Goal: Navigation & Orientation: Find specific page/section

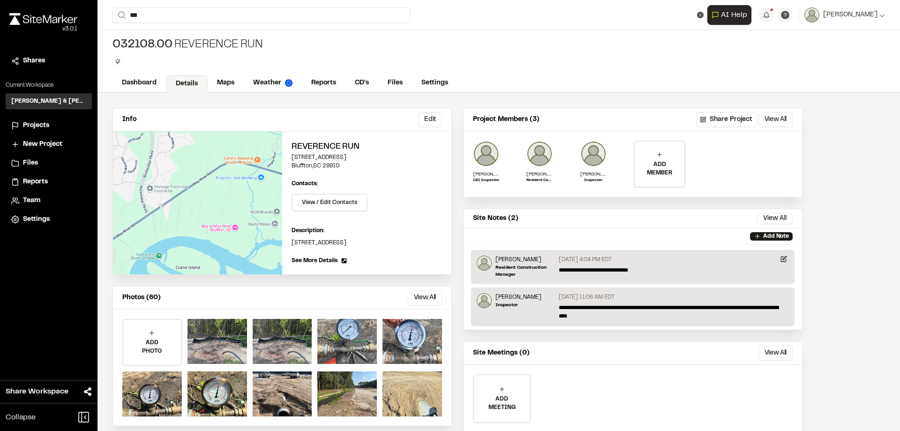
click at [56, 125] on div "Projects" at bounding box center [54, 125] width 63 height 10
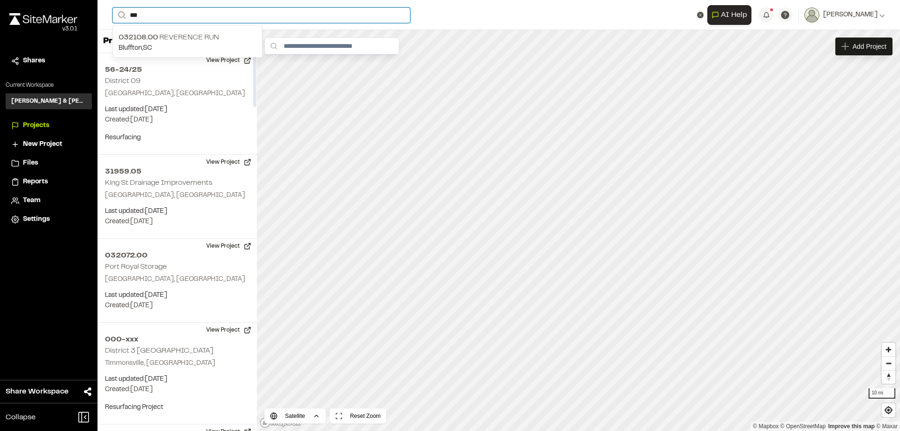
click at [165, 15] on input "***" at bounding box center [261, 14] width 298 height 15
type input "****"
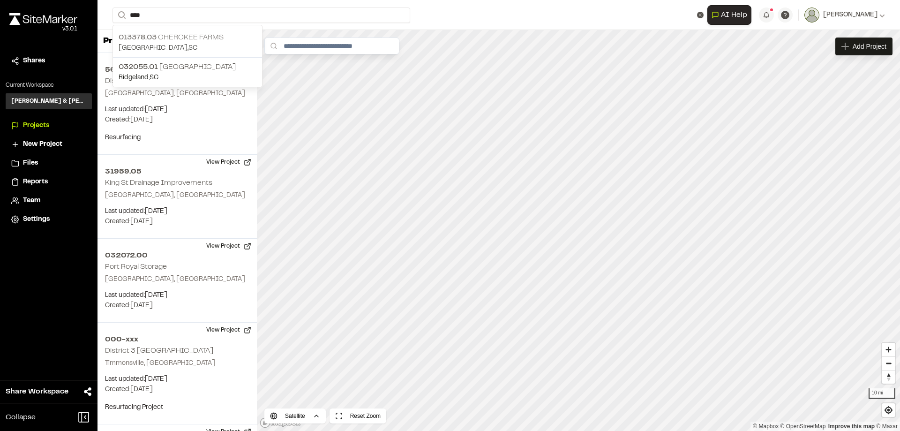
click at [189, 33] on p "013378.03 Cherokee Farms" at bounding box center [188, 37] width 138 height 11
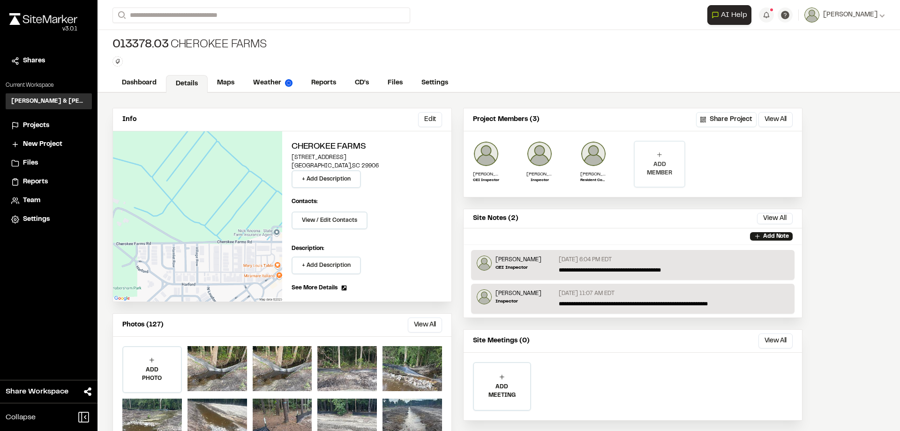
click at [660, 163] on p "ADD MEMBER" at bounding box center [660, 168] width 50 height 17
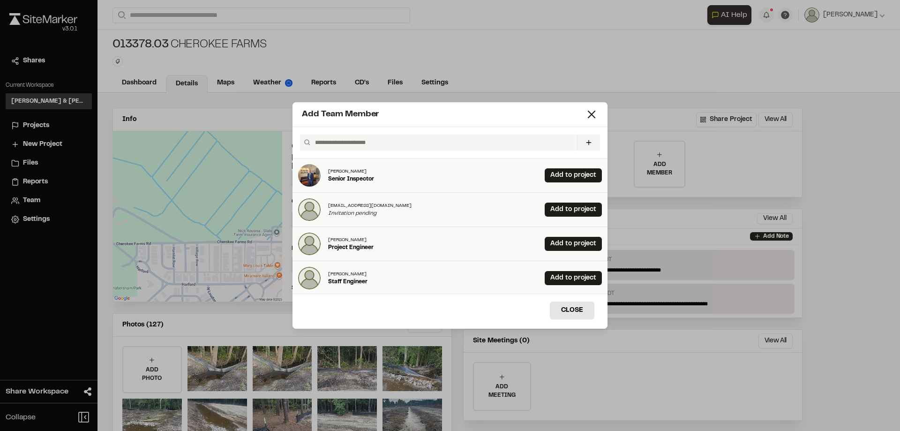
click at [376, 142] on input "text" at bounding box center [442, 143] width 262 height 16
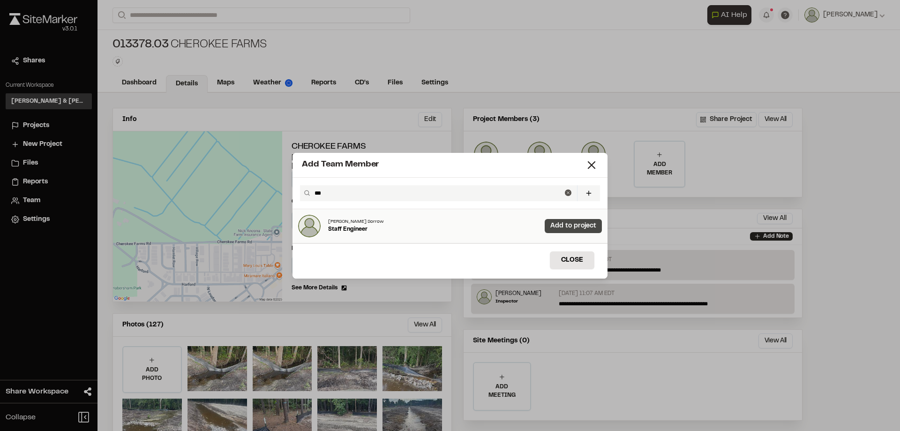
type input "***"
click at [560, 229] on link "Add to project" at bounding box center [573, 226] width 57 height 14
click at [576, 263] on button "Close" at bounding box center [572, 260] width 45 height 18
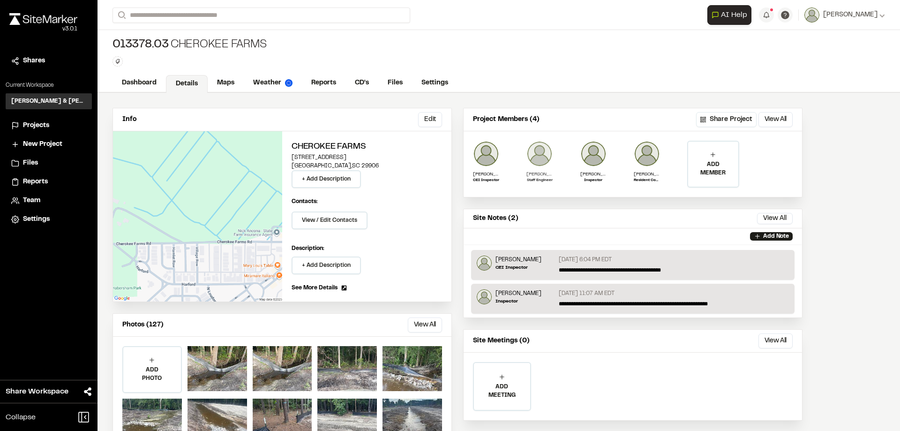
click at [545, 180] on p "Staff Engineer" at bounding box center [539, 181] width 26 height 6
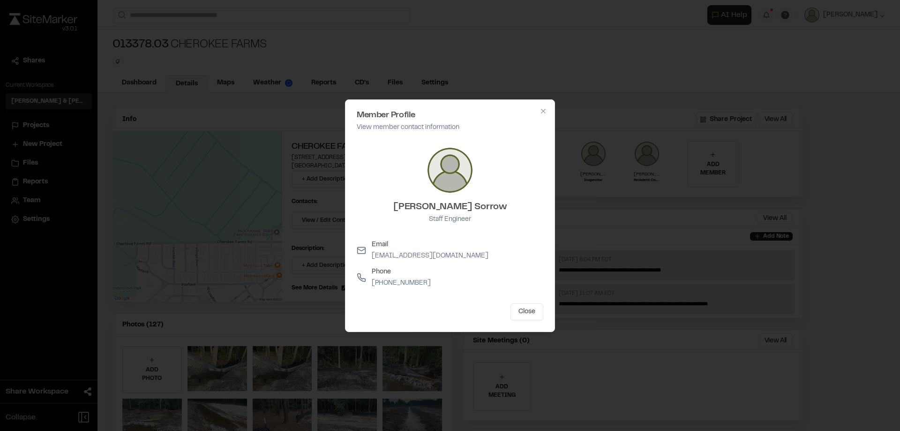
click at [538, 58] on div at bounding box center [450, 215] width 900 height 431
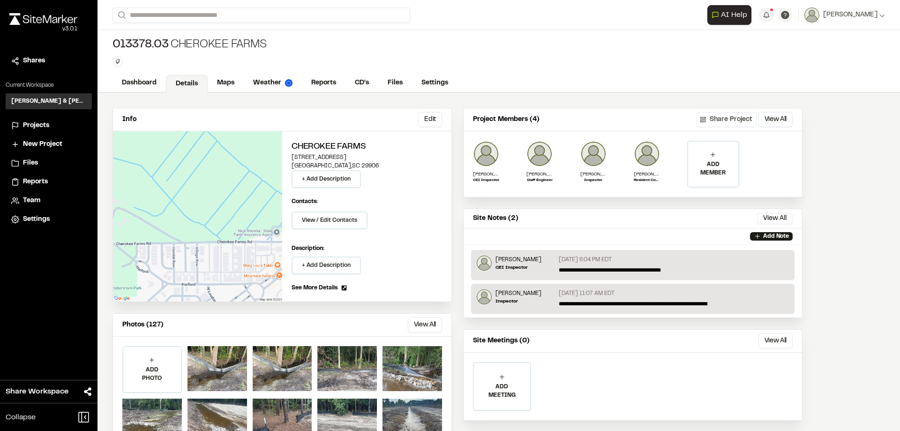
click at [740, 120] on button "Share Project" at bounding box center [726, 119] width 60 height 15
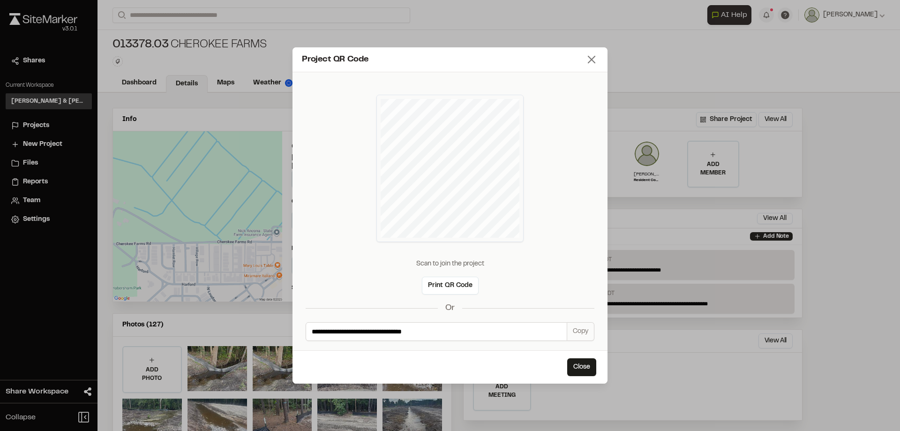
click at [588, 56] on line at bounding box center [591, 59] width 7 height 7
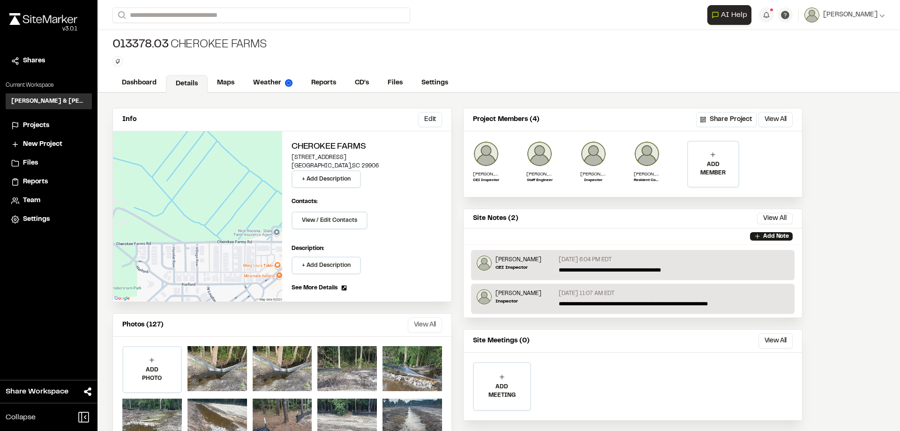
click at [425, 328] on button "View All" at bounding box center [425, 324] width 34 height 15
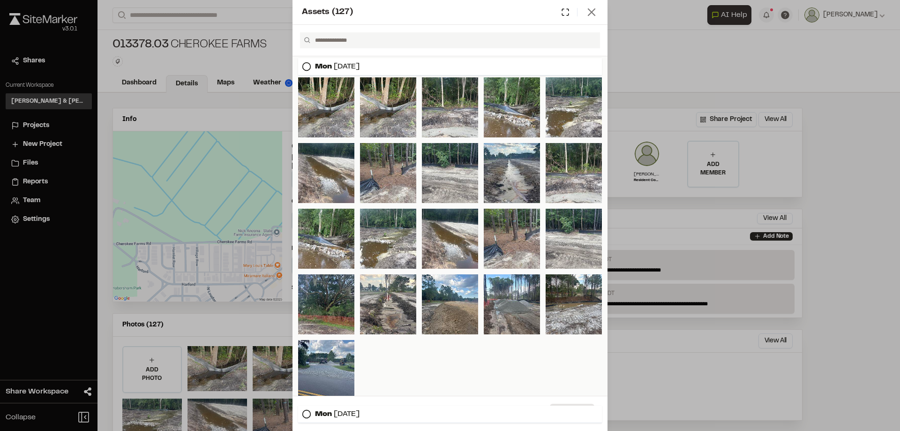
click at [595, 10] on icon at bounding box center [591, 12] width 13 height 13
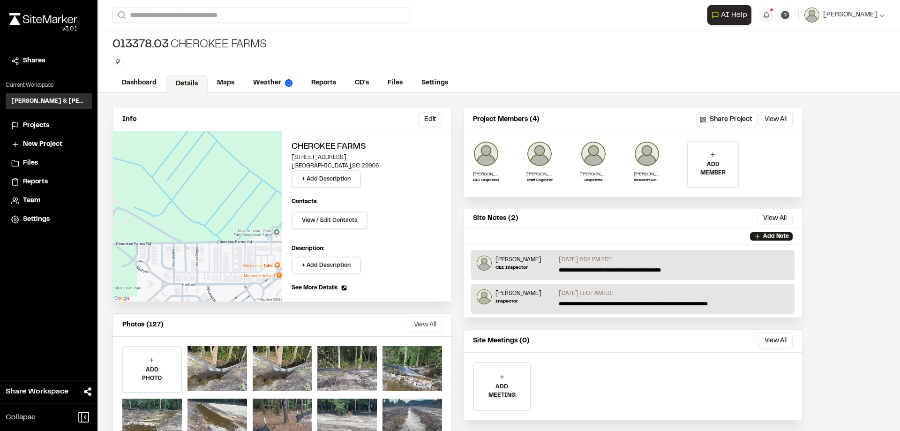
click at [420, 325] on button "View All" at bounding box center [425, 324] width 34 height 15
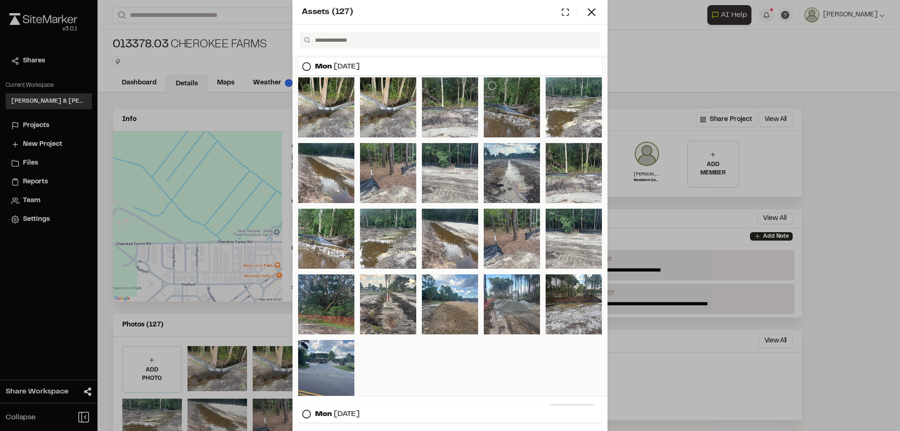
click at [509, 118] on div at bounding box center [512, 107] width 56 height 60
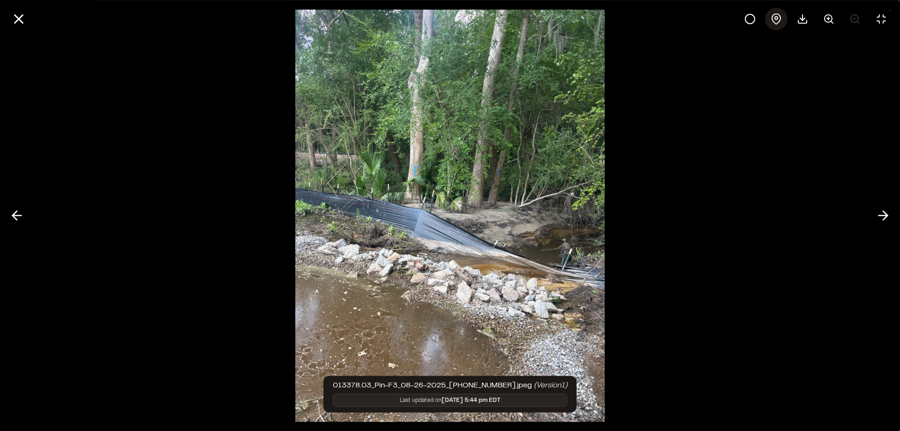
click at [777, 21] on icon at bounding box center [776, 18] width 11 height 11
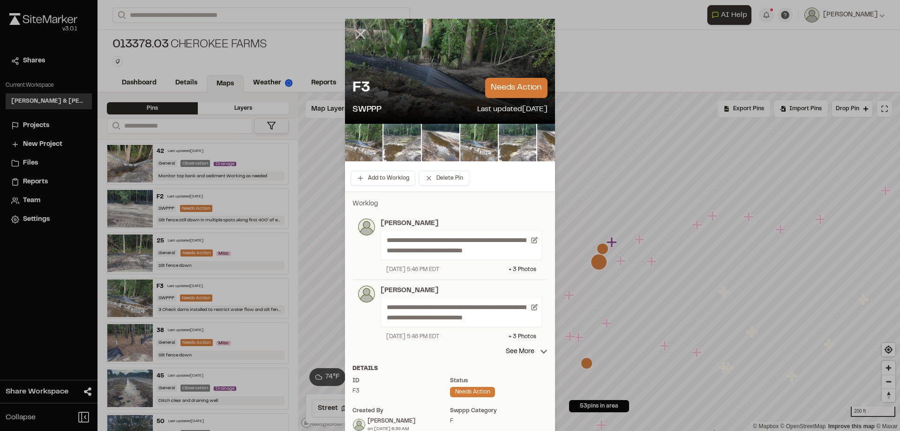
click at [357, 33] on icon at bounding box center [360, 34] width 16 height 16
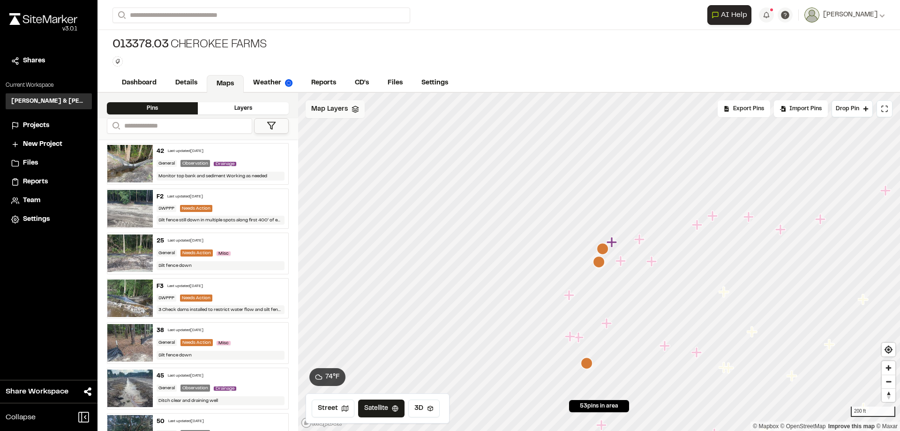
click at [359, 110] on div "Map Layers" at bounding box center [335, 109] width 59 height 18
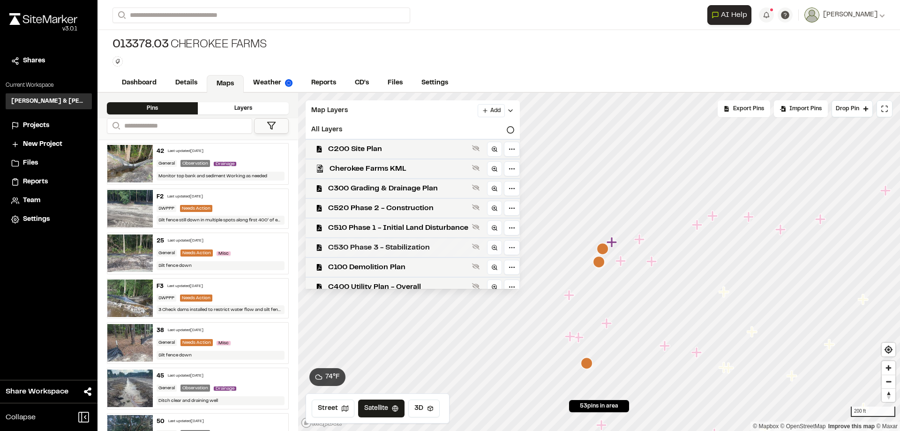
click at [415, 247] on span "C530 Phase 3 - Stabilization" at bounding box center [398, 247] width 140 height 11
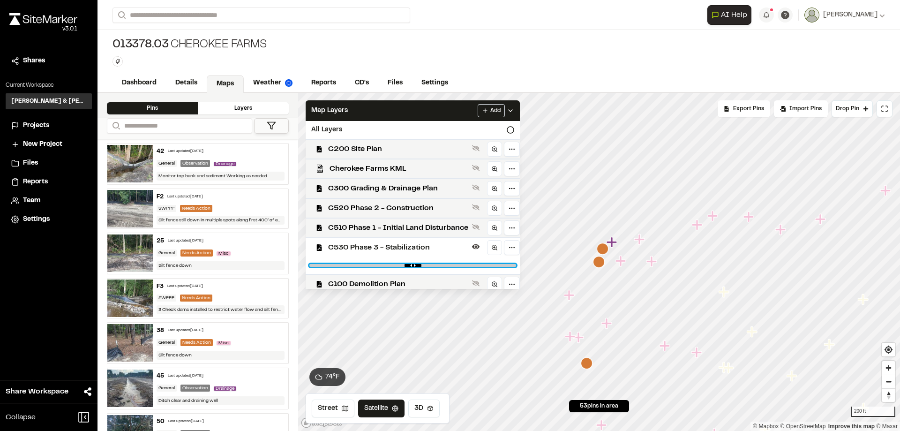
drag, startPoint x: 507, startPoint y: 265, endPoint x: 446, endPoint y: 266, distance: 61.4
type input "****"
click at [446, 266] on input "range" at bounding box center [412, 265] width 207 height 3
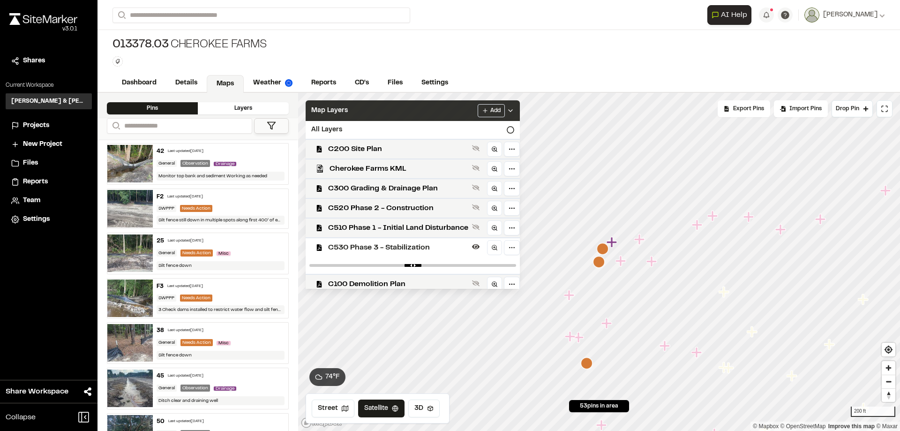
click at [433, 104] on div "Map Layers Add" at bounding box center [413, 110] width 214 height 21
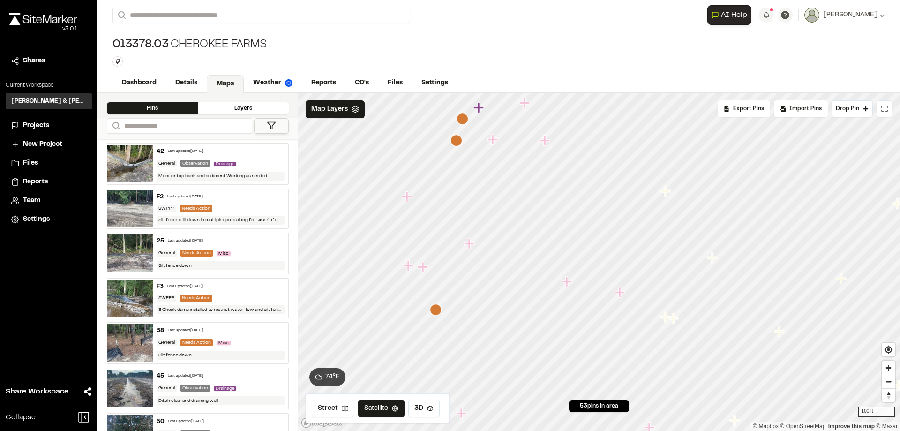
click at [469, 245] on icon "Map marker" at bounding box center [469, 243] width 10 height 10
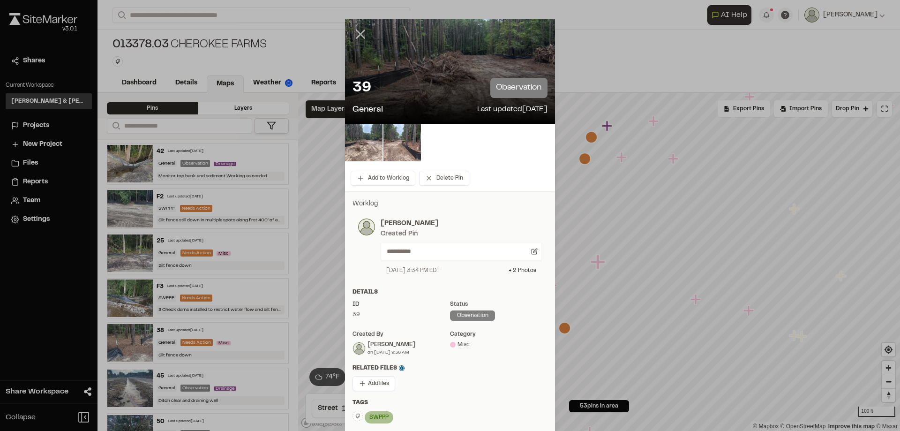
click at [354, 34] on icon at bounding box center [360, 34] width 16 height 16
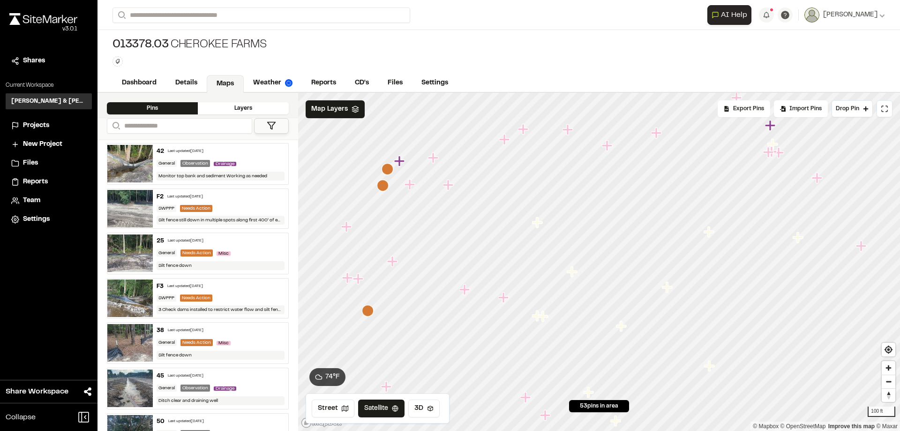
click at [267, 126] on icon at bounding box center [271, 125] width 9 height 9
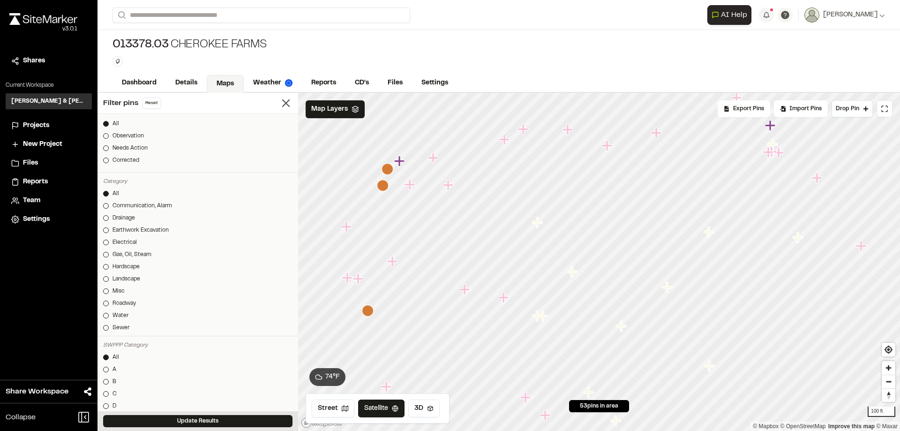
scroll to position [234, 0]
click at [174, 80] on link "Details" at bounding box center [187, 84] width 42 height 18
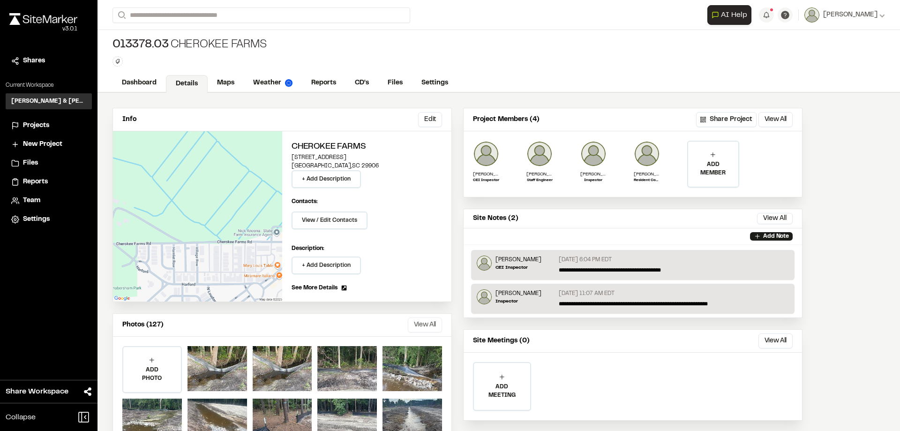
click at [422, 319] on button "View All" at bounding box center [425, 324] width 34 height 15
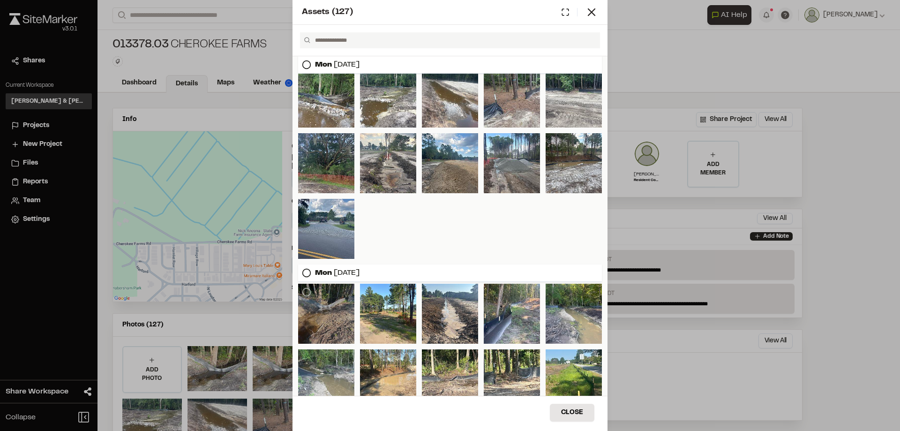
scroll to position [140, 0]
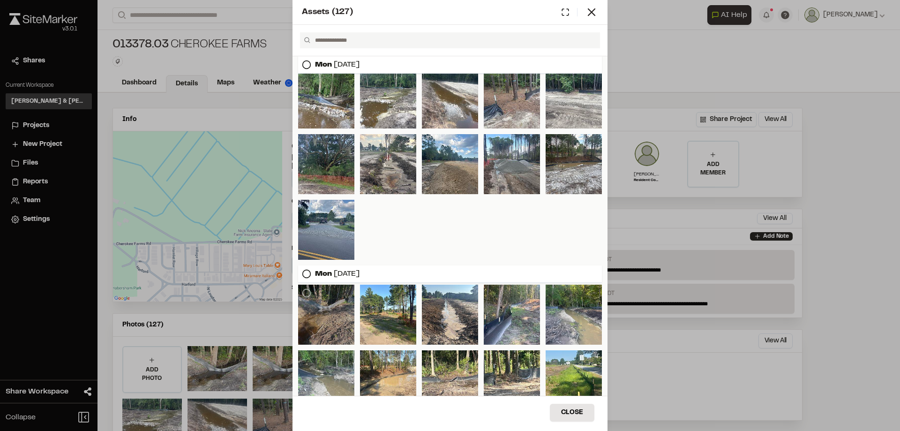
click at [329, 325] on div at bounding box center [326, 315] width 56 height 60
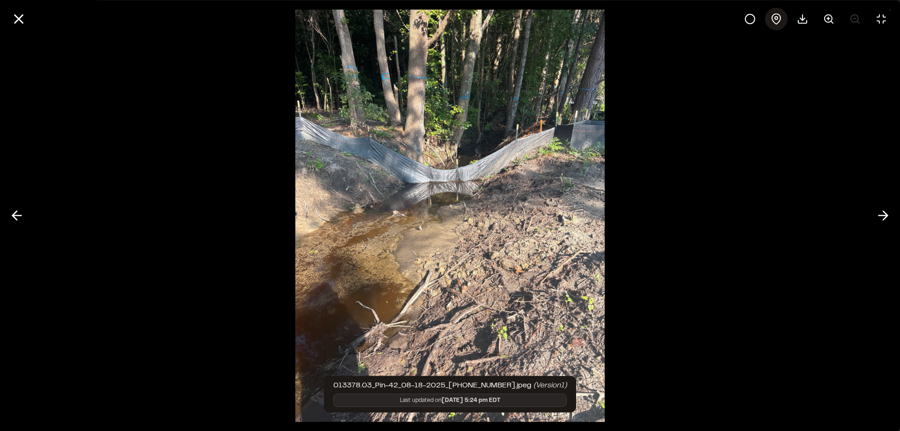
click at [778, 16] on icon at bounding box center [776, 18] width 11 height 11
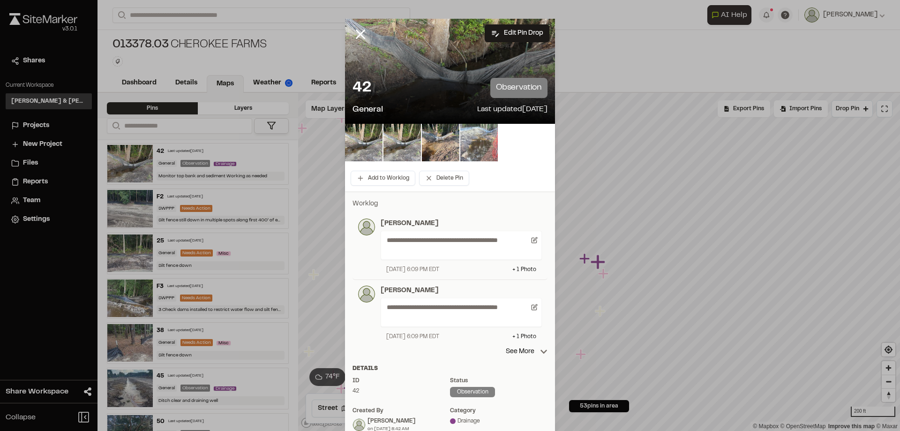
click at [478, 145] on img at bounding box center [478, 142] width 37 height 37
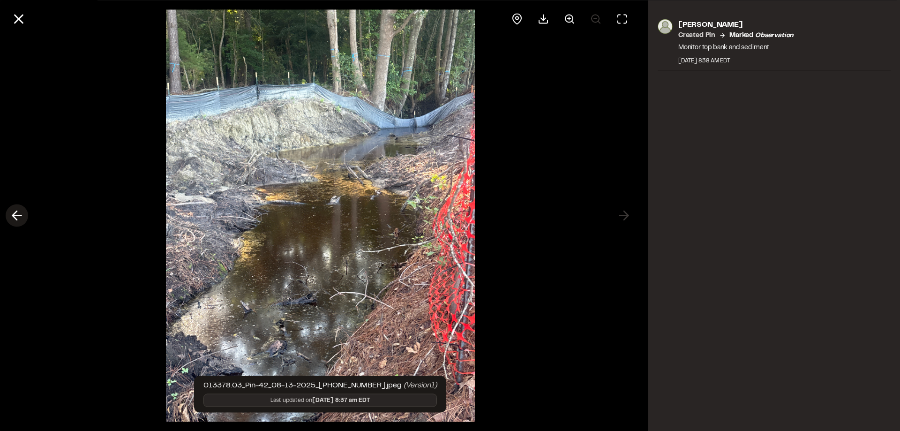
click at [13, 216] on polyline at bounding box center [15, 215] width 4 height 9
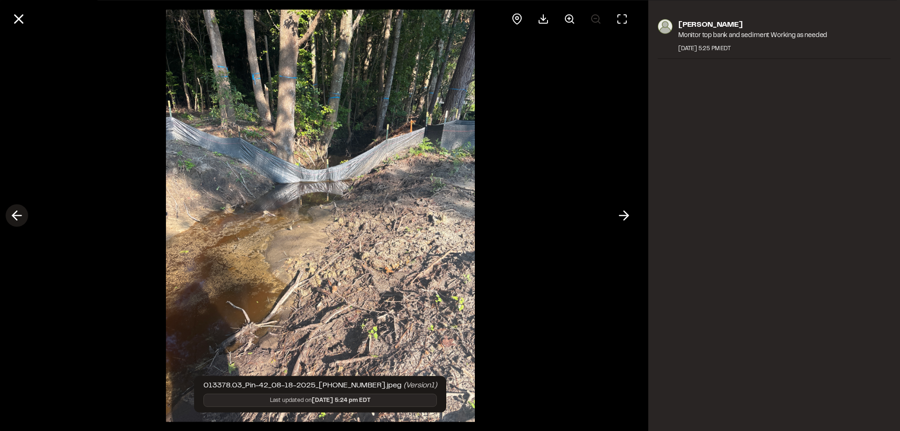
click at [13, 216] on polyline at bounding box center [15, 215] width 4 height 9
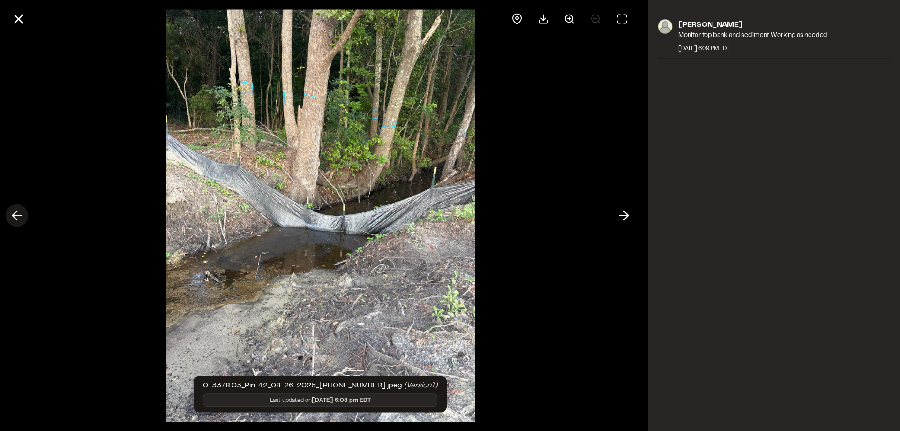
click at [13, 216] on polyline at bounding box center [15, 215] width 4 height 9
click at [13, 216] on div at bounding box center [320, 215] width 641 height 431
click at [628, 215] on polyline at bounding box center [626, 215] width 4 height 9
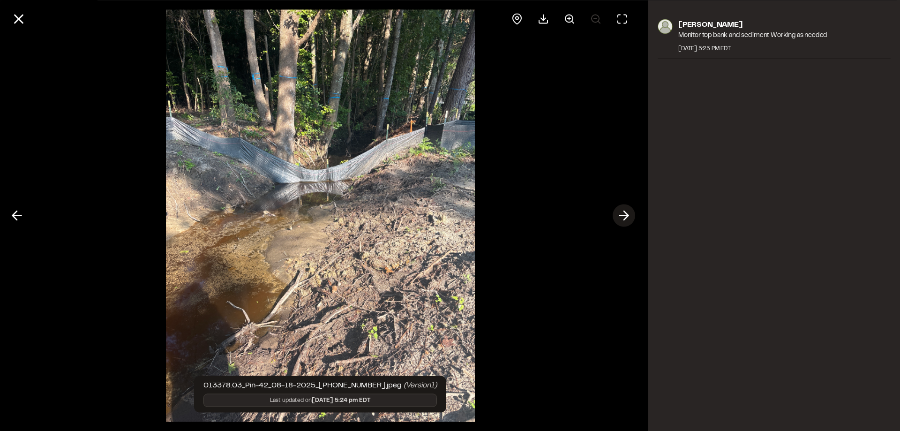
click at [628, 215] on polyline at bounding box center [626, 215] width 4 height 9
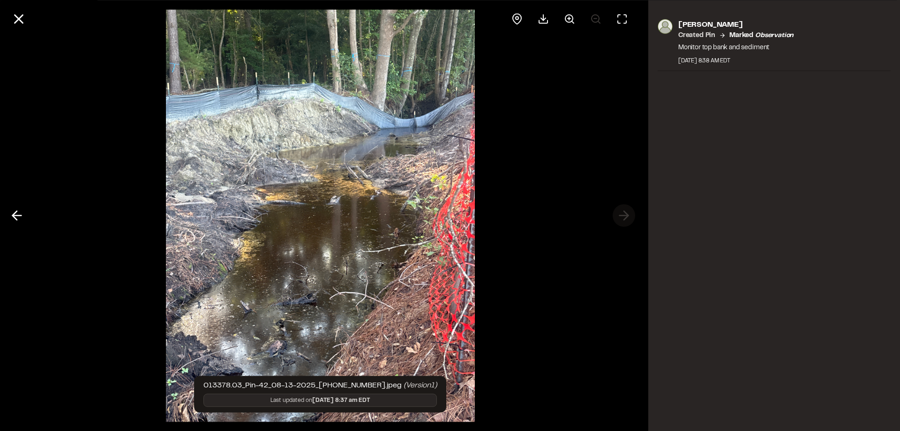
click at [628, 215] on div at bounding box center [320, 215] width 641 height 431
click at [22, 17] on line at bounding box center [19, 19] width 8 height 8
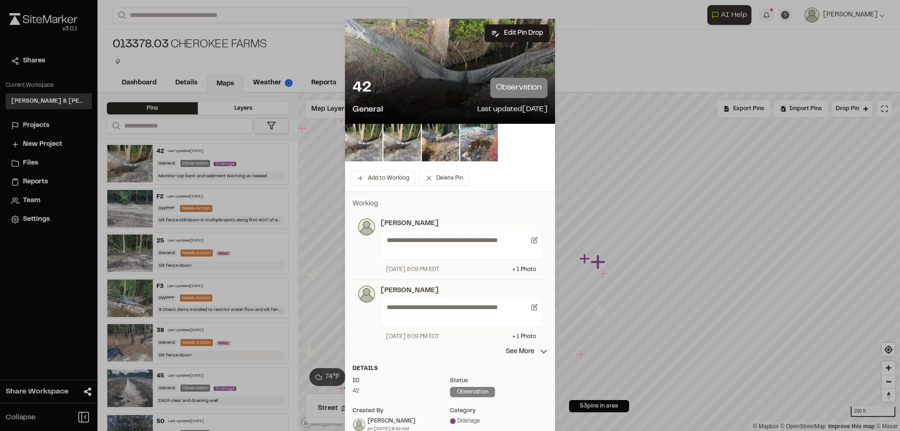
click at [360, 33] on icon at bounding box center [360, 34] width 16 height 16
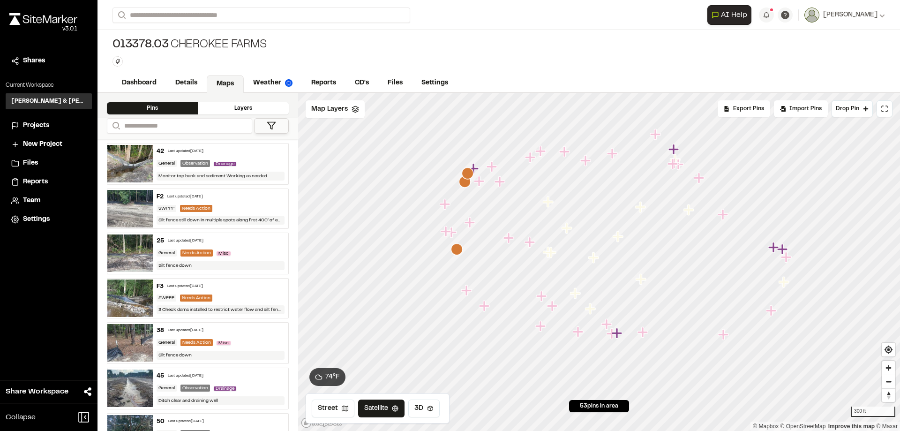
drag, startPoint x: 439, startPoint y: 211, endPoint x: 502, endPoint y: 233, distance: 66.6
click at [516, 236] on icon "Map marker" at bounding box center [509, 238] width 12 height 12
click at [496, 185] on icon "Map marker" at bounding box center [498, 183] width 12 height 12
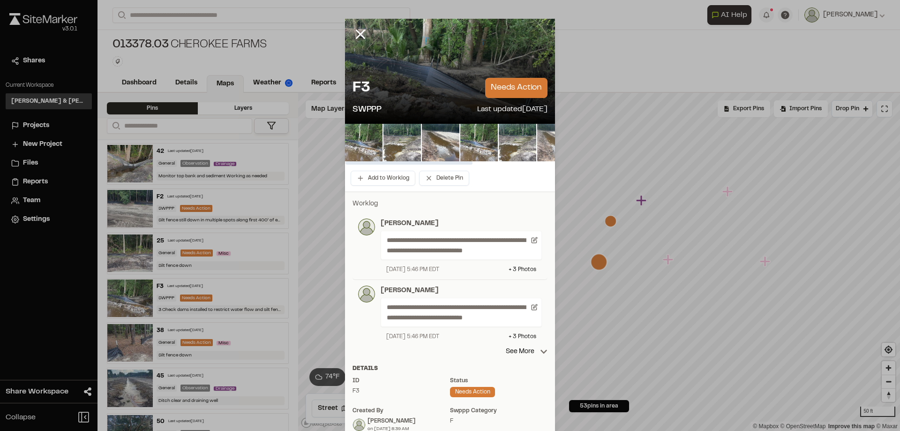
click at [549, 145] on img at bounding box center [555, 142] width 37 height 37
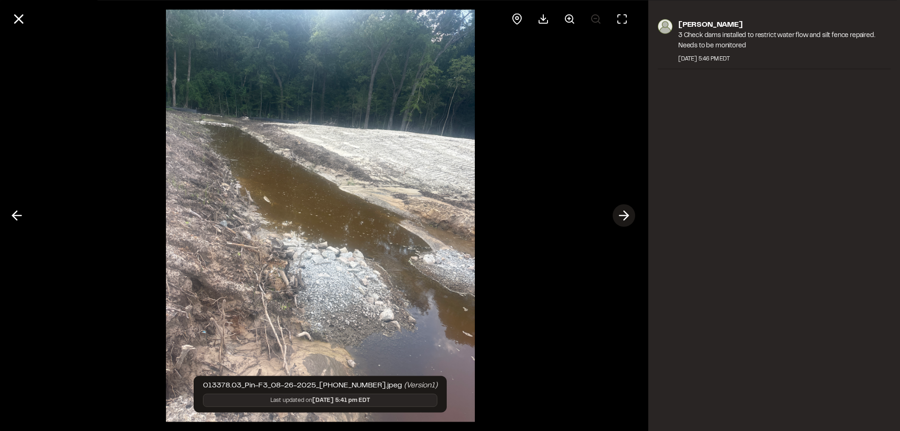
click at [626, 211] on icon at bounding box center [623, 216] width 15 height 16
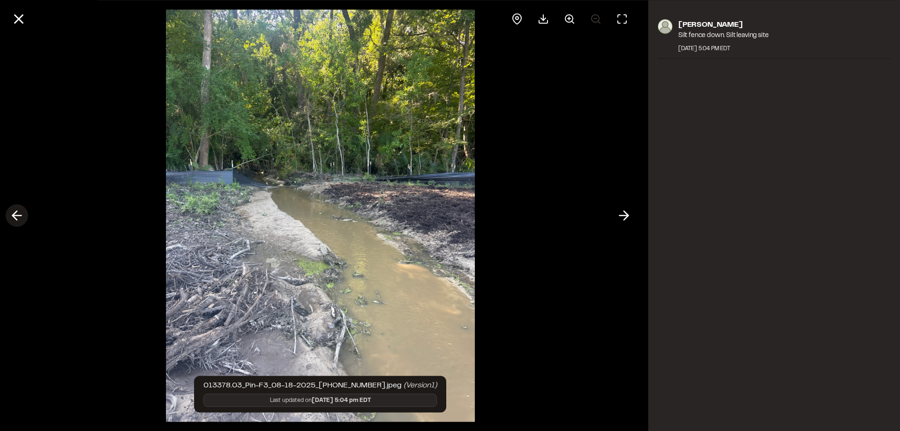
click at [13, 214] on icon at bounding box center [16, 216] width 15 height 16
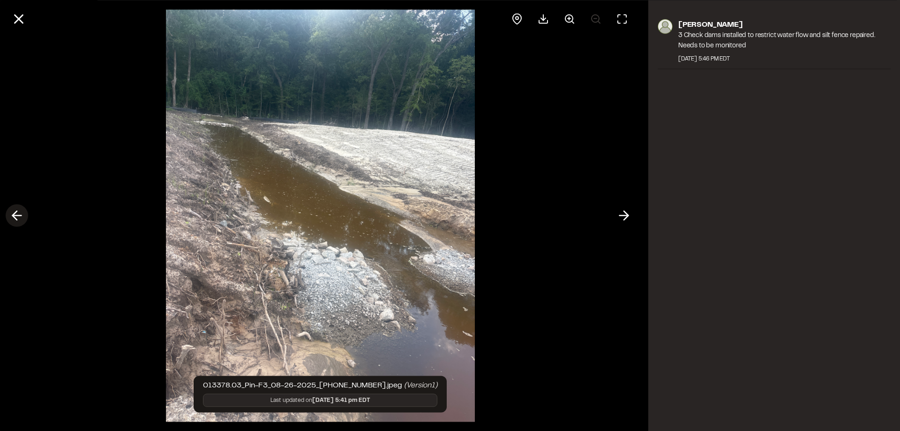
click at [13, 214] on icon at bounding box center [16, 216] width 15 height 16
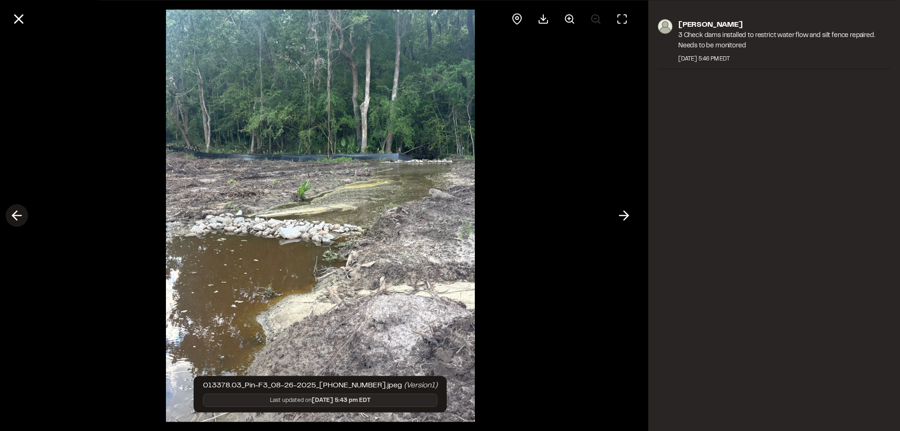
click at [24, 220] on icon at bounding box center [16, 216] width 15 height 16
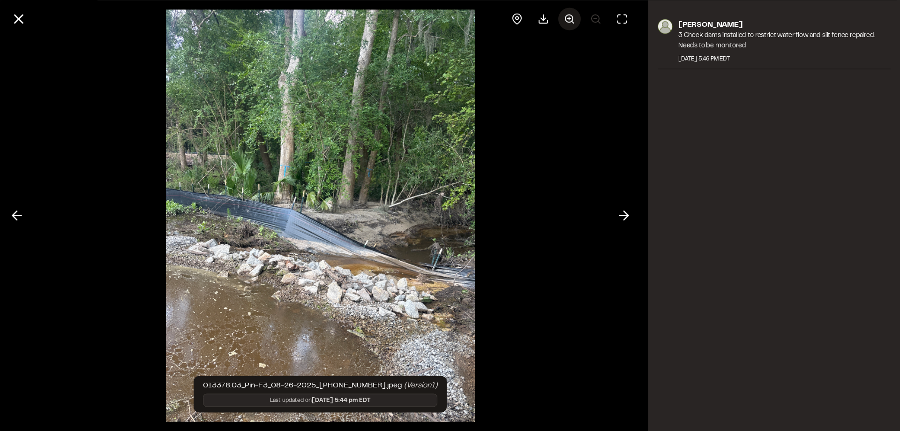
click at [567, 20] on icon at bounding box center [569, 18] width 11 height 11
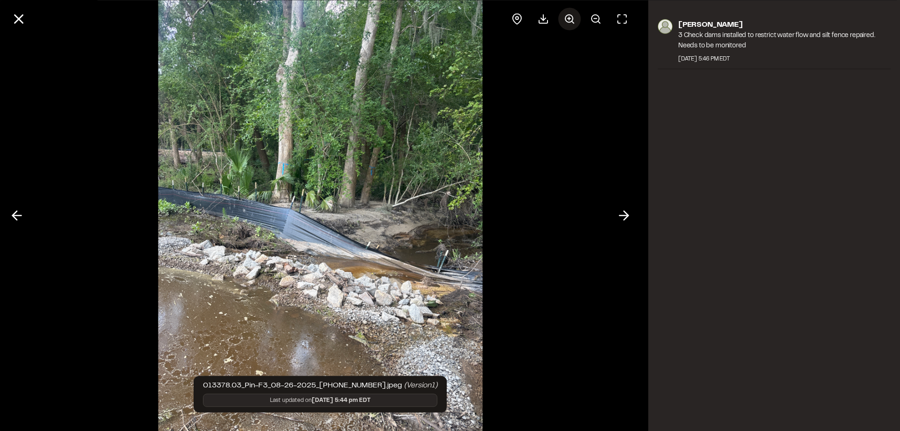
click at [564, 17] on icon at bounding box center [569, 18] width 11 height 11
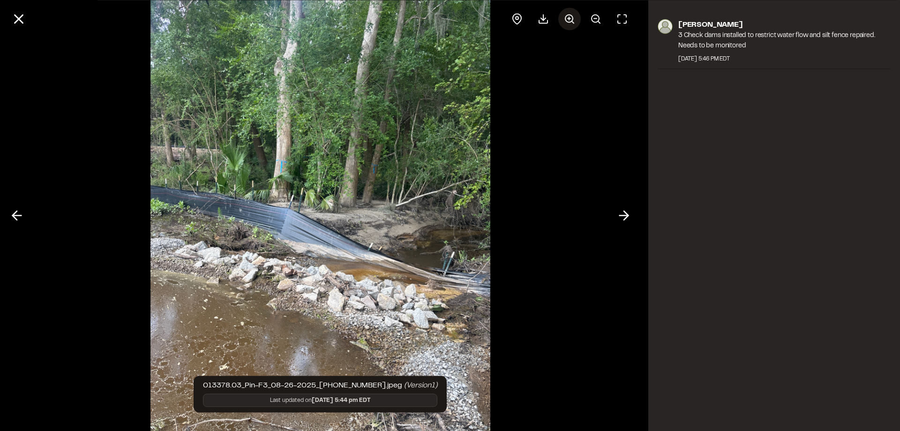
click at [565, 15] on icon at bounding box center [569, 18] width 11 height 11
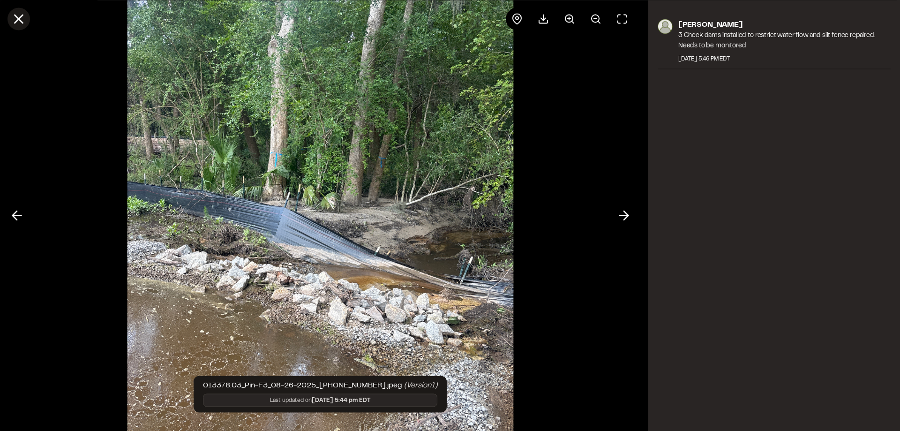
click at [16, 22] on line at bounding box center [19, 19] width 8 height 8
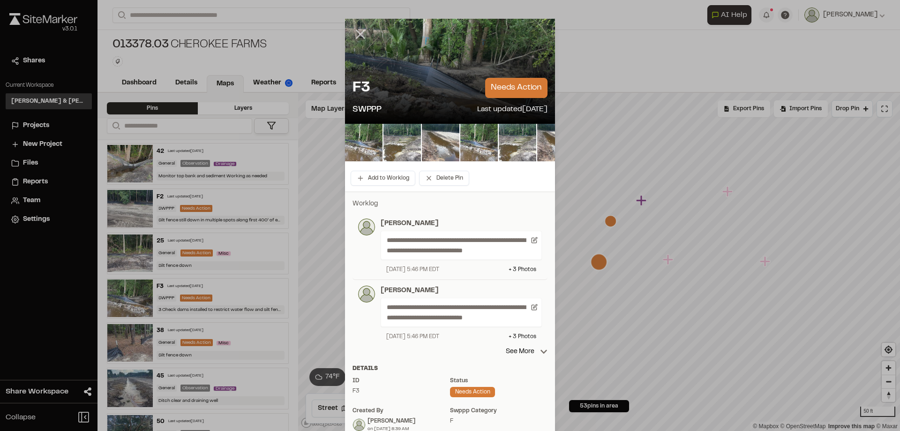
click at [355, 33] on icon at bounding box center [360, 34] width 16 height 16
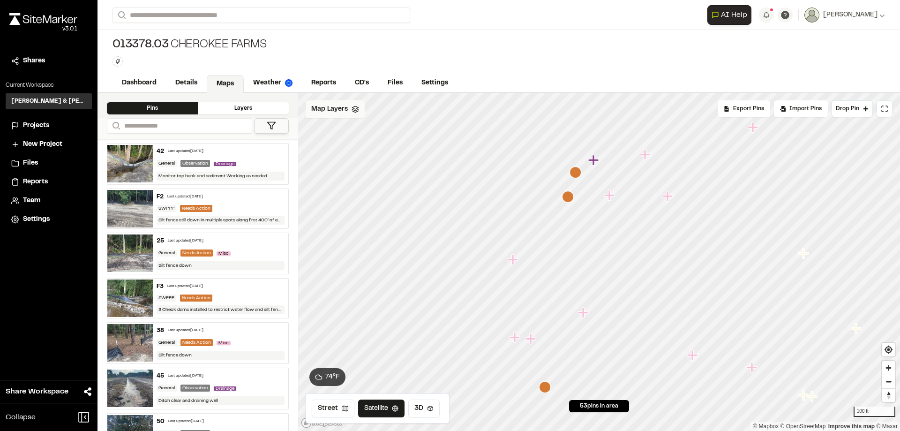
click at [355, 118] on div "Map Layers" at bounding box center [335, 109] width 59 height 18
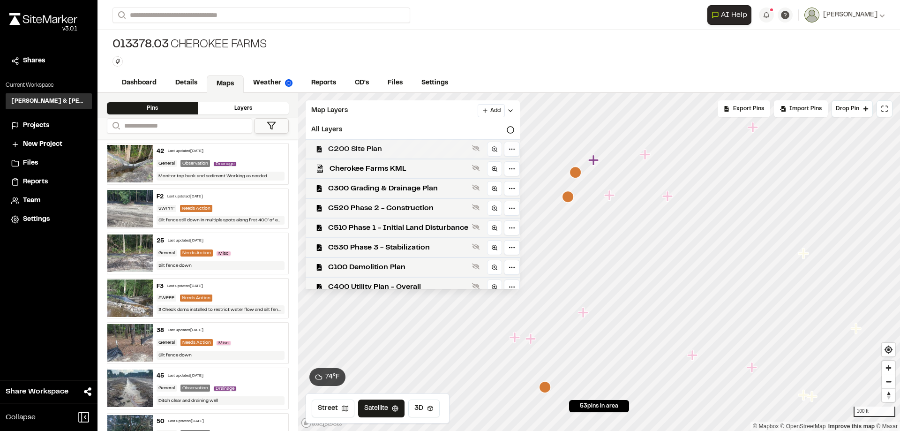
click at [397, 148] on span "C200 Site Plan" at bounding box center [398, 148] width 140 height 11
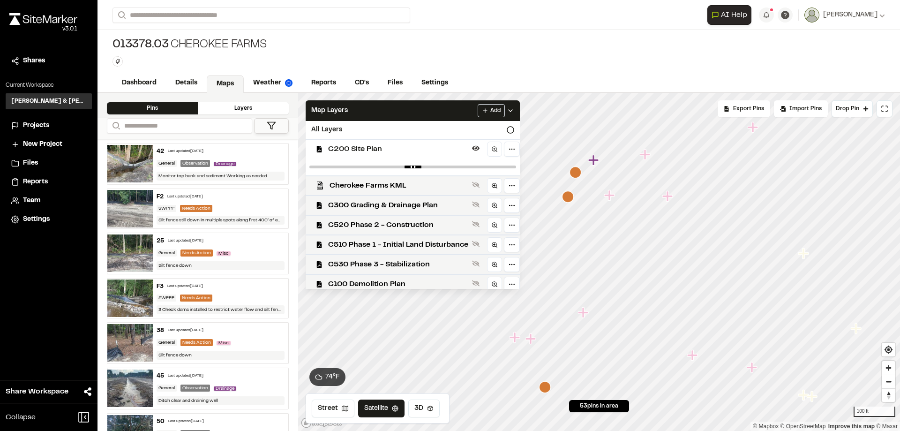
drag, startPoint x: 512, startPoint y: 164, endPoint x: 498, endPoint y: 165, distance: 14.1
click at [498, 165] on div at bounding box center [413, 166] width 214 height 17
click at [508, 169] on div at bounding box center [413, 166] width 214 height 17
drag, startPoint x: 510, startPoint y: 165, endPoint x: 416, endPoint y: 172, distance: 94.0
type input "****"
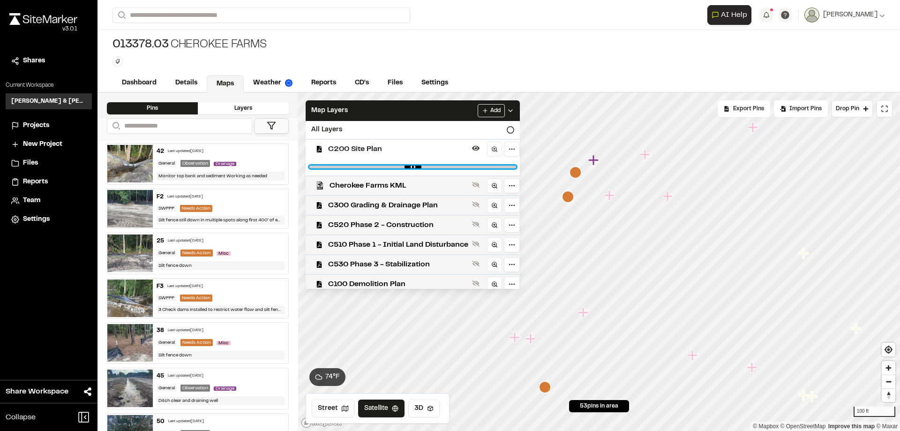
click at [416, 168] on input "range" at bounding box center [412, 166] width 207 height 3
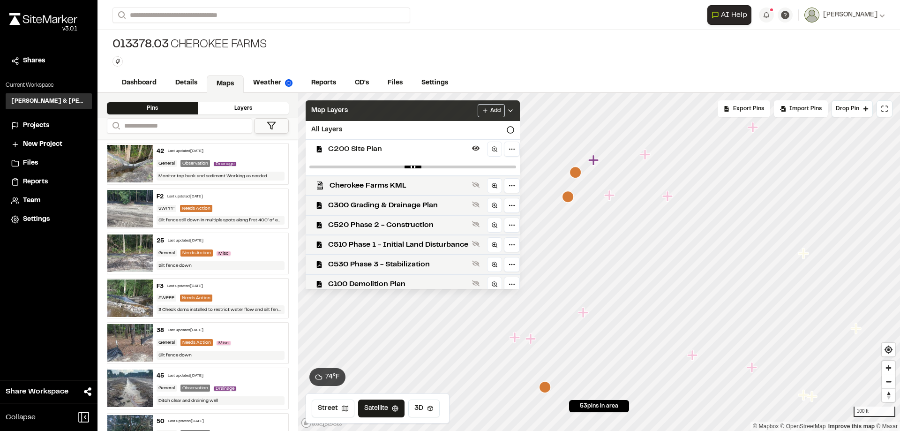
click at [348, 105] on div "Map Layers Add" at bounding box center [413, 110] width 214 height 21
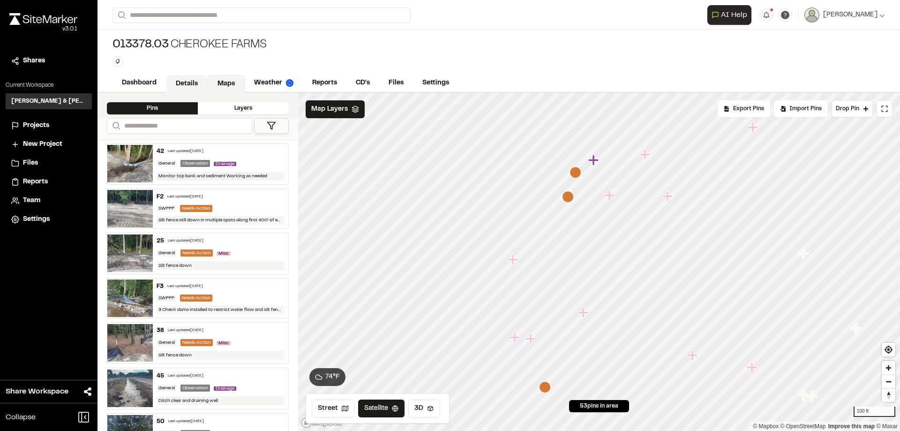
click at [190, 78] on link "Details" at bounding box center [187, 84] width 42 height 18
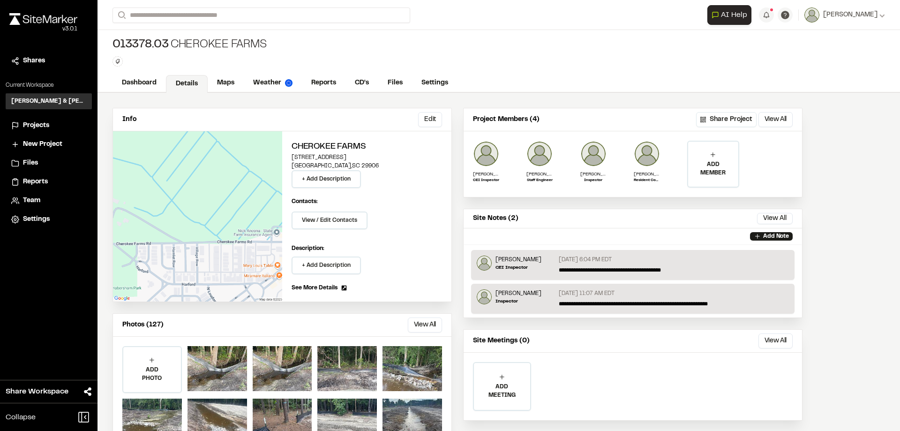
scroll to position [37, 0]
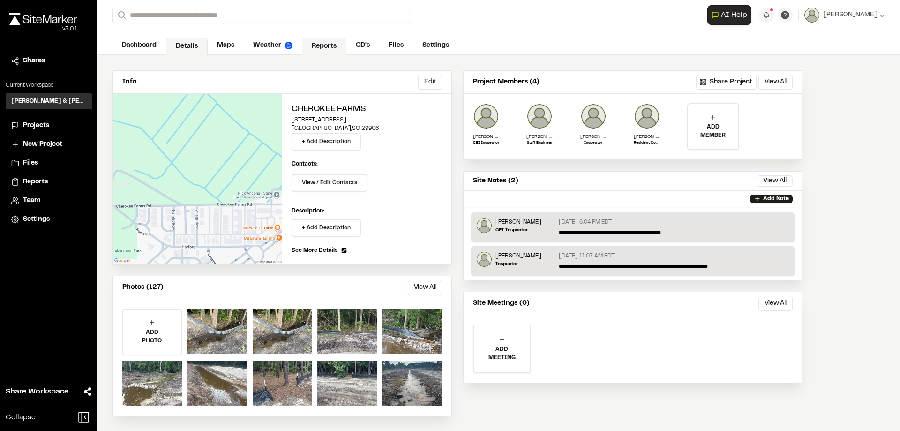
click at [324, 44] on link "Reports" at bounding box center [324, 46] width 45 height 18
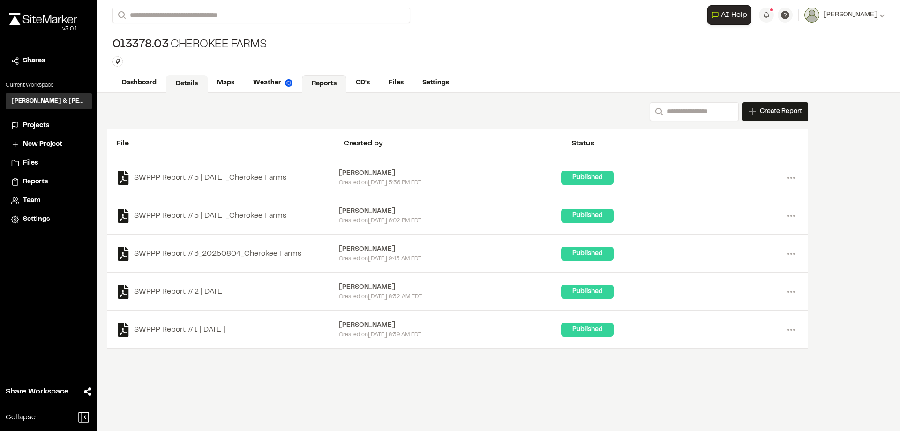
click at [186, 84] on link "Details" at bounding box center [187, 84] width 42 height 18
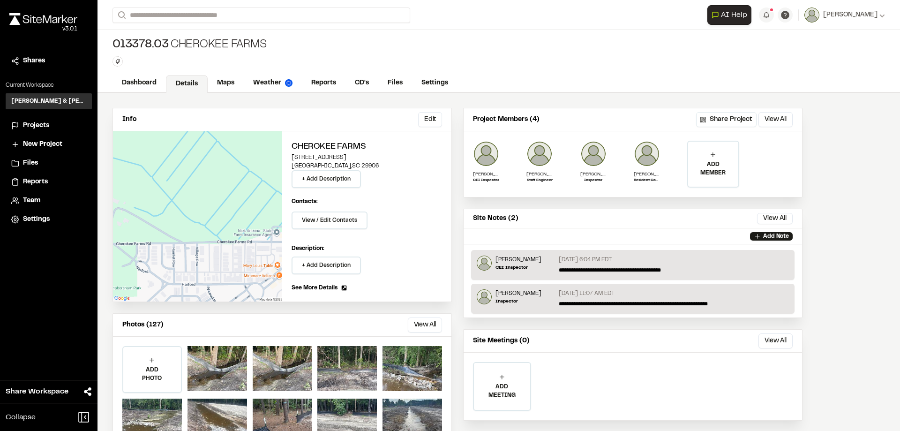
scroll to position [37, 0]
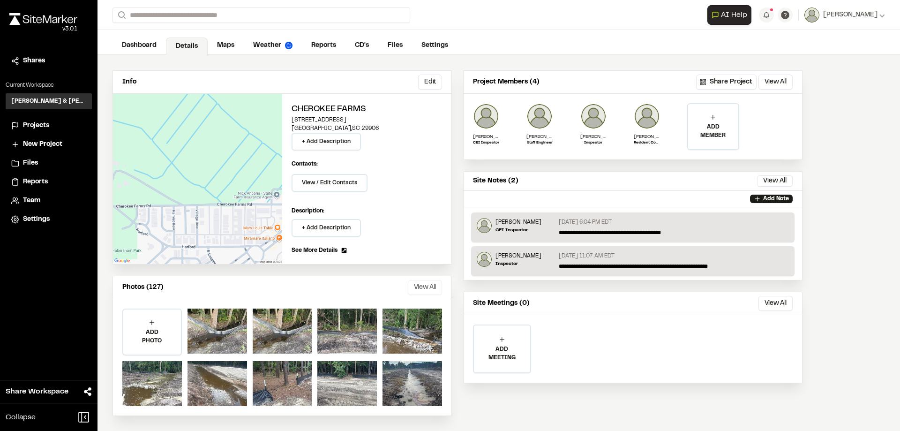
click at [427, 286] on button "View All" at bounding box center [425, 287] width 34 height 15
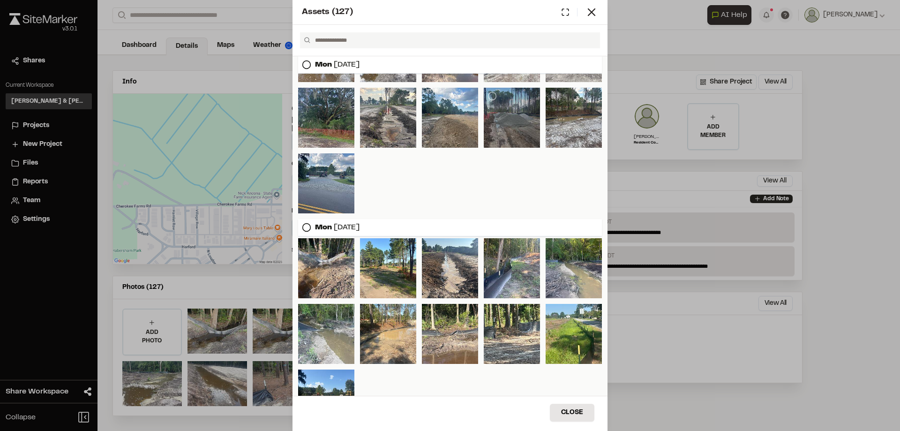
scroll to position [187, 0]
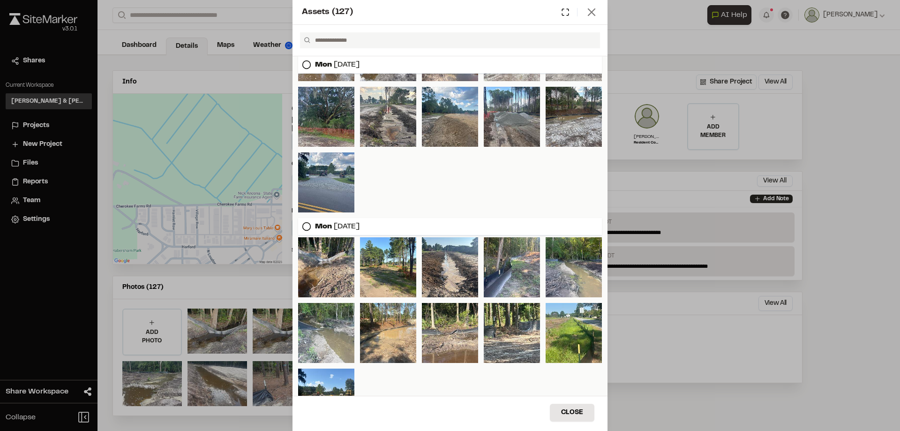
click at [596, 10] on icon at bounding box center [591, 12] width 13 height 13
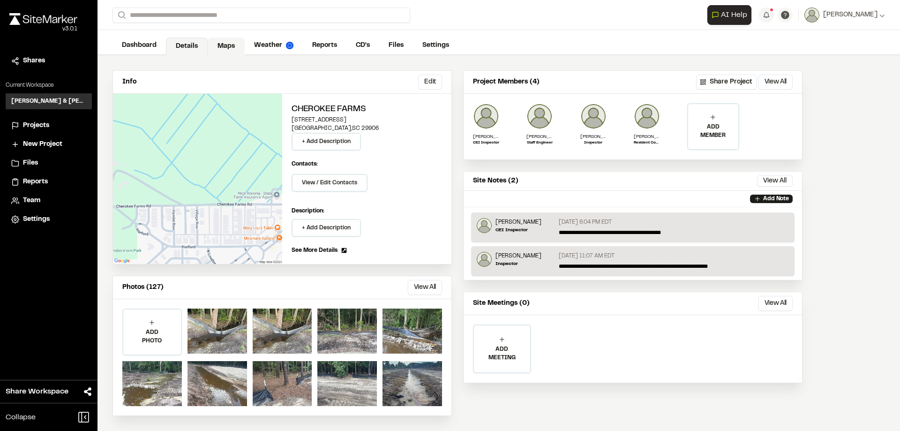
click at [227, 46] on link "Maps" at bounding box center [226, 46] width 37 height 18
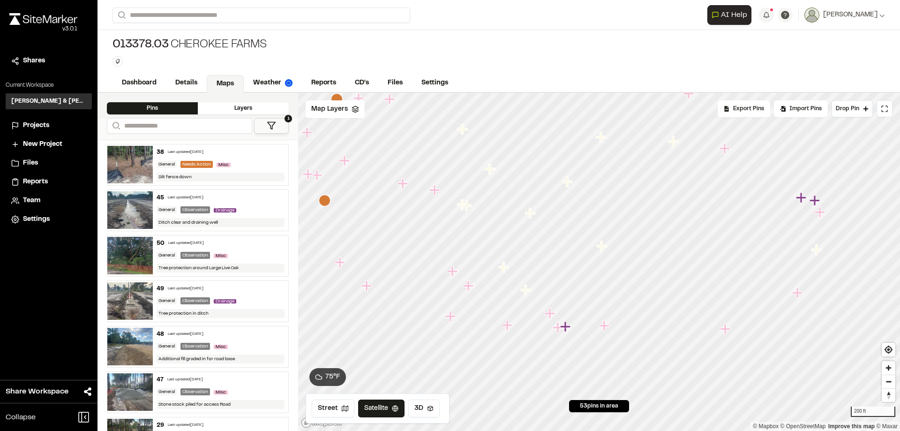
scroll to position [187, 0]
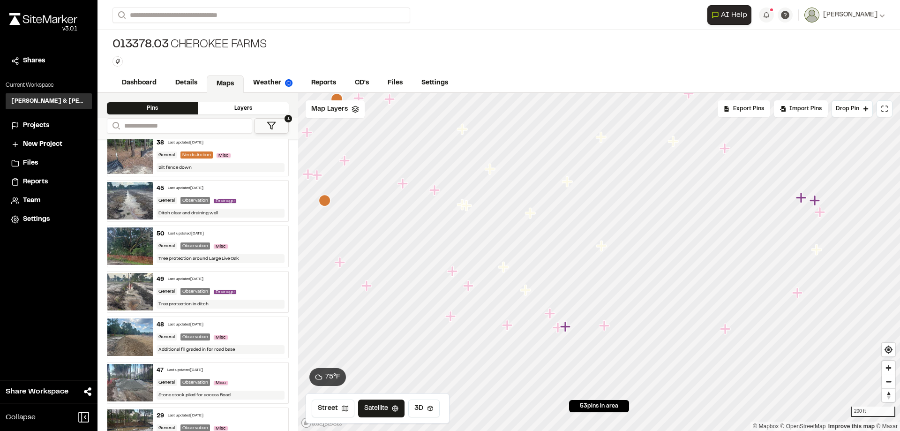
click at [180, 282] on div "49 Last updated Aug 25, 2025" at bounding box center [221, 279] width 128 height 8
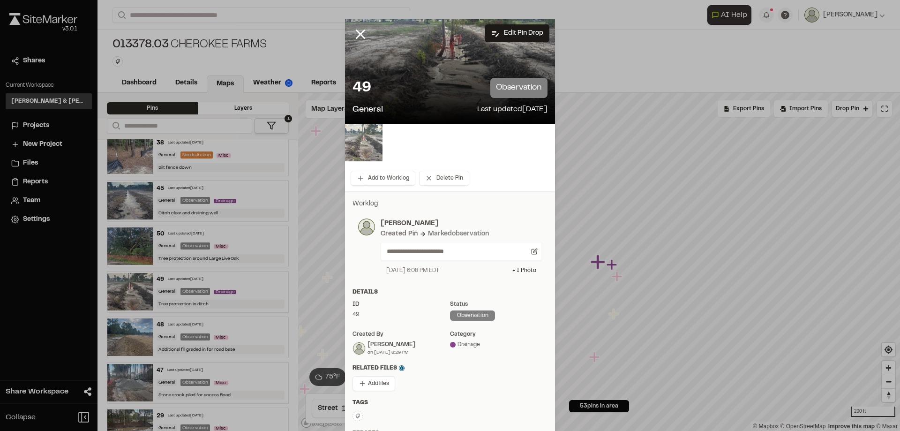
click at [367, 145] on img at bounding box center [363, 142] width 37 height 37
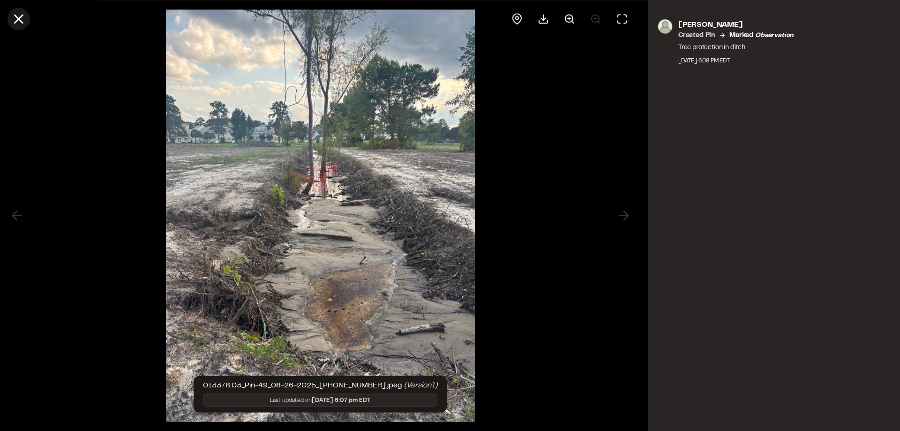
click at [22, 21] on icon at bounding box center [19, 19] width 16 height 16
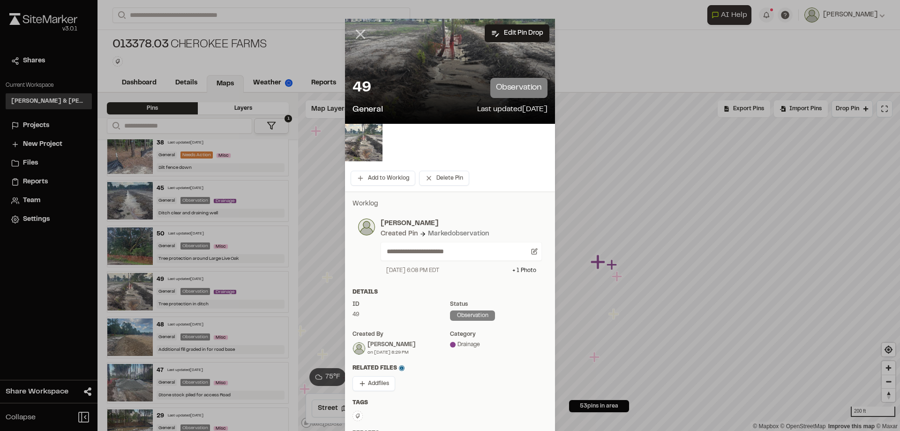
click at [355, 33] on icon at bounding box center [360, 34] width 16 height 16
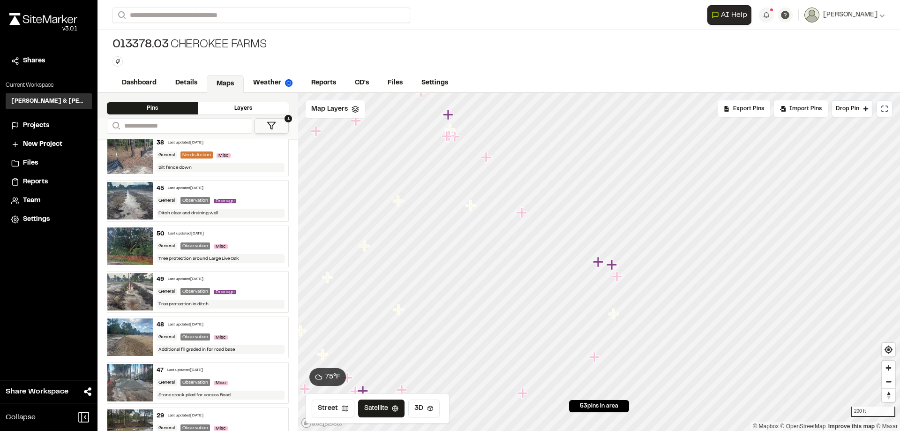
click at [249, 280] on div "49 Last updated Aug 25, 2025" at bounding box center [221, 279] width 128 height 8
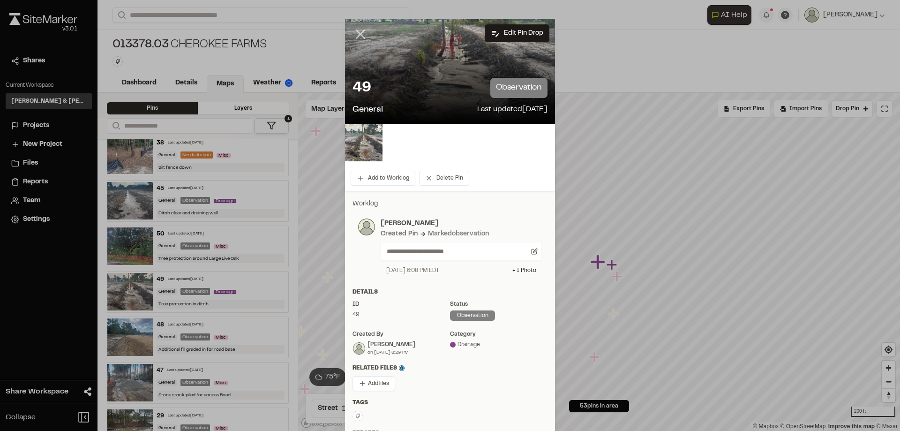
click at [359, 34] on icon at bounding box center [360, 34] width 16 height 16
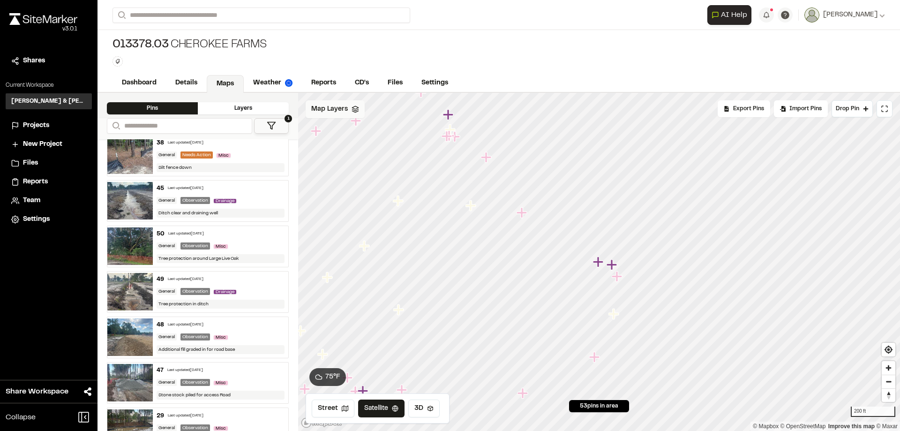
click at [320, 112] on span "Map Layers" at bounding box center [329, 109] width 37 height 10
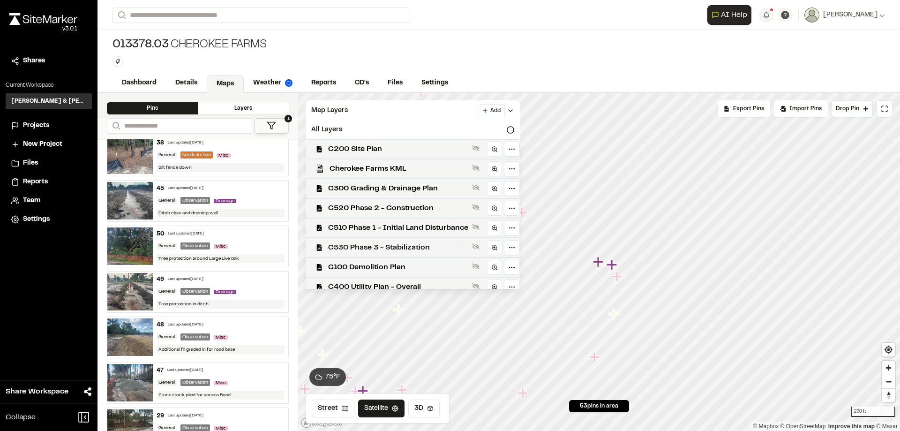
click at [383, 251] on span "C530 Phase 3 - Stabilization" at bounding box center [398, 247] width 140 height 11
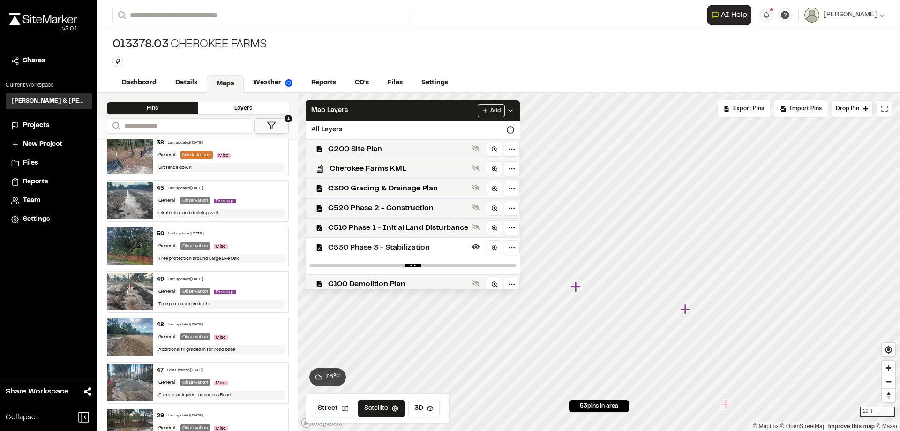
click at [410, 245] on span "C530 Phase 3 - Stabilization" at bounding box center [398, 247] width 140 height 11
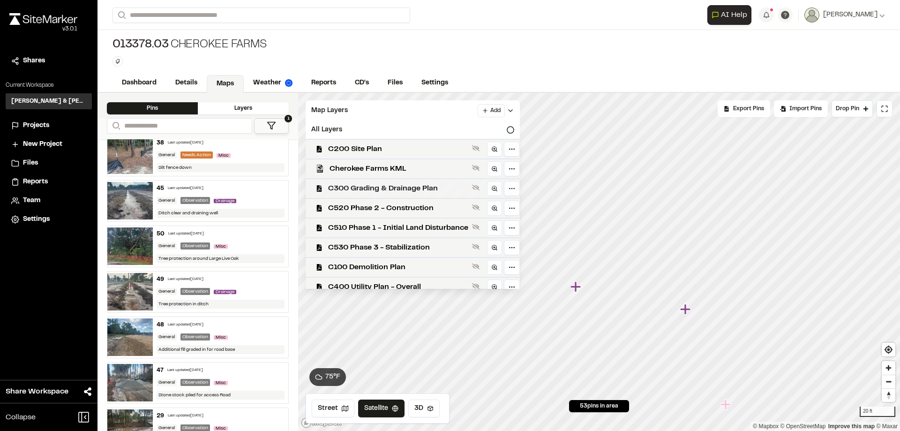
click at [396, 184] on span "C300 Grading & Drainage Plan" at bounding box center [398, 188] width 140 height 11
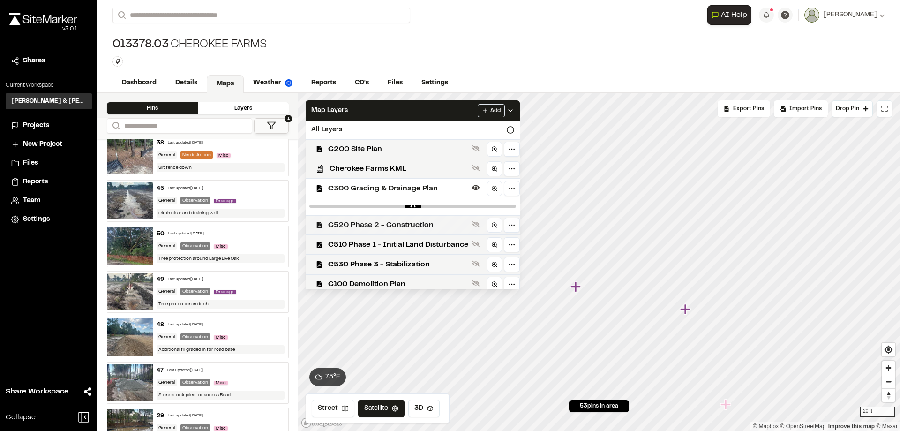
click at [390, 228] on span "C520 Phase 2 - Construction" at bounding box center [398, 224] width 140 height 11
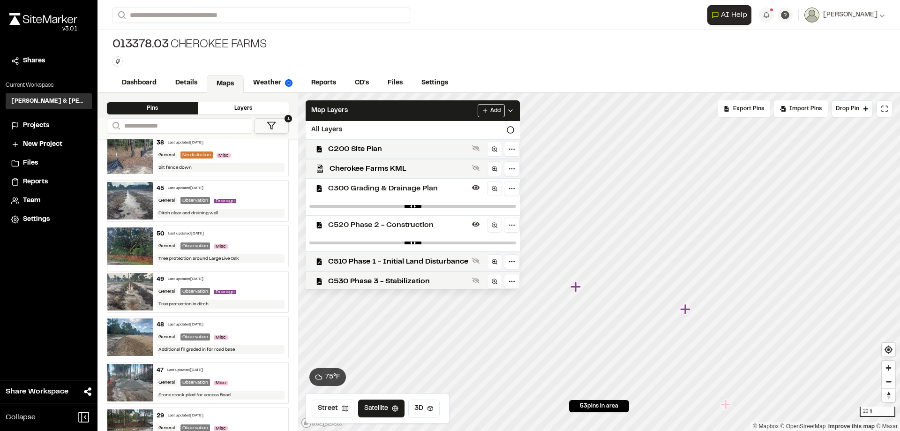
click at [387, 189] on span "C300 Grading & Drainage Plan" at bounding box center [398, 188] width 140 height 11
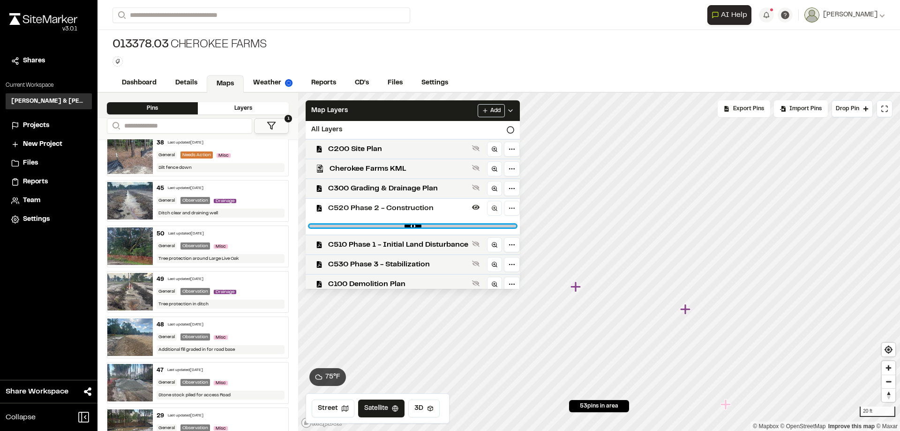
drag, startPoint x: 509, startPoint y: 226, endPoint x: 451, endPoint y: 234, distance: 57.8
type input "***"
click at [451, 227] on input "range" at bounding box center [412, 226] width 207 height 3
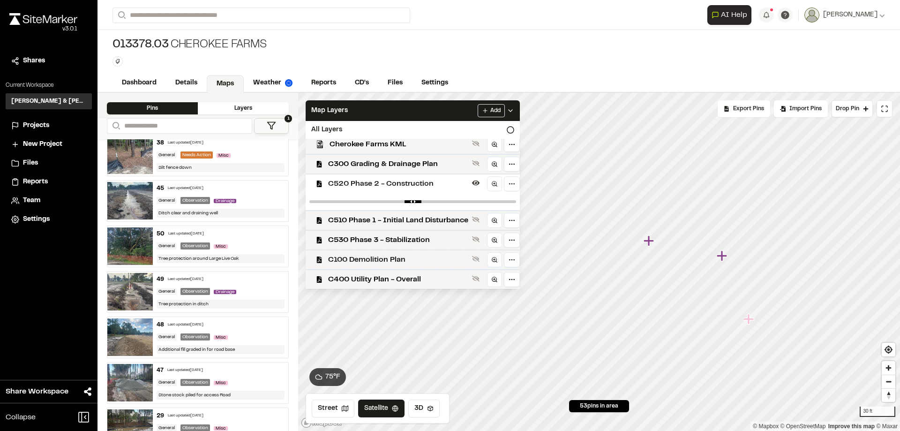
click at [401, 260] on span "C100 Demolition Plan" at bounding box center [398, 259] width 140 height 11
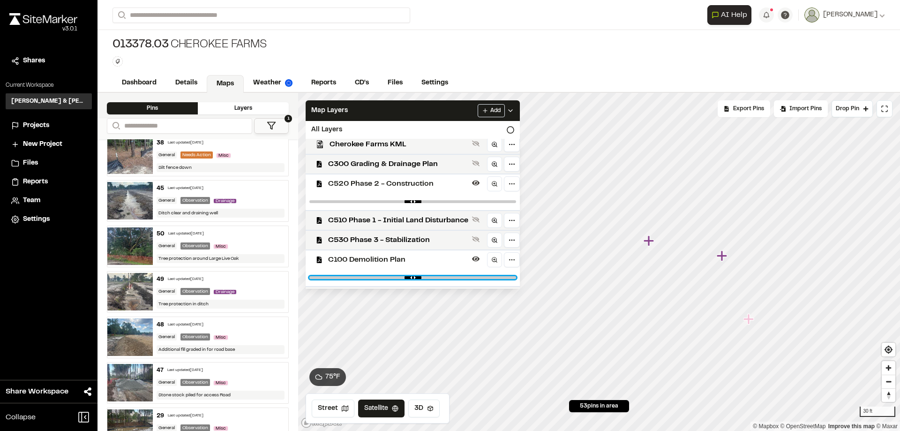
drag, startPoint x: 507, startPoint y: 276, endPoint x: 389, endPoint y: 275, distance: 118.6
type input "****"
click at [389, 276] on input "range" at bounding box center [412, 277] width 207 height 3
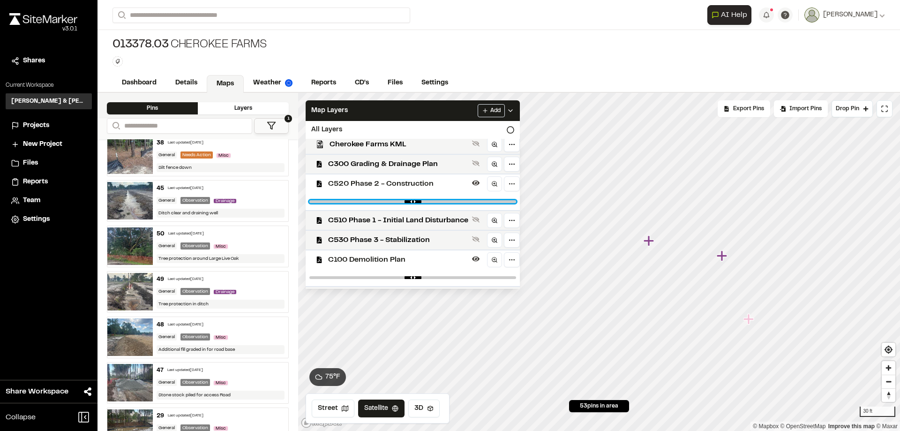
drag, startPoint x: 451, startPoint y: 202, endPoint x: 438, endPoint y: 202, distance: 13.6
type input "****"
click at [438, 202] on input "range" at bounding box center [412, 201] width 207 height 3
click at [390, 262] on span "C100 Demolition Plan" at bounding box center [398, 259] width 140 height 11
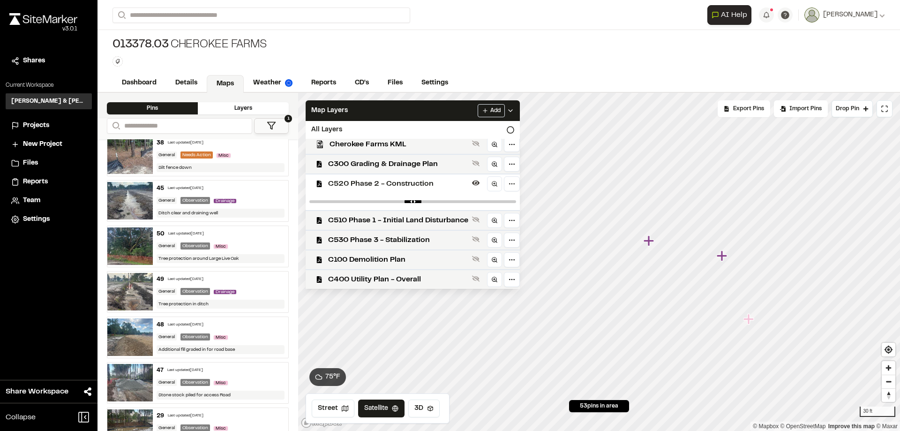
click at [390, 262] on span "C100 Demolition Plan" at bounding box center [398, 259] width 140 height 11
click at [510, 279] on div at bounding box center [413, 277] width 214 height 17
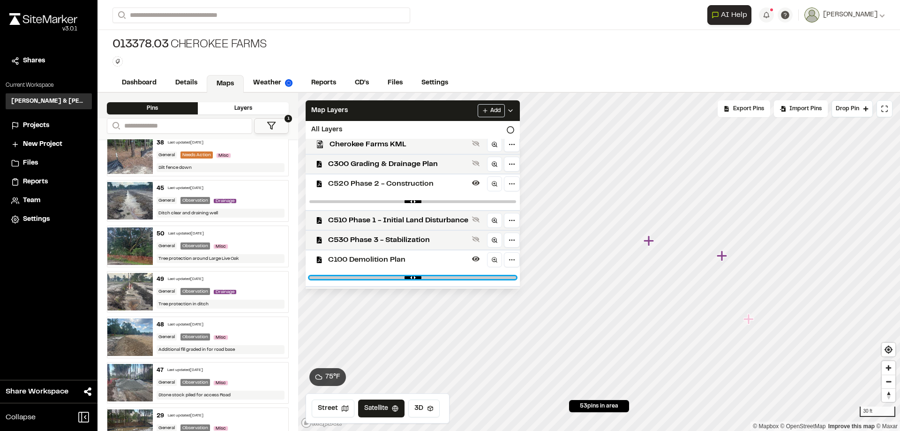
drag, startPoint x: 510, startPoint y: 276, endPoint x: 406, endPoint y: 278, distance: 103.6
type input "****"
click at [406, 278] on input "range" at bounding box center [412, 277] width 207 height 3
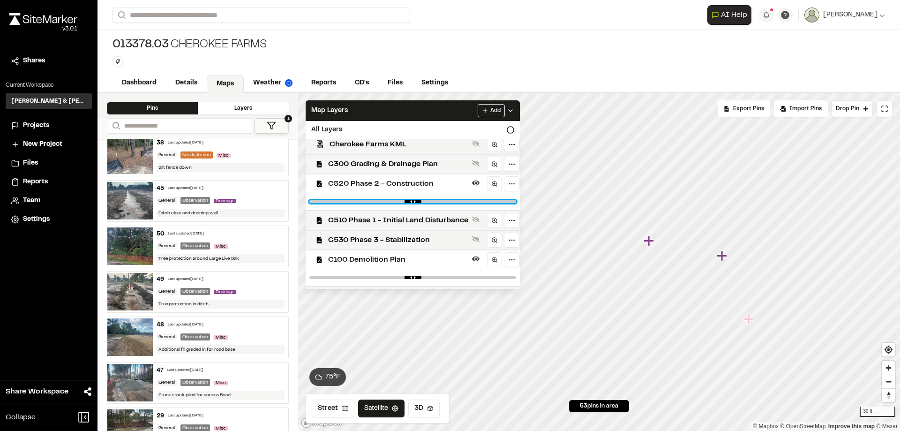
drag, startPoint x: 440, startPoint y: 202, endPoint x: 421, endPoint y: 203, distance: 18.3
type input "****"
click at [421, 203] on input "range" at bounding box center [412, 201] width 207 height 3
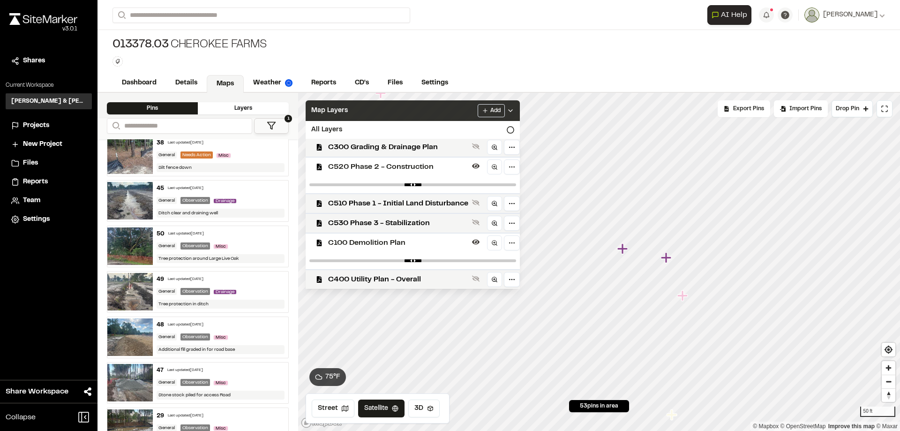
click at [405, 110] on div "Map Layers Add" at bounding box center [413, 110] width 214 height 21
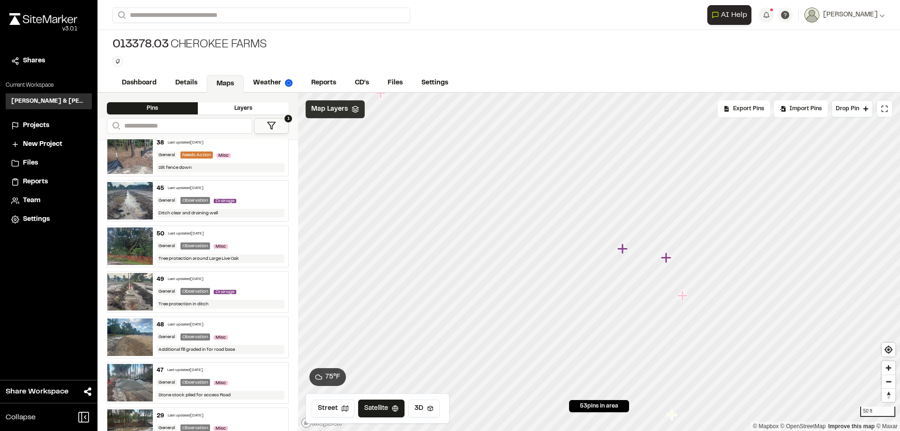
scroll to position [0, 0]
click at [324, 84] on link "Reports" at bounding box center [324, 84] width 45 height 18
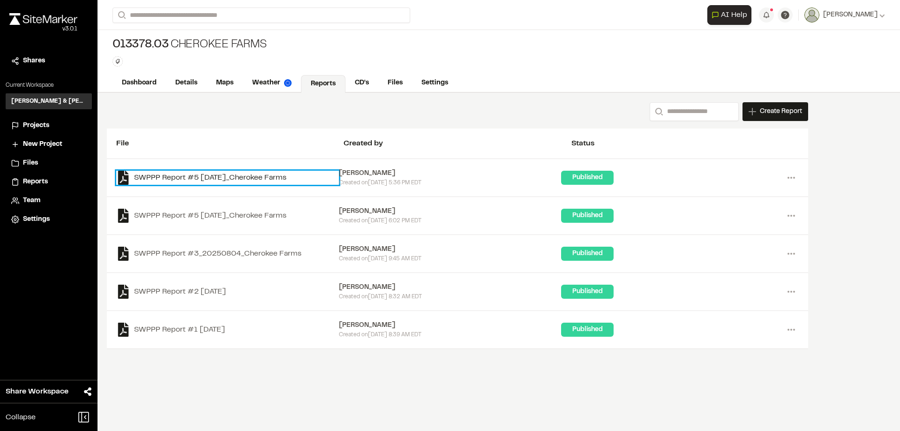
click at [240, 175] on link "SWPPP Report #5 2025-08-18_Cherokee Farms" at bounding box center [227, 178] width 223 height 14
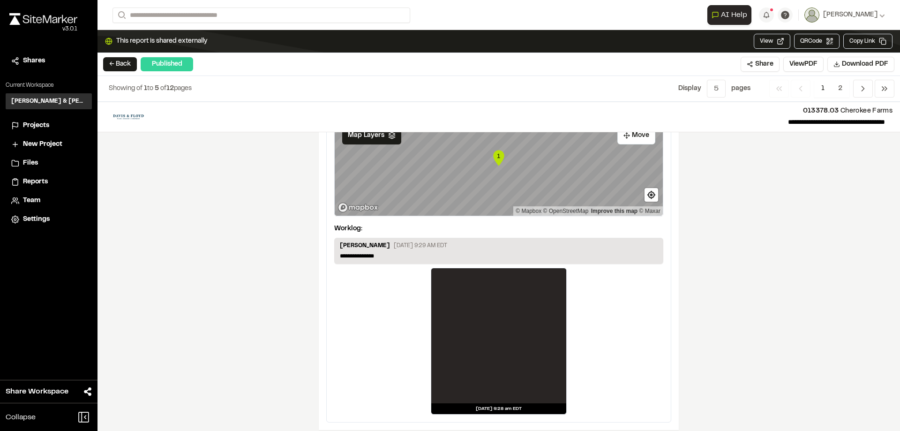
scroll to position [1559, 0]
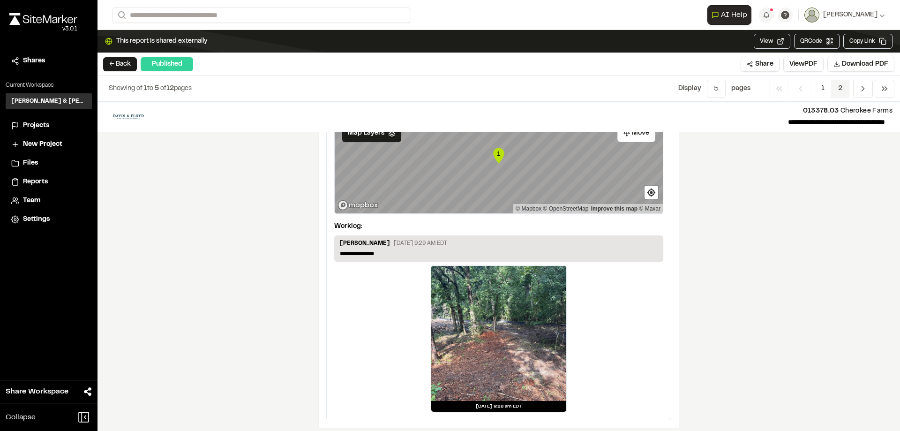
click at [839, 91] on span "2" at bounding box center [840, 89] width 18 height 18
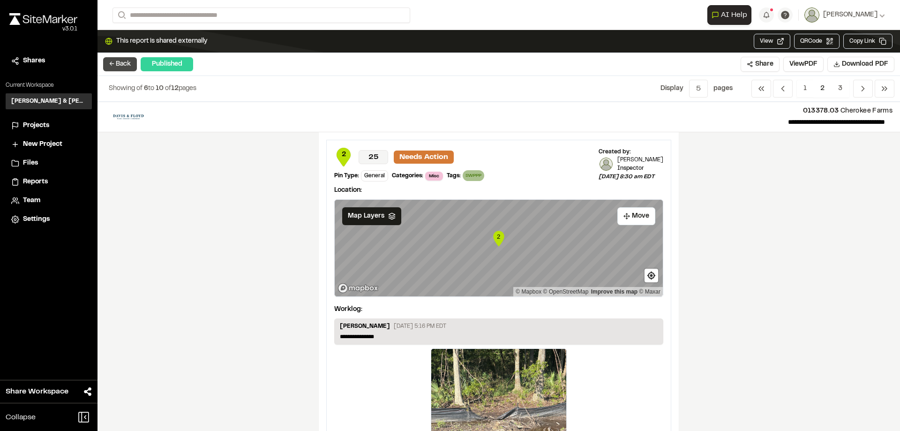
click at [117, 59] on button "← Back" at bounding box center [120, 64] width 34 height 14
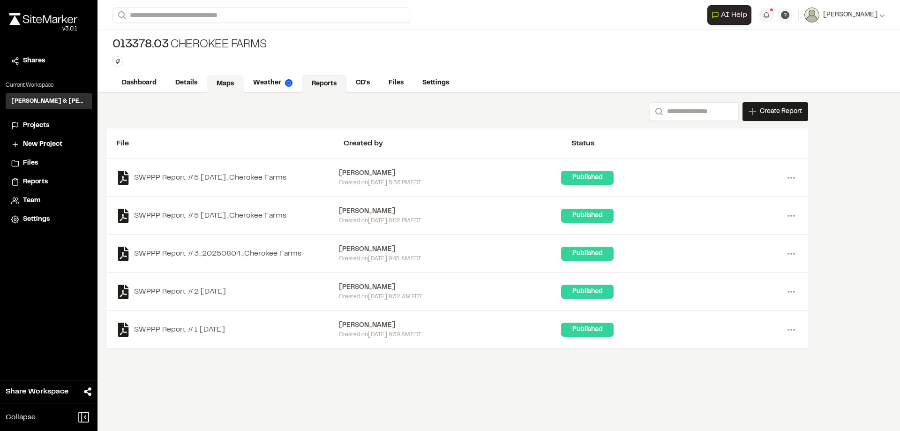
click at [216, 83] on link "Maps" at bounding box center [225, 84] width 37 height 18
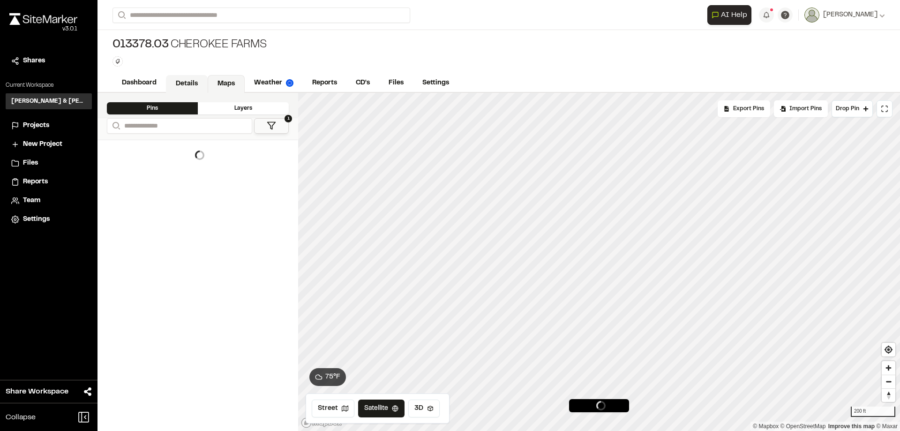
click at [188, 84] on link "Details" at bounding box center [187, 84] width 42 height 18
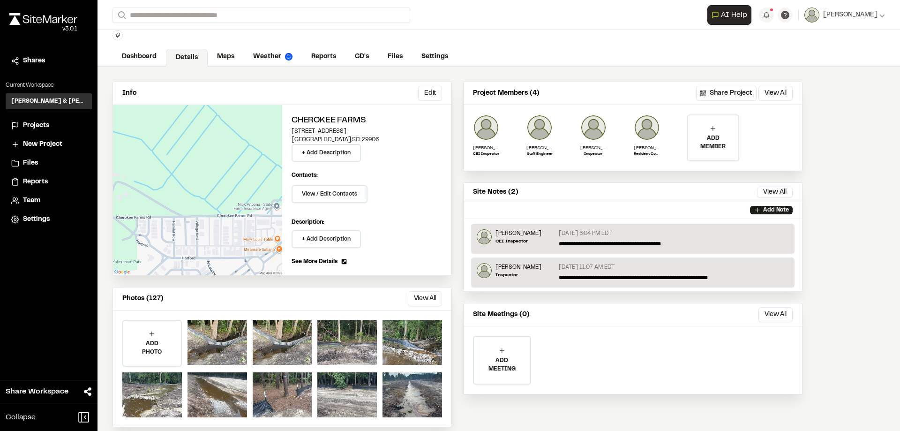
scroll to position [37, 0]
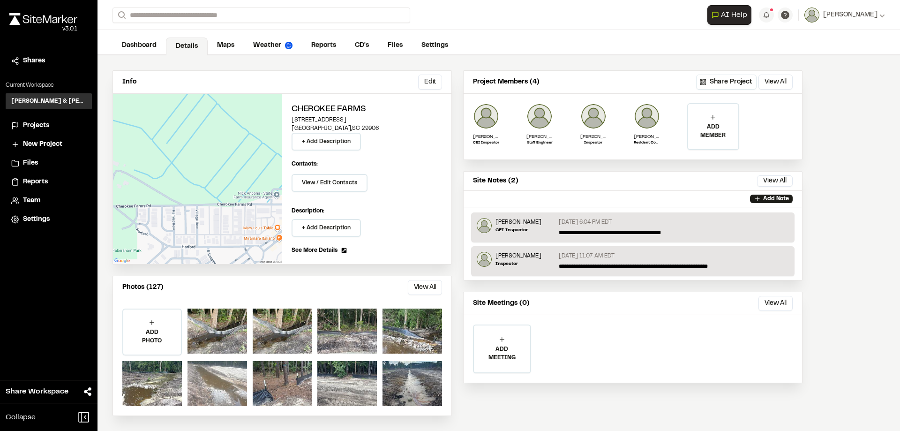
click at [212, 389] on div at bounding box center [217, 383] width 60 height 45
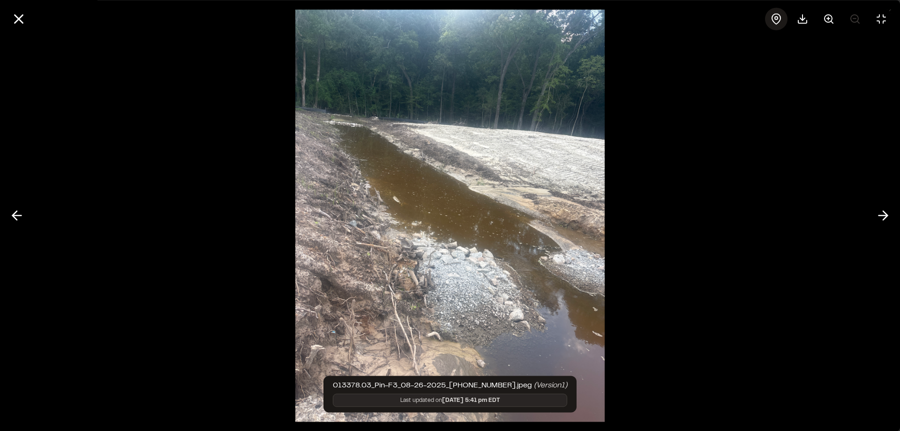
click at [777, 18] on icon at bounding box center [776, 18] width 11 height 11
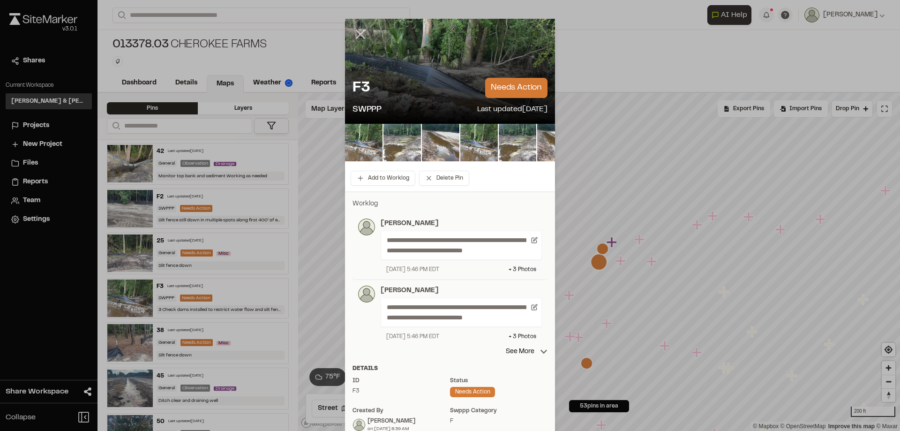
click at [357, 36] on icon at bounding box center [360, 34] width 16 height 16
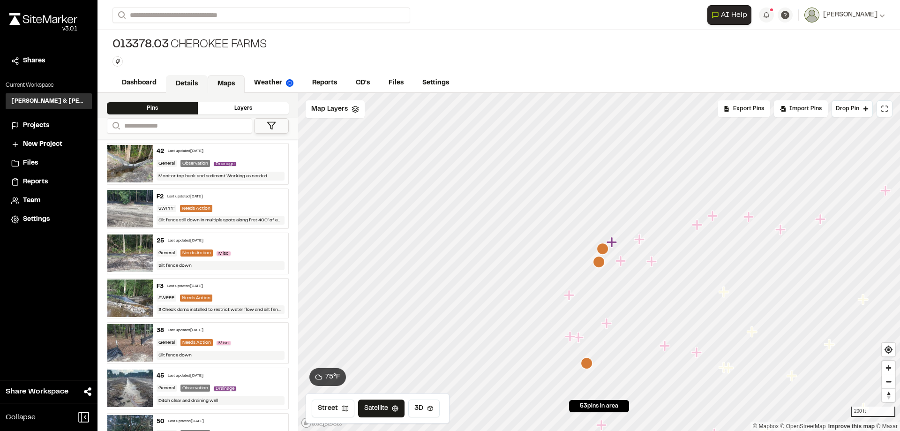
click at [187, 86] on link "Details" at bounding box center [187, 84] width 42 height 18
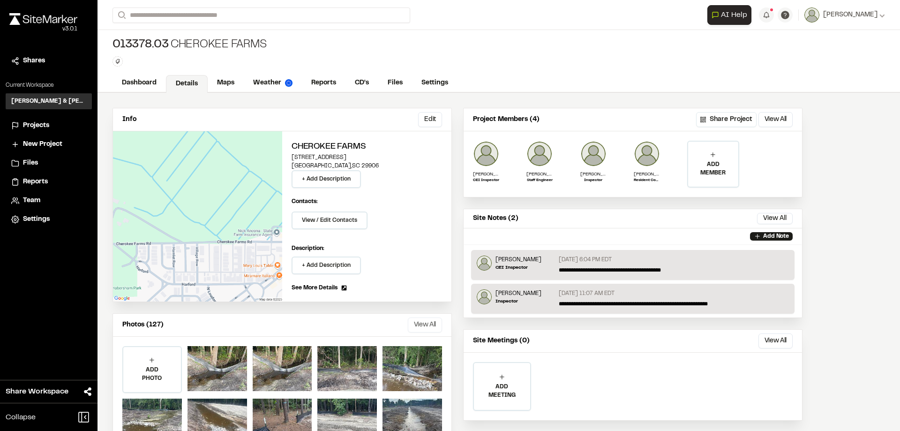
click at [434, 321] on button "View All" at bounding box center [425, 324] width 34 height 15
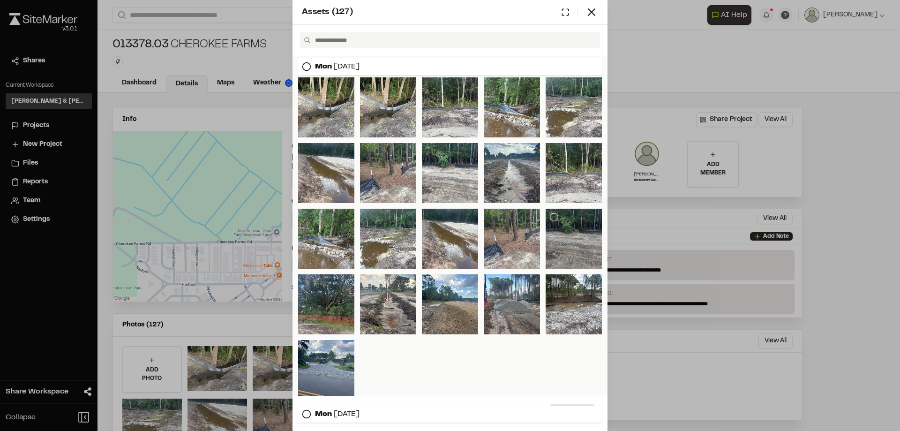
click at [571, 236] on div at bounding box center [574, 239] width 56 height 60
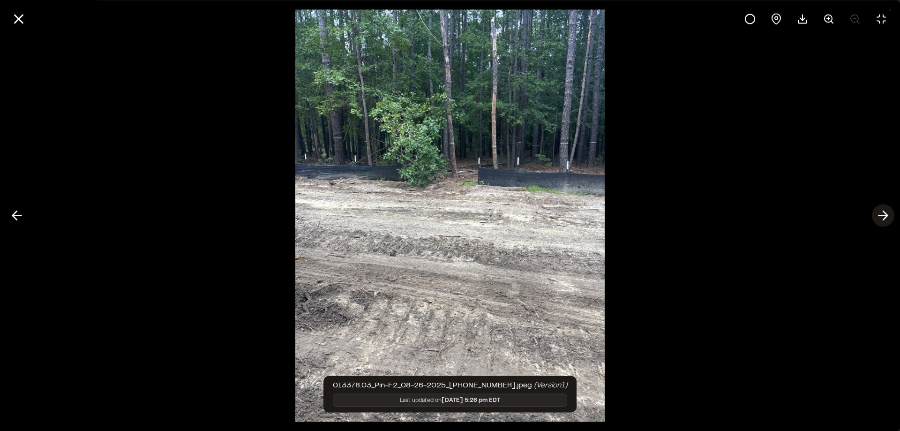
click at [884, 211] on icon at bounding box center [883, 216] width 15 height 16
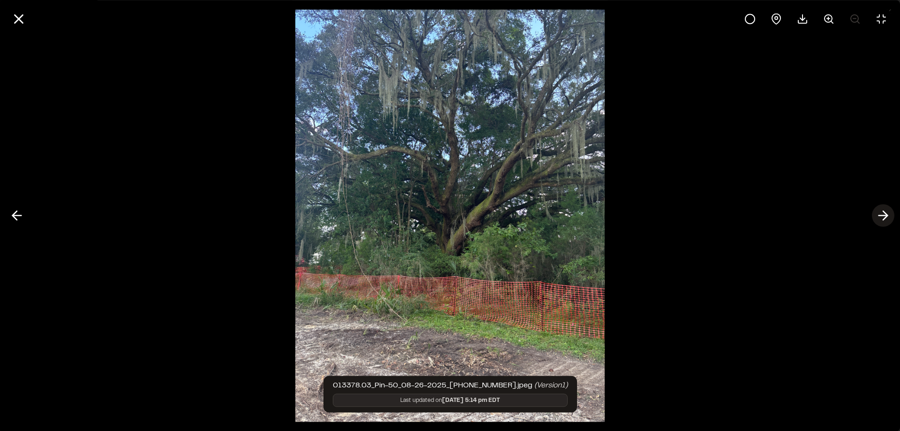
click at [884, 214] on icon at bounding box center [883, 216] width 15 height 16
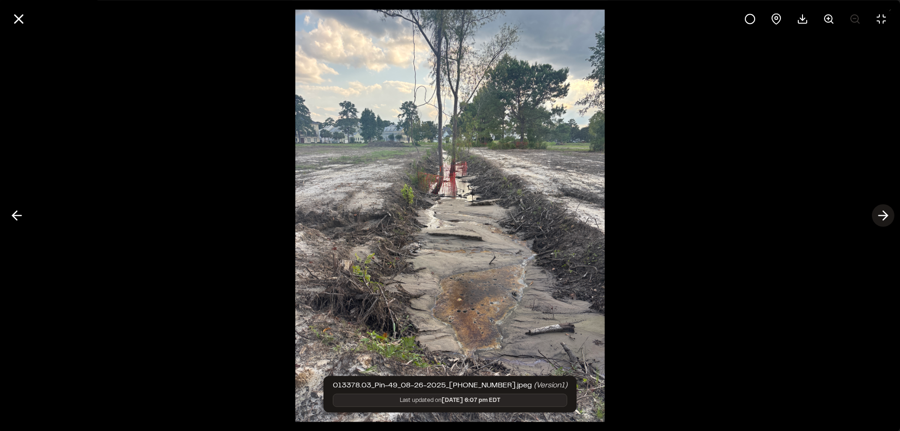
click at [884, 214] on icon at bounding box center [883, 216] width 15 height 16
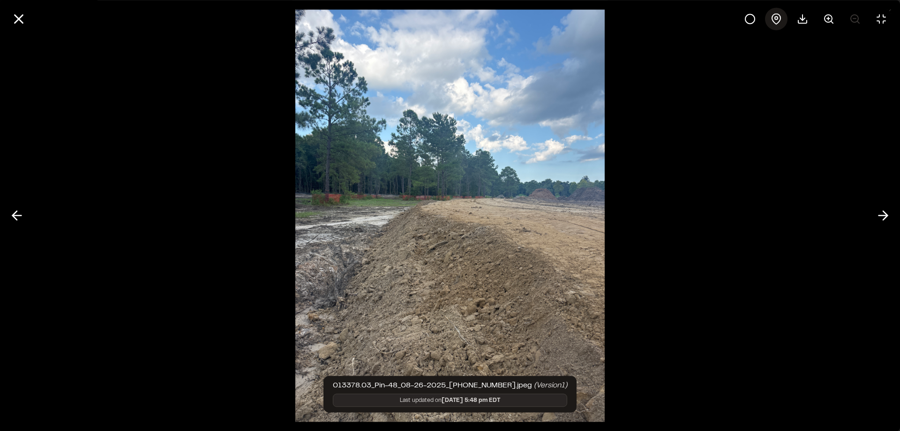
click at [779, 19] on icon at bounding box center [776, 18] width 11 height 11
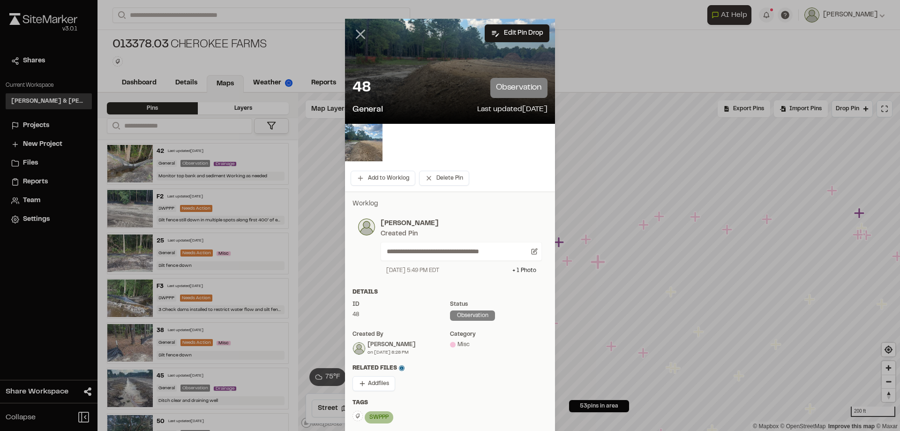
click at [362, 33] on icon at bounding box center [360, 34] width 16 height 16
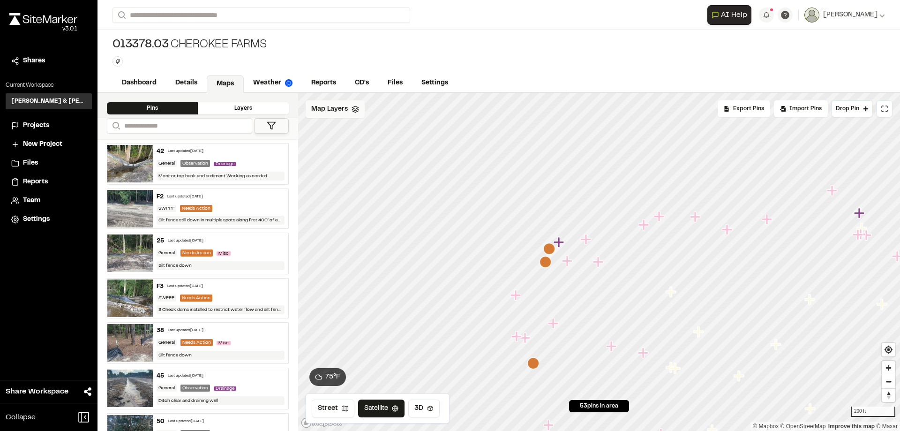
click at [352, 110] on icon at bounding box center [355, 108] width 7 height 7
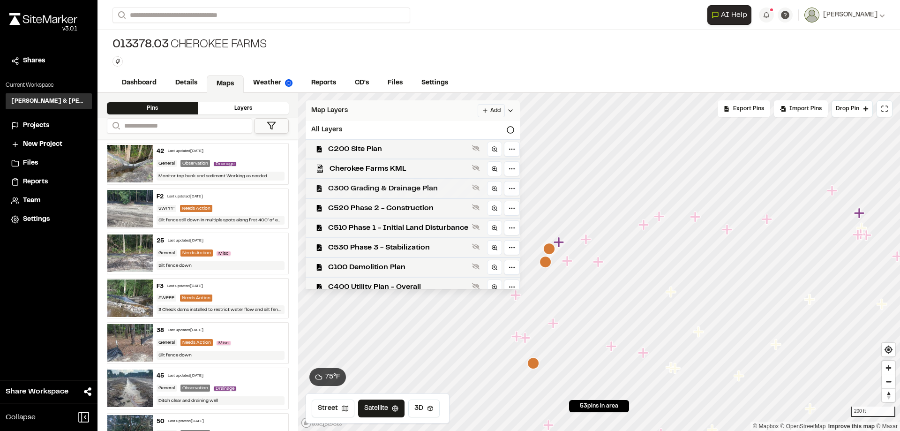
click at [404, 186] on span "C300 Grading & Drainage Plan" at bounding box center [398, 188] width 140 height 11
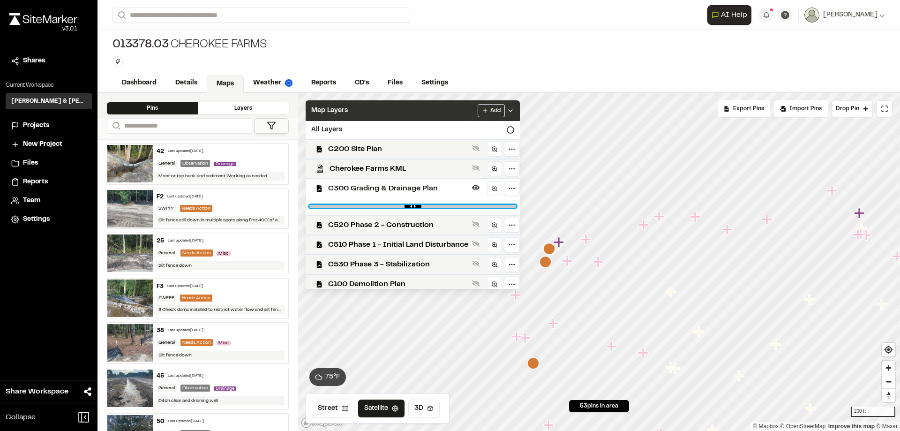
drag, startPoint x: 513, startPoint y: 206, endPoint x: 465, endPoint y: 204, distance: 48.3
type input "****"
click at [465, 205] on input "range" at bounding box center [412, 206] width 207 height 3
click at [617, 236] on icon "Map marker" at bounding box center [614, 236] width 10 height 10
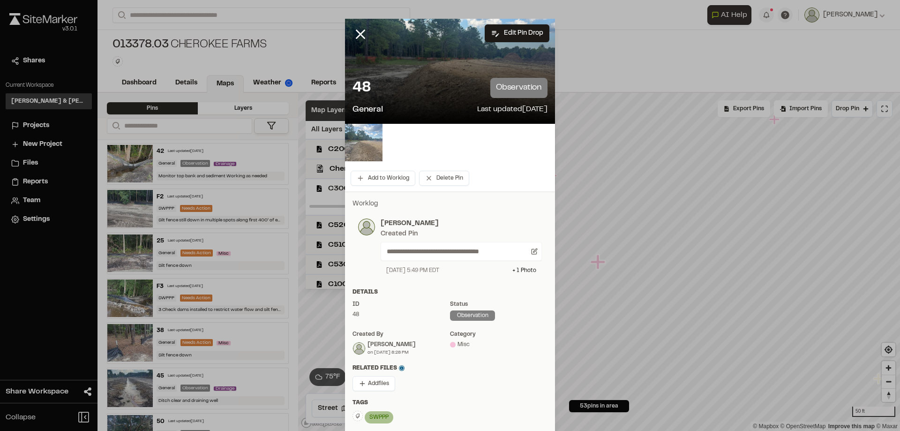
click at [371, 148] on img at bounding box center [363, 142] width 37 height 37
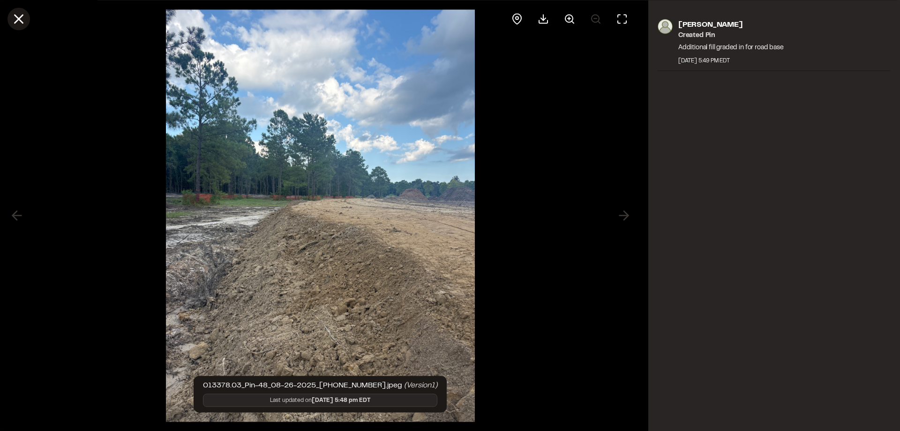
click at [18, 21] on line at bounding box center [19, 19] width 8 height 8
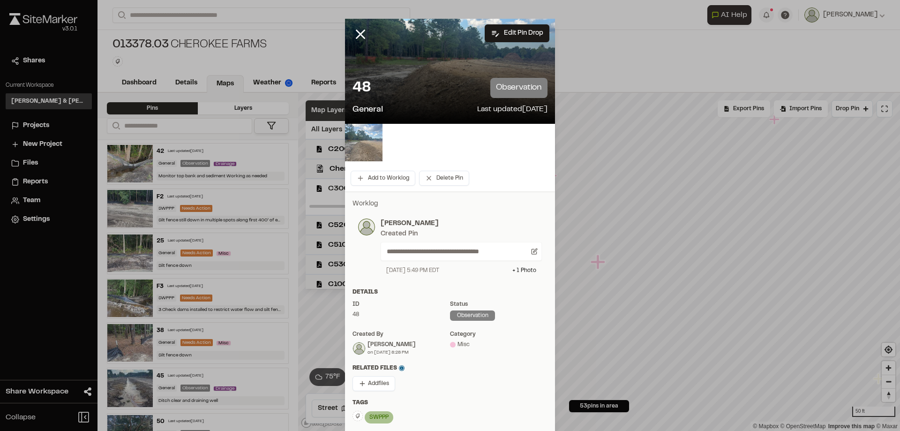
click at [366, 142] on img at bounding box center [363, 142] width 37 height 37
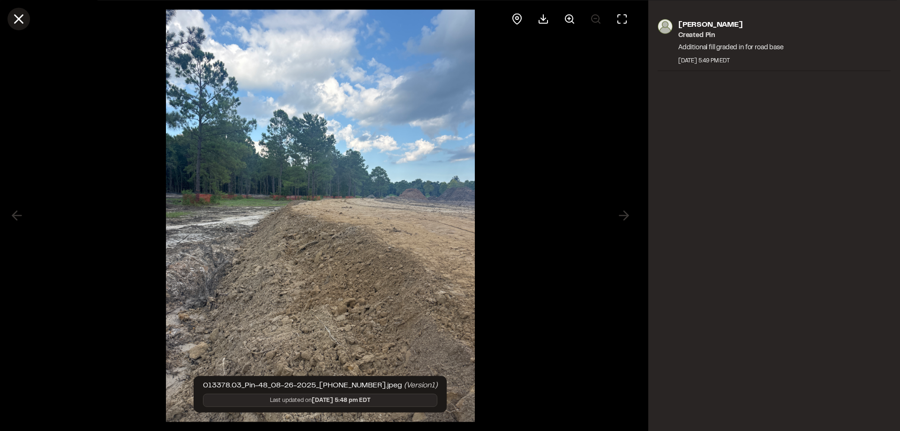
click at [17, 23] on icon at bounding box center [19, 19] width 16 height 16
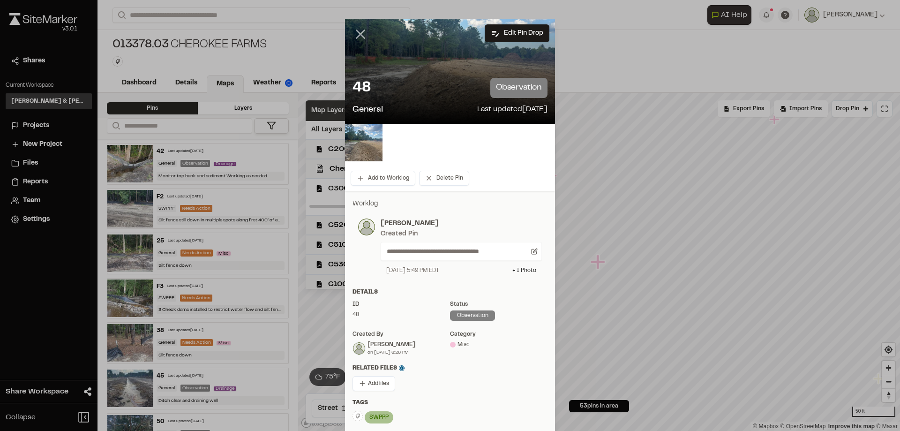
click at [354, 34] on icon at bounding box center [360, 34] width 16 height 16
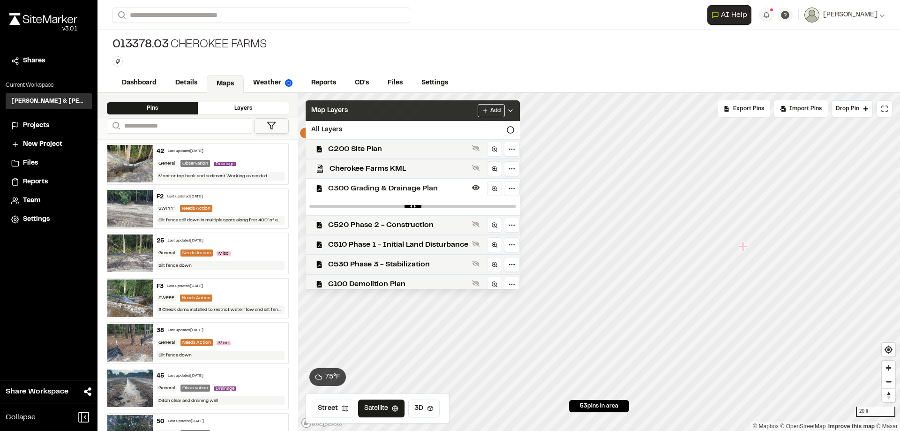
click at [433, 108] on div "Map Layers Add" at bounding box center [413, 110] width 214 height 21
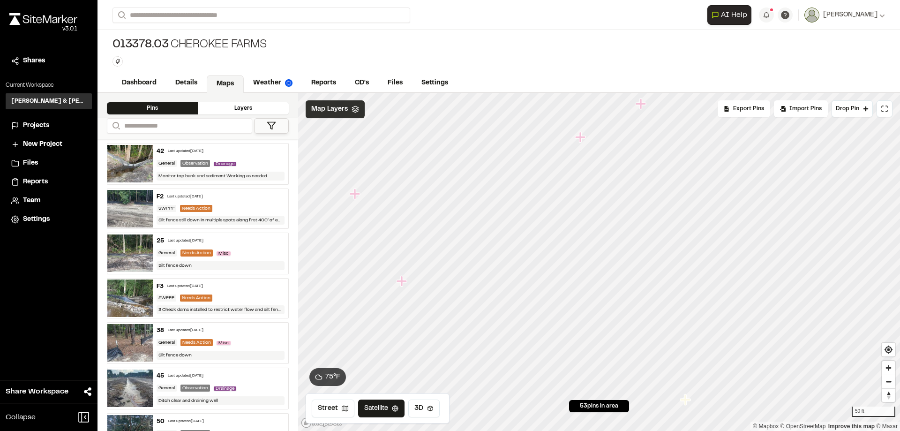
click at [341, 113] on span "Map Layers" at bounding box center [329, 109] width 37 height 10
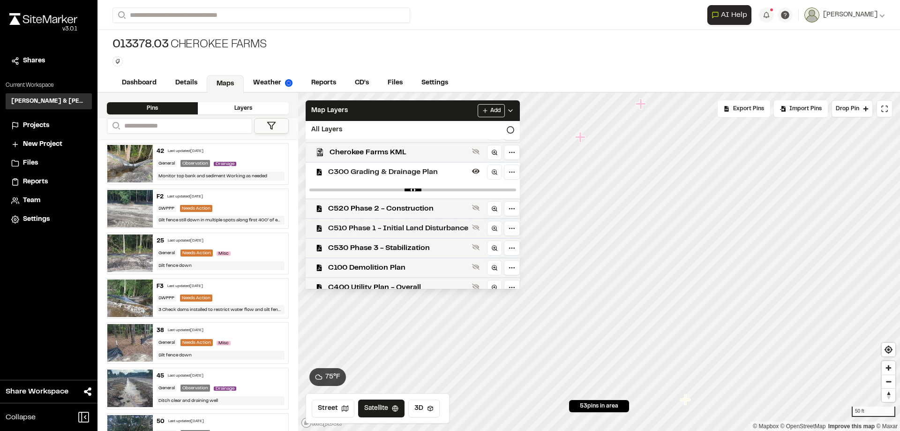
scroll to position [24, 0]
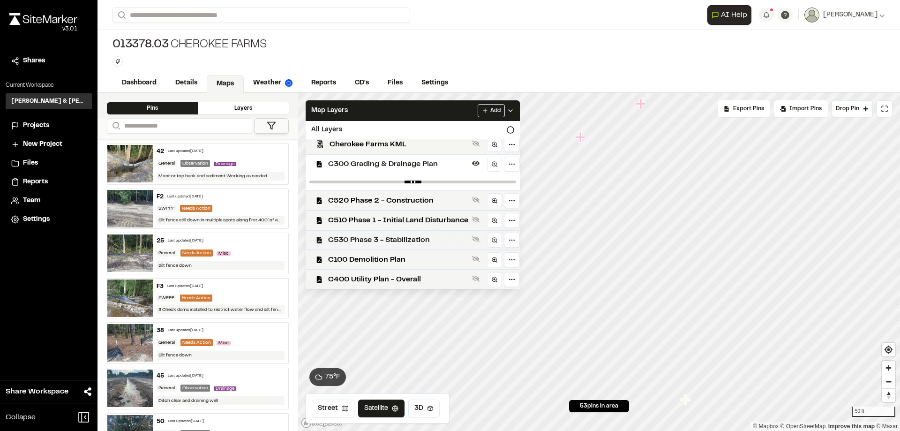
click at [404, 241] on span "C530 Phase 3 - Stabilization" at bounding box center [398, 239] width 140 height 11
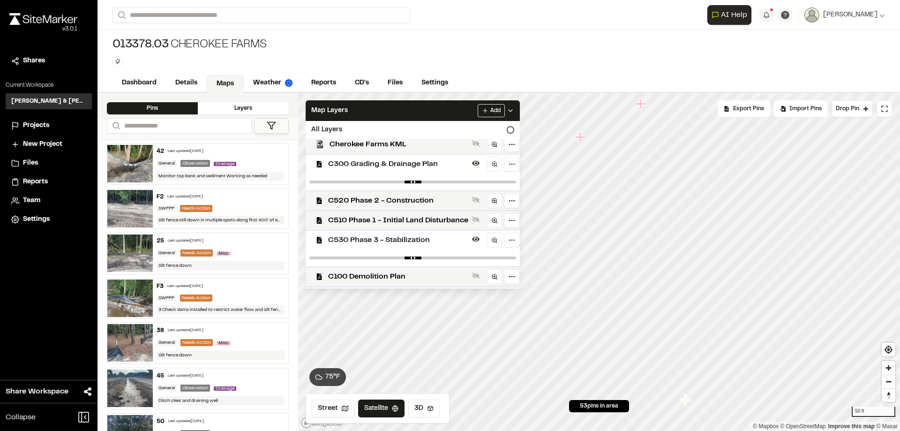
drag, startPoint x: 510, startPoint y: 259, endPoint x: 457, endPoint y: 259, distance: 53.0
click at [457, 259] on div at bounding box center [413, 257] width 214 height 17
click at [417, 161] on span "C300 Grading & Drainage Plan" at bounding box center [398, 163] width 140 height 11
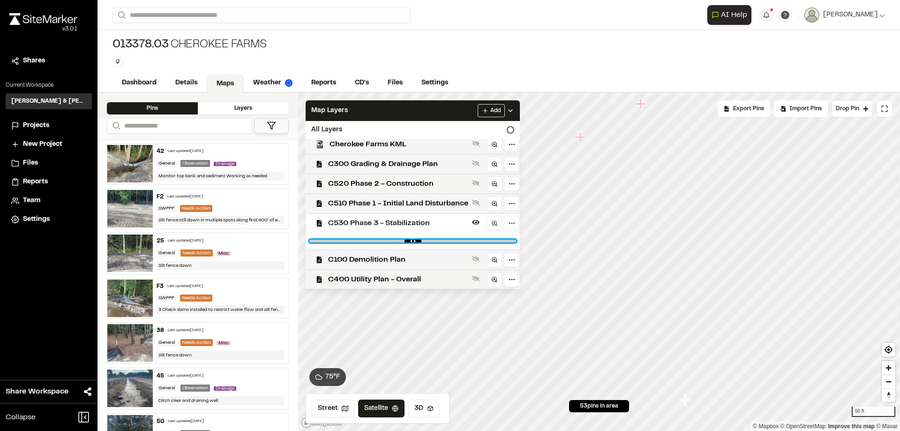
drag, startPoint x: 483, startPoint y: 240, endPoint x: 433, endPoint y: 241, distance: 50.2
type input "****"
click at [433, 241] on input "range" at bounding box center [412, 241] width 207 height 3
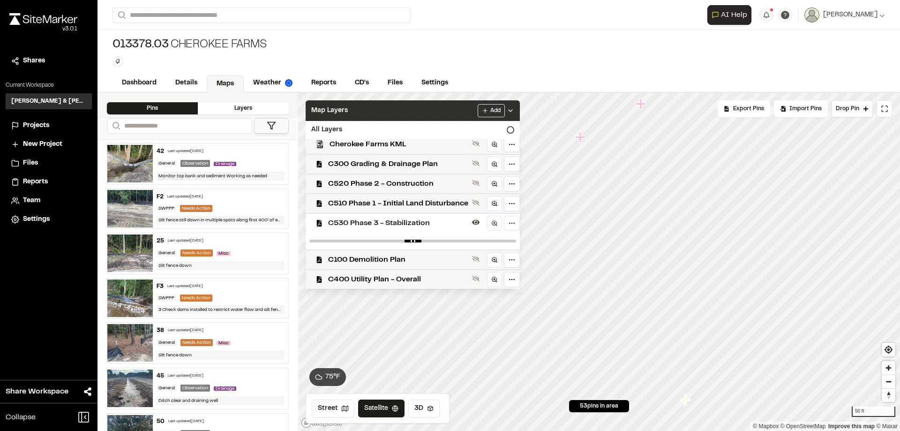
click at [430, 107] on div "Map Layers Add" at bounding box center [413, 110] width 214 height 21
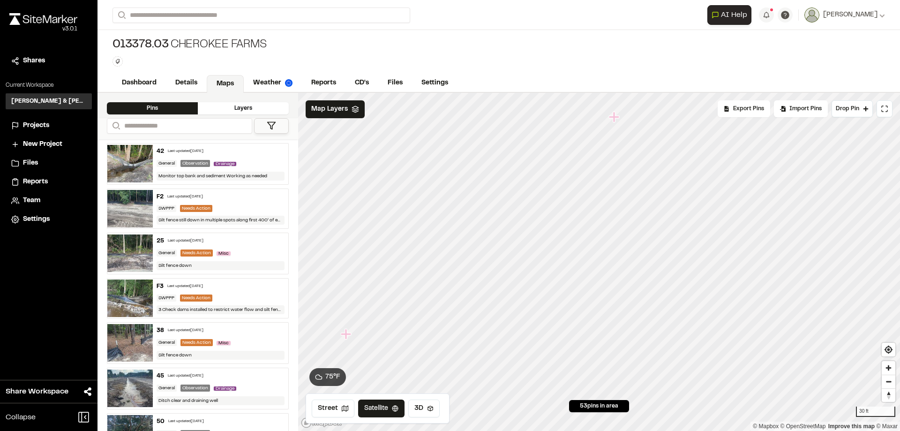
click at [348, 336] on icon "Map marker" at bounding box center [347, 334] width 12 height 12
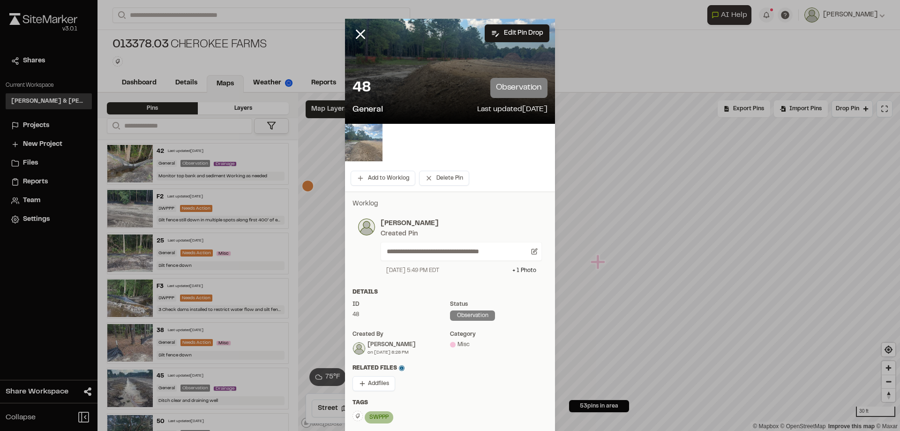
click at [365, 150] on img at bounding box center [363, 142] width 37 height 37
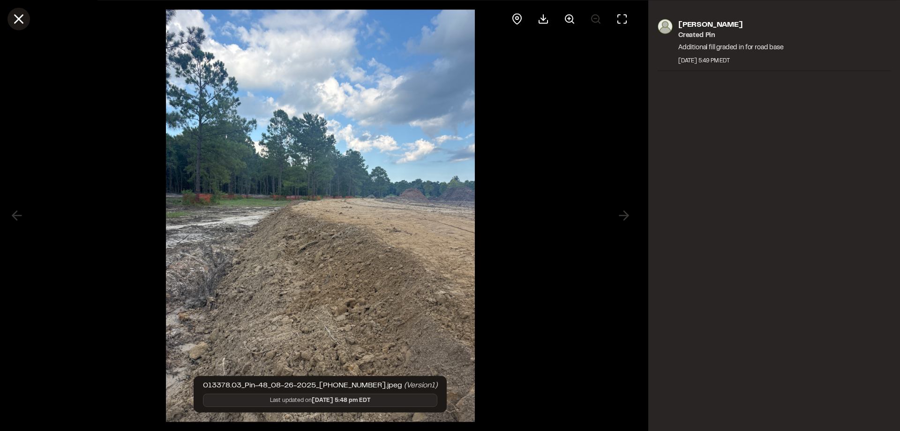
click at [21, 18] on icon at bounding box center [19, 19] width 16 height 16
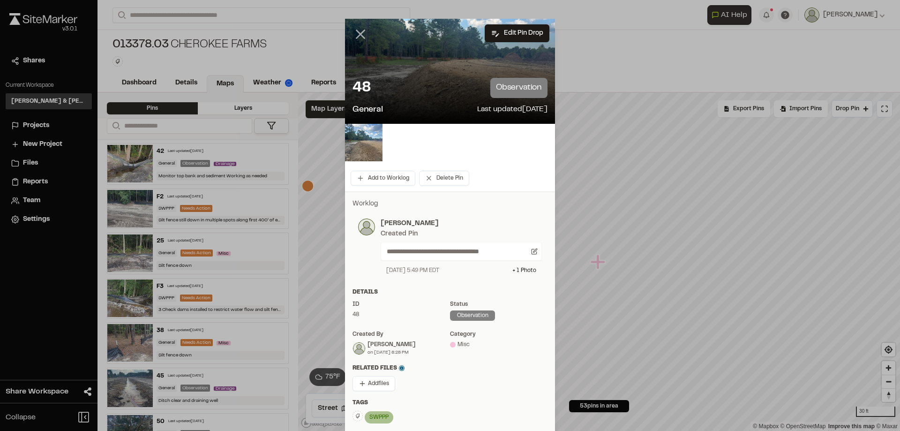
click at [353, 32] on icon at bounding box center [360, 34] width 16 height 16
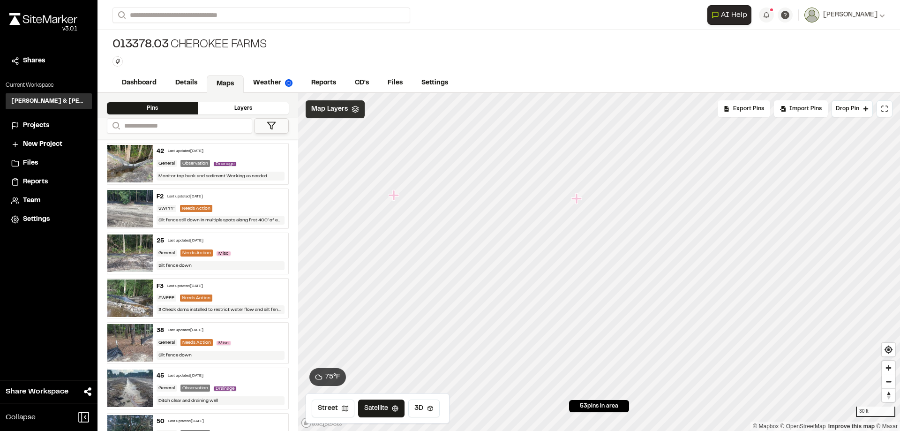
click at [336, 111] on span "Map Layers" at bounding box center [329, 109] width 37 height 10
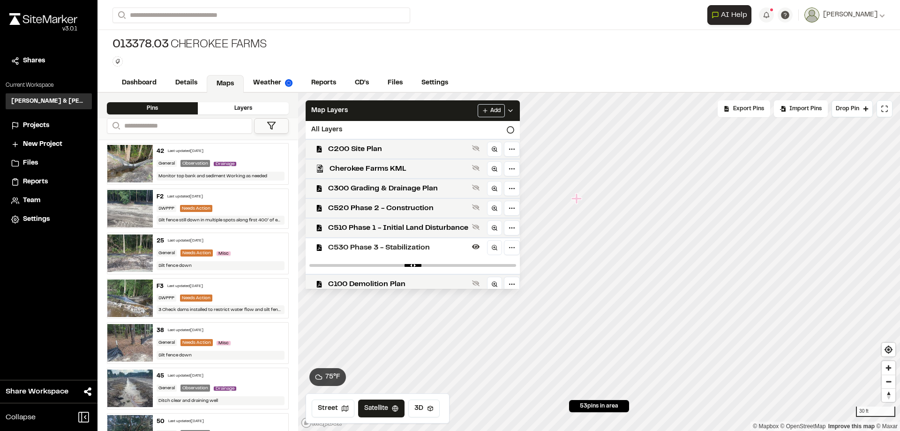
click at [392, 251] on span "C530 Phase 3 - Stabilization" at bounding box center [398, 247] width 140 height 11
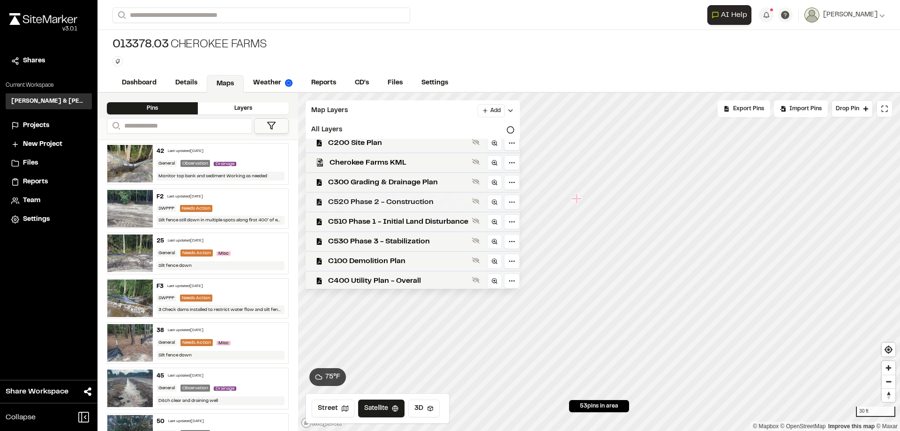
scroll to position [7, 0]
click at [402, 178] on span "C300 Grading & Drainage Plan" at bounding box center [398, 180] width 140 height 11
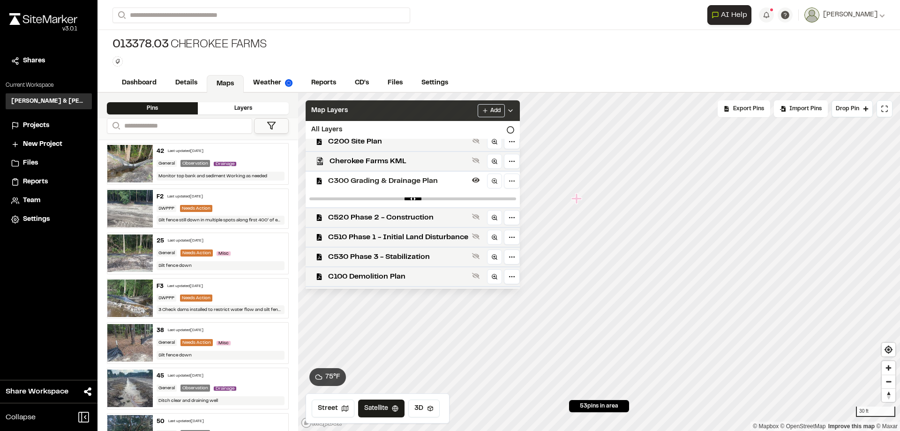
click at [331, 111] on span "Map Layers" at bounding box center [329, 110] width 37 height 10
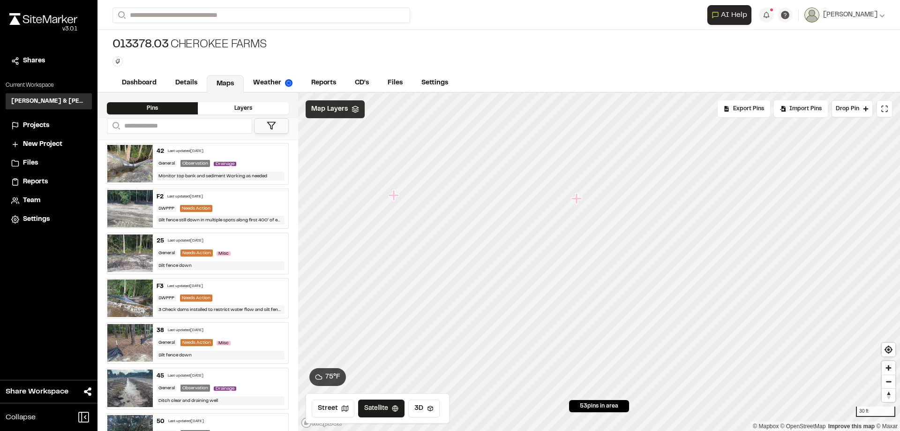
scroll to position [0, 0]
click at [427, 232] on icon "Map marker" at bounding box center [427, 230] width 10 height 10
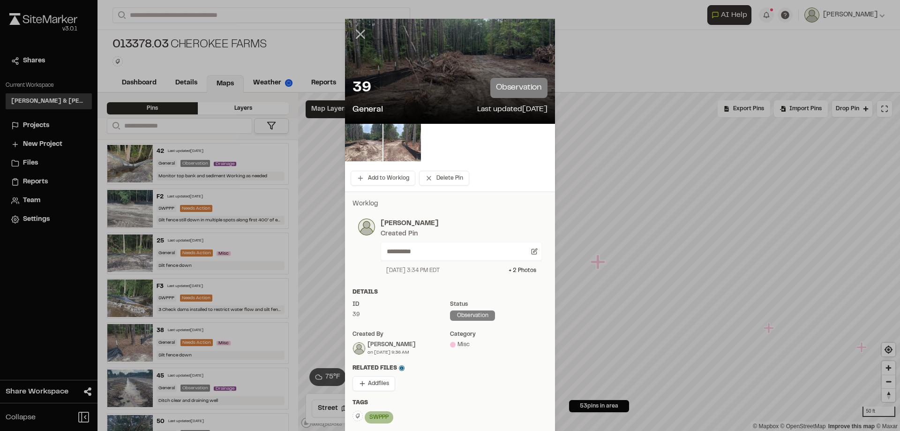
click at [357, 31] on icon at bounding box center [360, 34] width 16 height 16
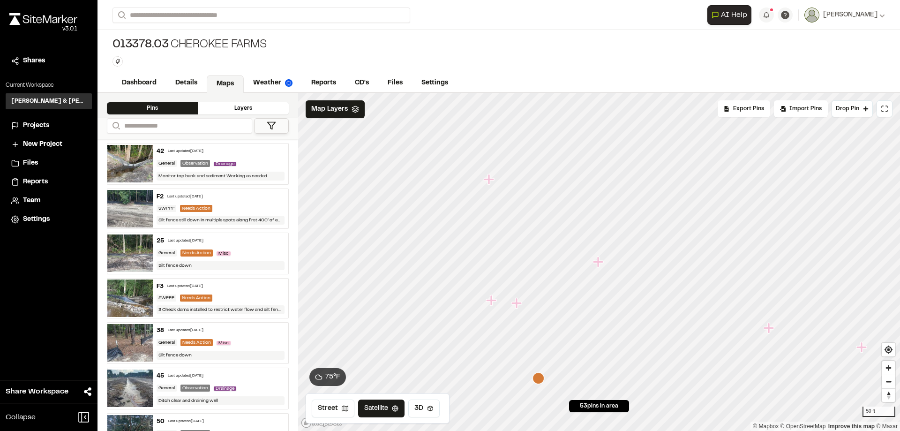
click at [517, 306] on icon "Map marker" at bounding box center [516, 303] width 10 height 10
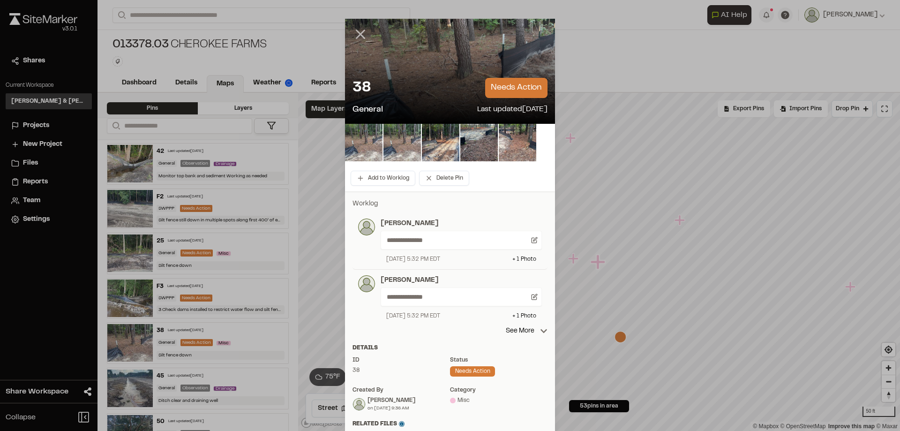
click at [358, 34] on line at bounding box center [361, 34] width 8 height 8
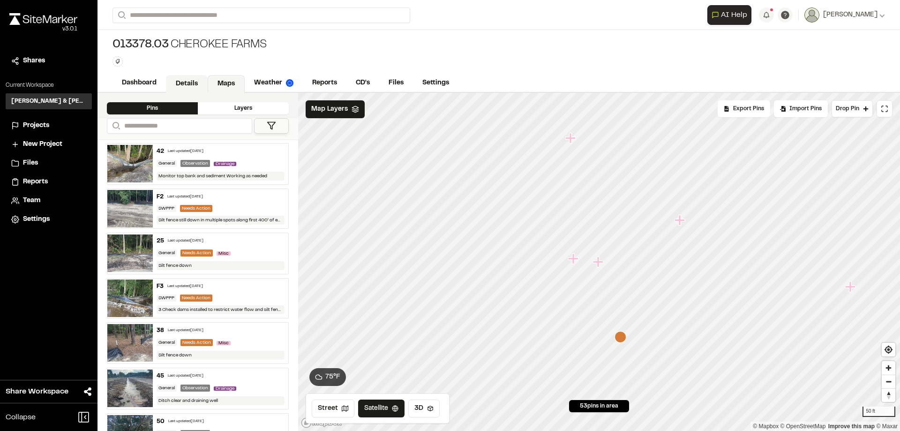
click at [190, 84] on link "Details" at bounding box center [187, 84] width 42 height 18
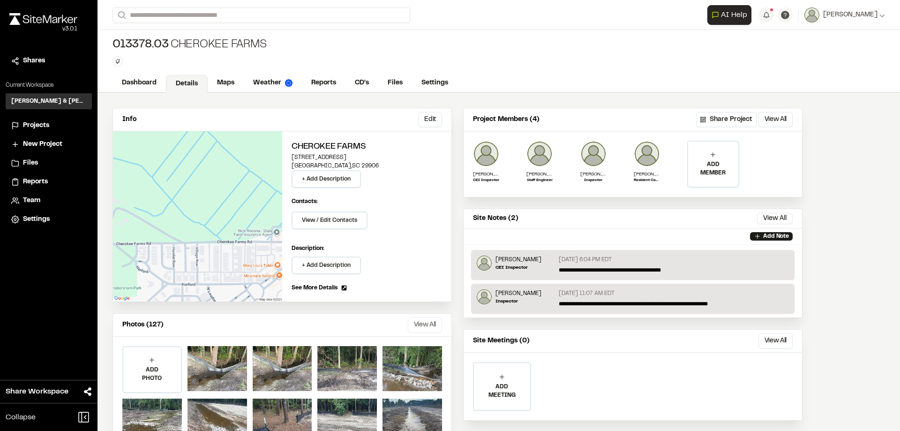
click at [429, 323] on button "View All" at bounding box center [425, 324] width 34 height 15
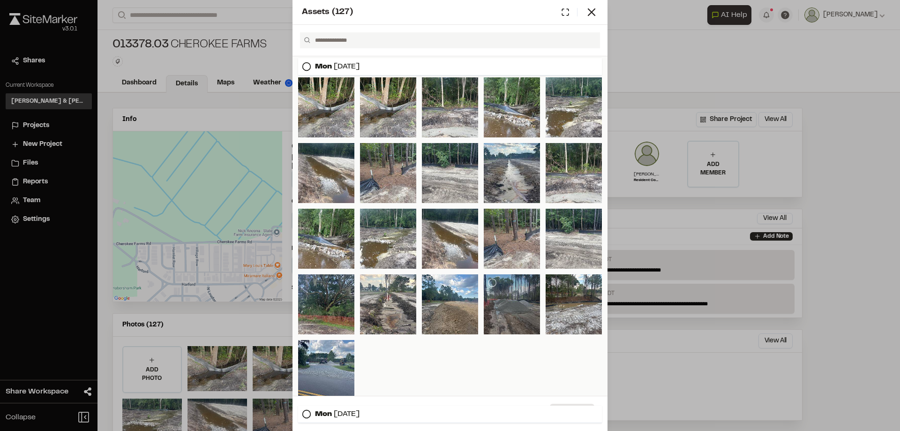
click at [504, 310] on div at bounding box center [512, 304] width 56 height 60
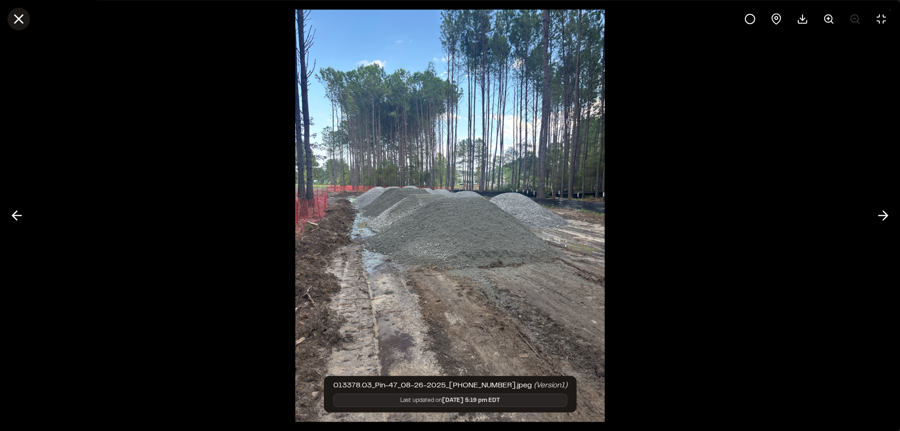
click at [24, 22] on icon at bounding box center [19, 19] width 16 height 16
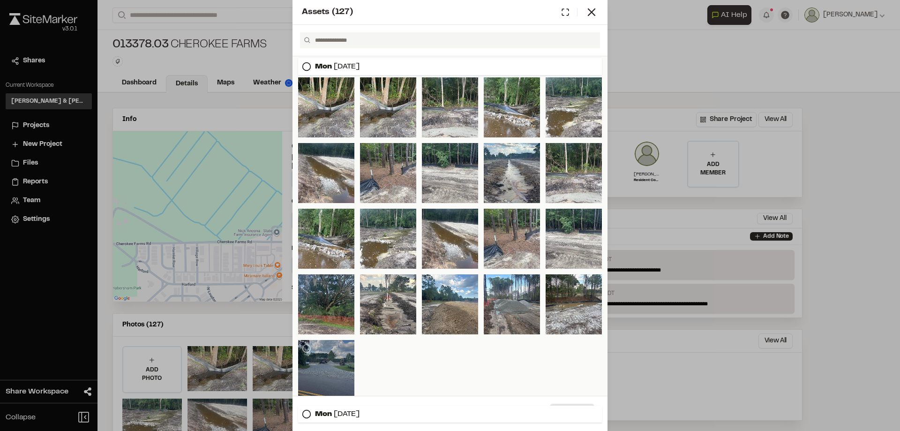
click at [331, 375] on div at bounding box center [326, 370] width 56 height 60
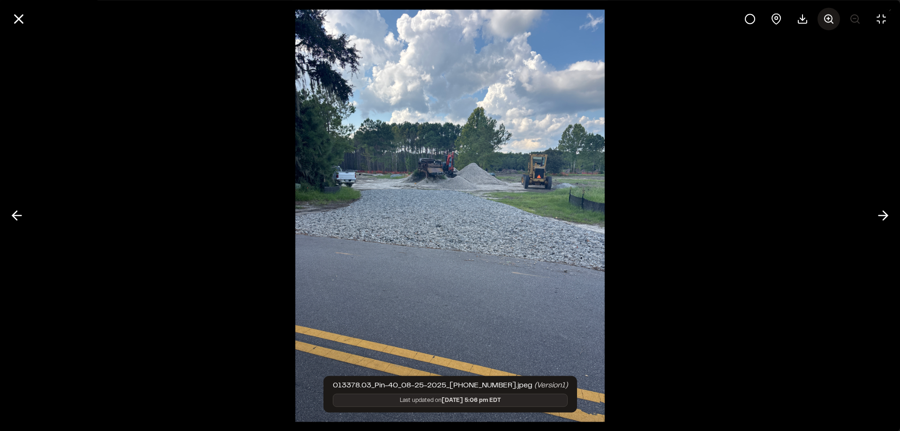
click at [830, 15] on circle at bounding box center [827, 18] width 7 height 7
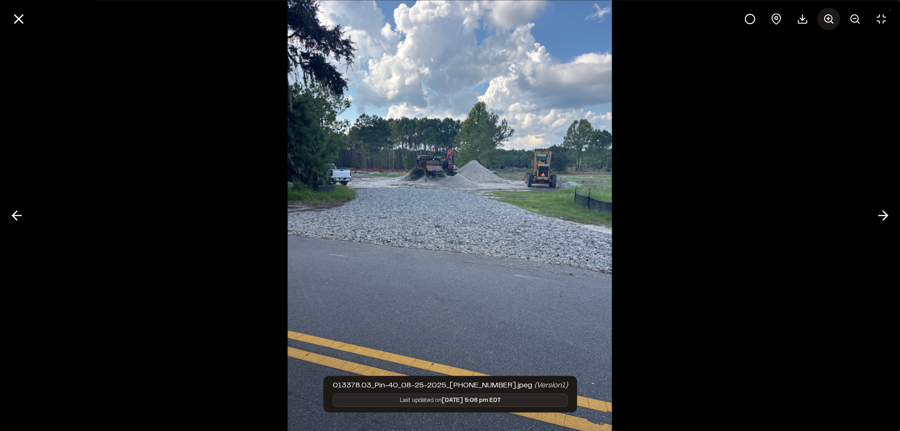
click at [832, 16] on icon at bounding box center [828, 18] width 11 height 11
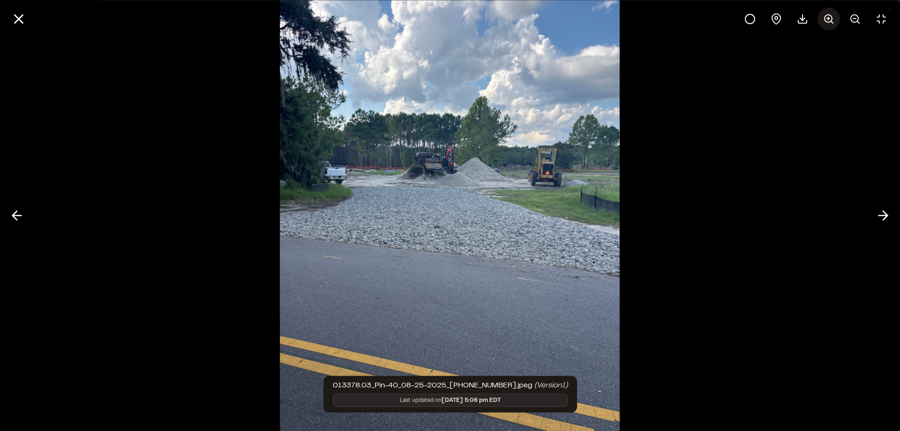
click at [831, 18] on icon at bounding box center [828, 18] width 11 height 11
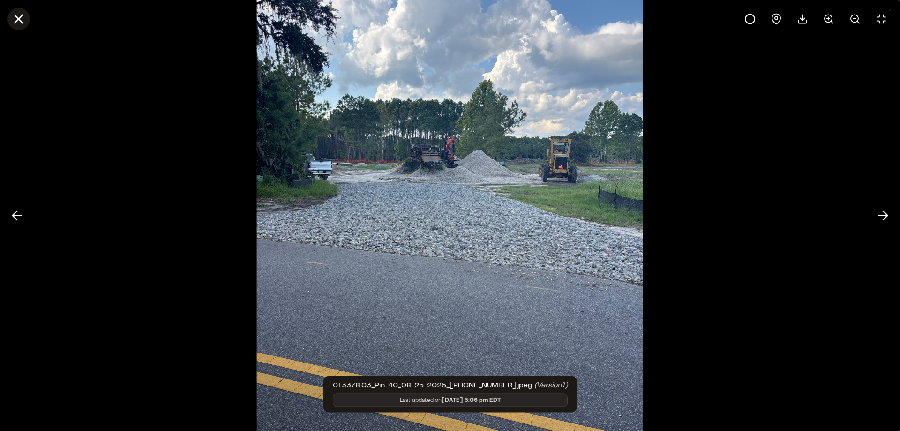
click at [16, 23] on icon at bounding box center [19, 19] width 16 height 16
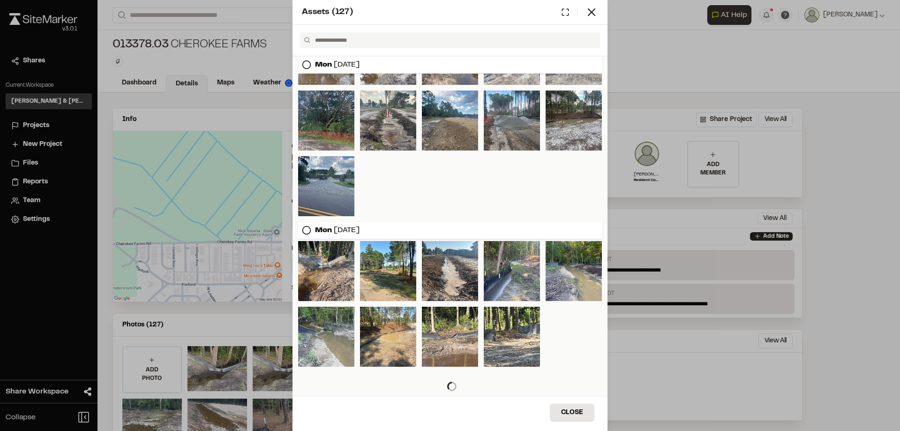
scroll to position [187, 0]
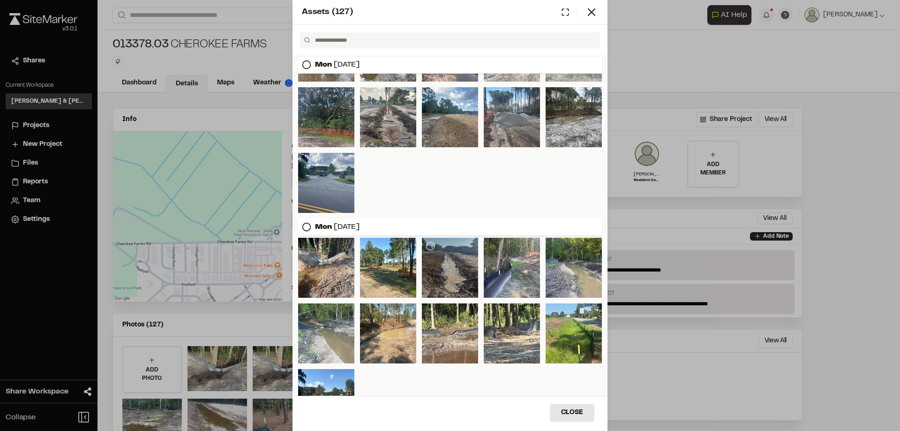
click at [450, 270] on div at bounding box center [450, 268] width 56 height 60
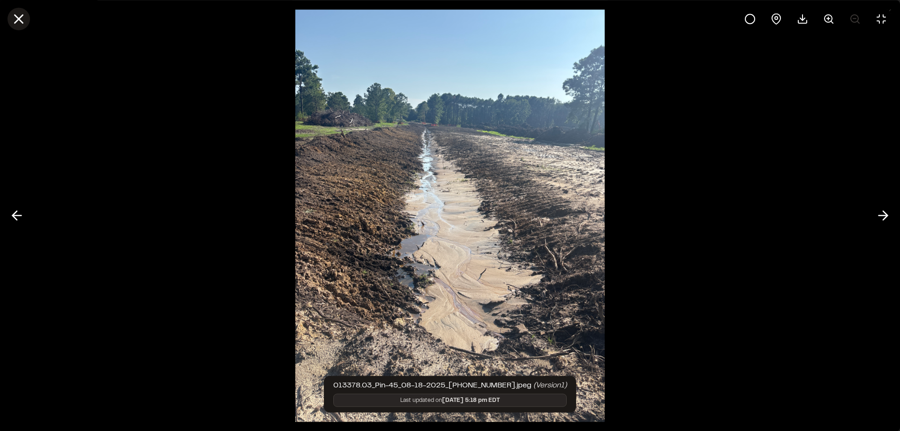
click at [19, 22] on icon at bounding box center [19, 19] width 16 height 16
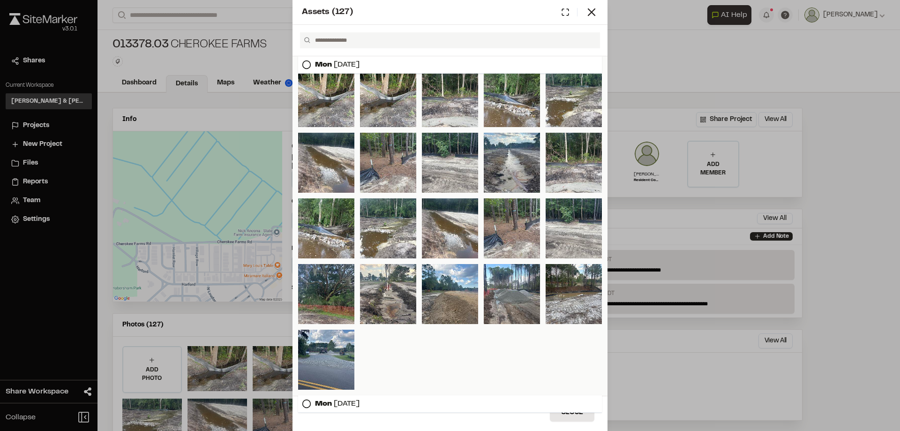
scroll to position [0, 0]
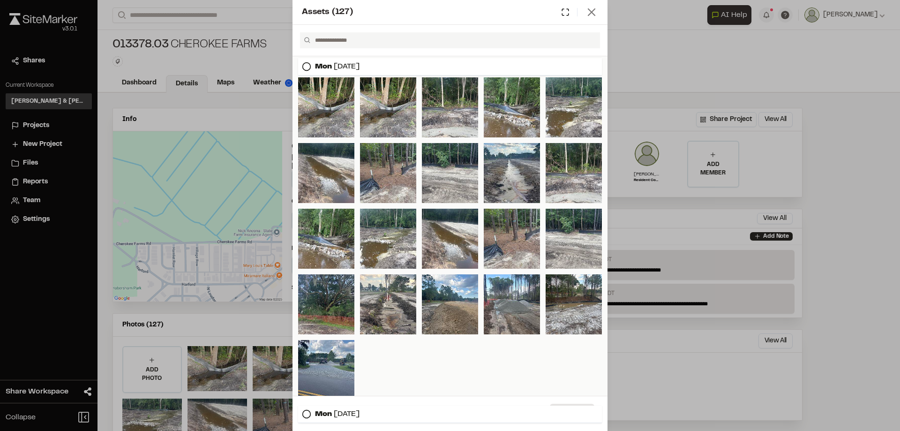
click at [590, 11] on line at bounding box center [591, 12] width 7 height 7
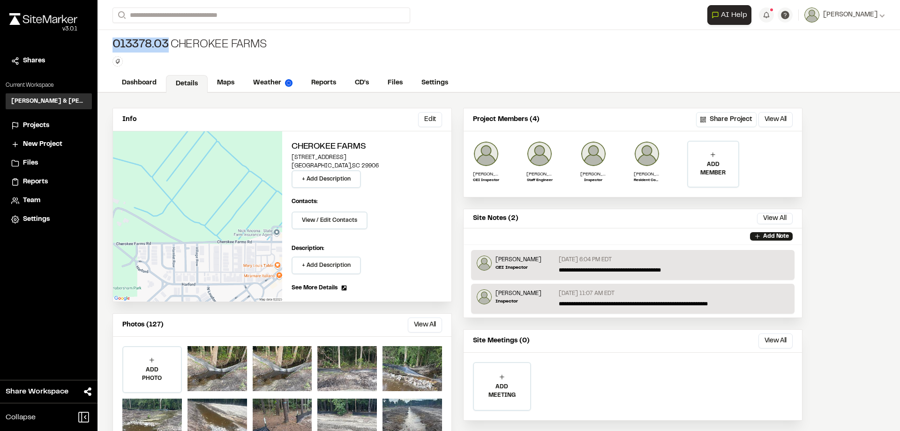
drag, startPoint x: 114, startPoint y: 46, endPoint x: 273, endPoint y: 44, distance: 158.9
click at [273, 44] on div "013378.03 Cherokee Farms Type Enter or comma to add tag." at bounding box center [498, 52] width 802 height 44
drag, startPoint x: 265, startPoint y: 45, endPoint x: 141, endPoint y: 44, distance: 123.7
click at [141, 44] on div "013378.03 Cherokee Farms" at bounding box center [189, 44] width 154 height 15
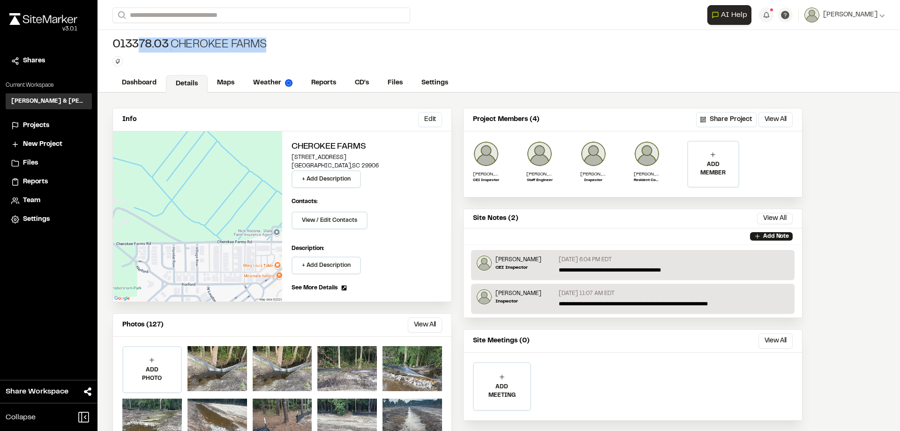
click at [318, 43] on div "013378.03 Cherokee Farms Type Enter or comma to add tag." at bounding box center [498, 52] width 802 height 44
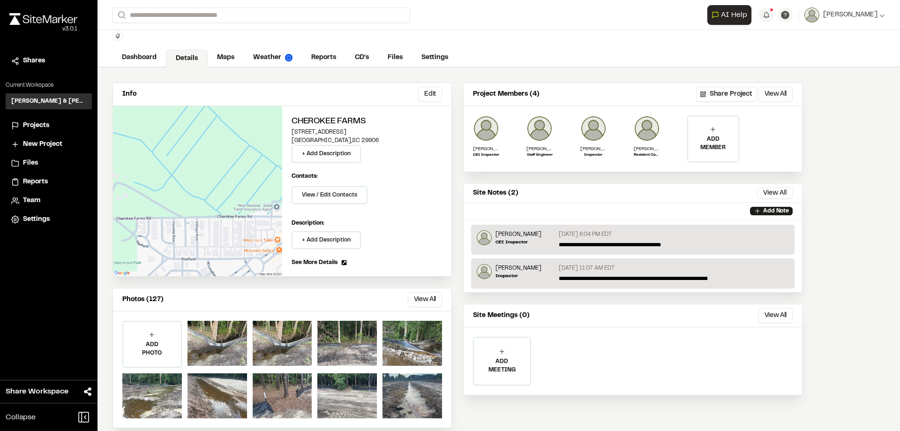
scroll to position [37, 0]
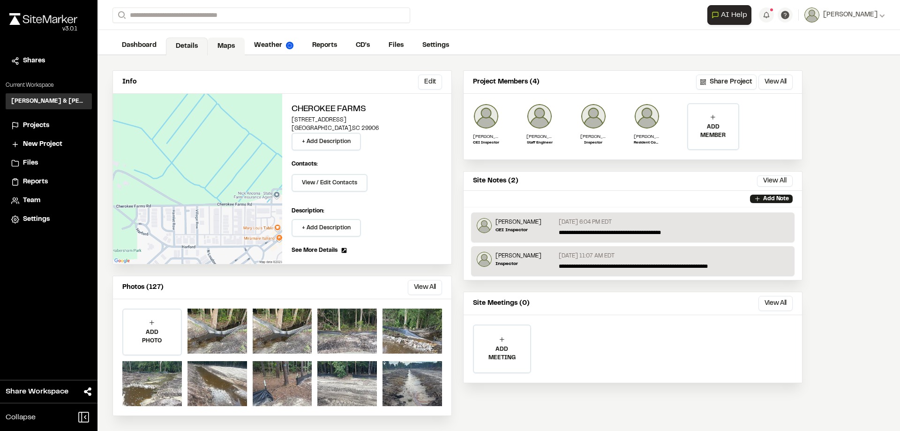
click at [229, 47] on link "Maps" at bounding box center [226, 46] width 37 height 18
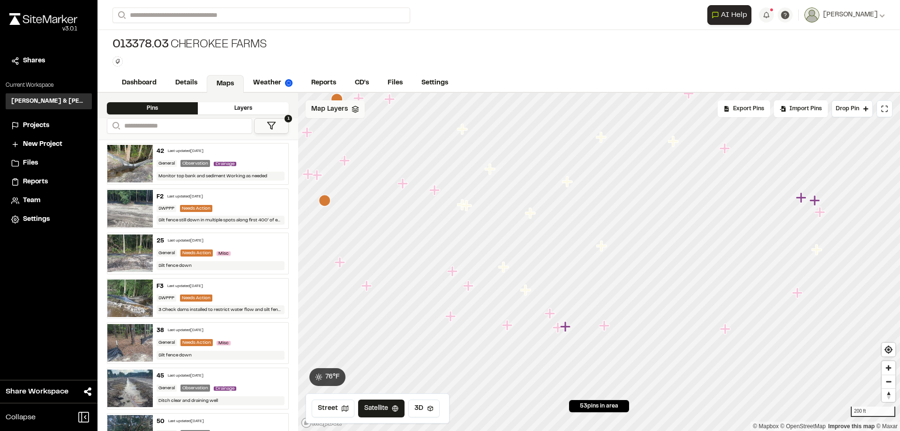
click at [352, 108] on polygon at bounding box center [355, 107] width 6 height 3
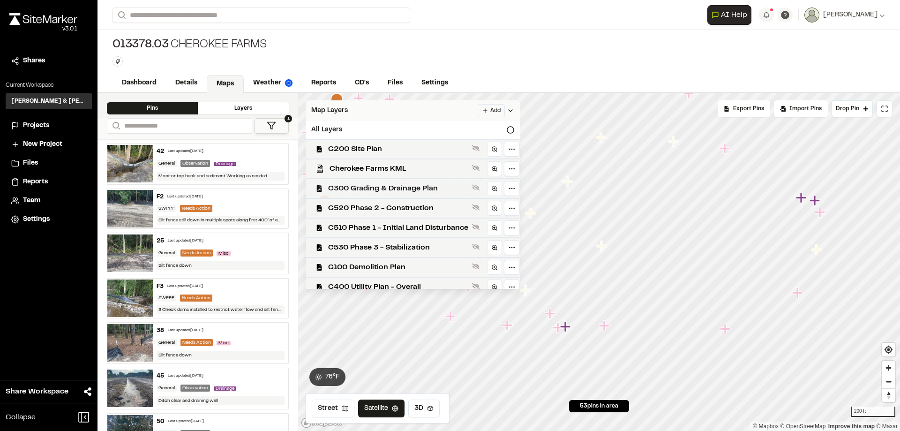
click at [397, 192] on span "C300 Grading & Drainage Plan" at bounding box center [398, 188] width 140 height 11
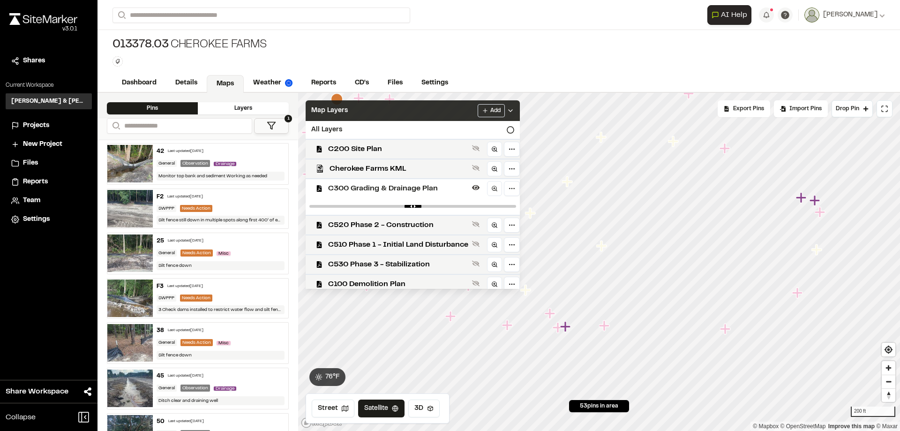
click at [425, 110] on div "Map Layers Add" at bounding box center [413, 110] width 214 height 21
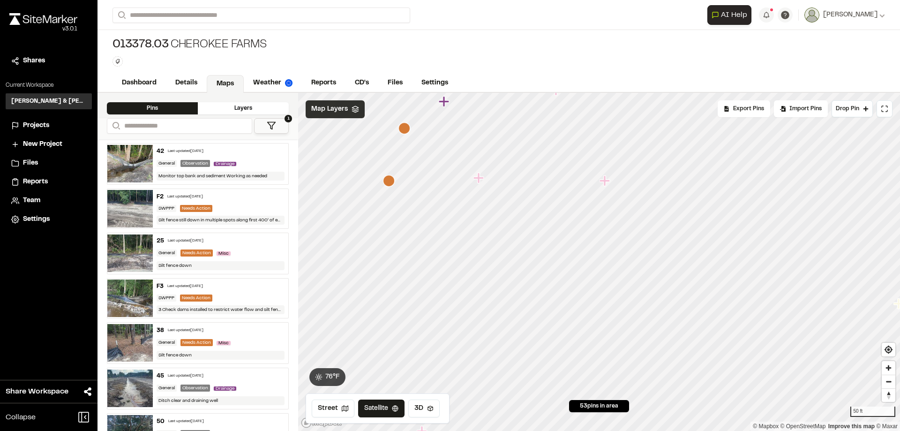
click at [343, 113] on span "Map Layers" at bounding box center [329, 109] width 37 height 10
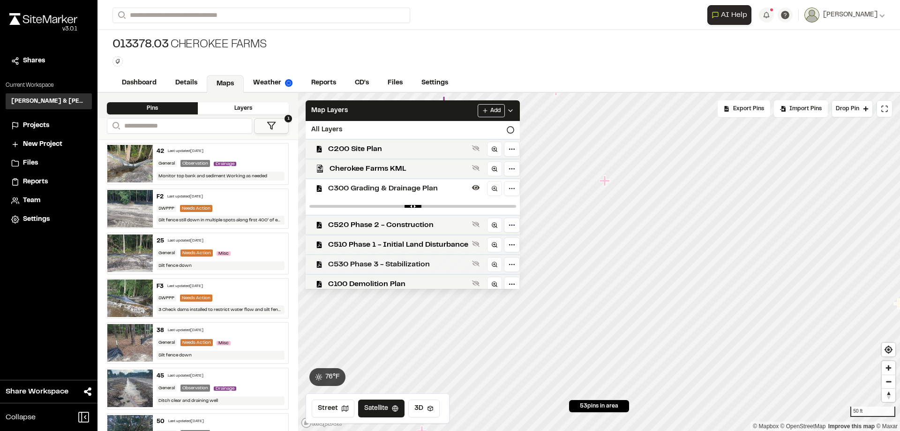
click at [404, 265] on span "C530 Phase 3 - Stabilization" at bounding box center [398, 264] width 140 height 11
click at [427, 186] on span "C300 Grading & Drainage Plan" at bounding box center [398, 188] width 140 height 11
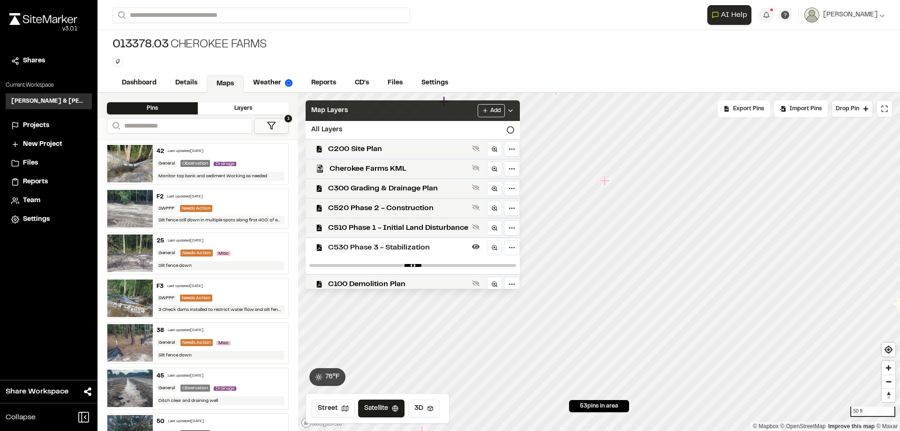
click at [411, 109] on div "Map Layers Add" at bounding box center [413, 110] width 214 height 21
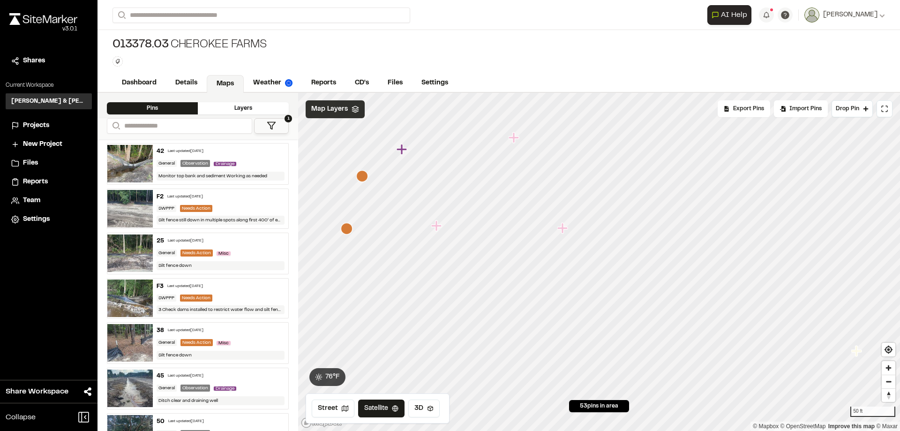
click at [349, 108] on div "Map Layers" at bounding box center [335, 109] width 59 height 18
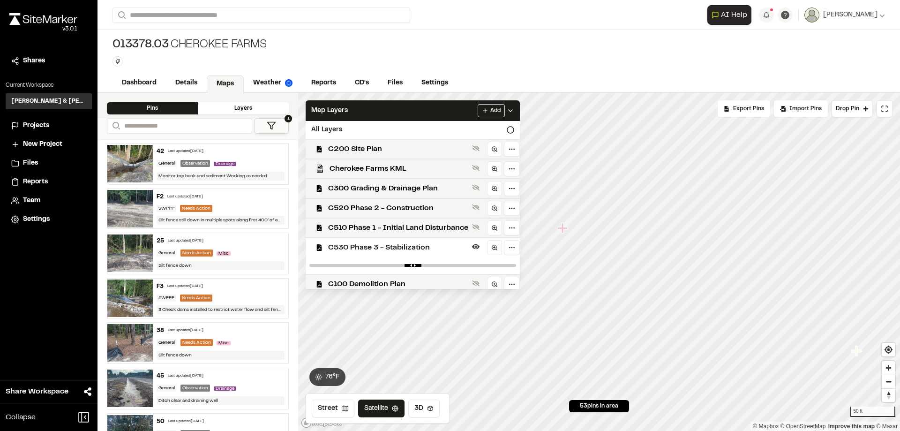
click at [409, 248] on span "C530 Phase 3 - Stabilization" at bounding box center [398, 247] width 140 height 11
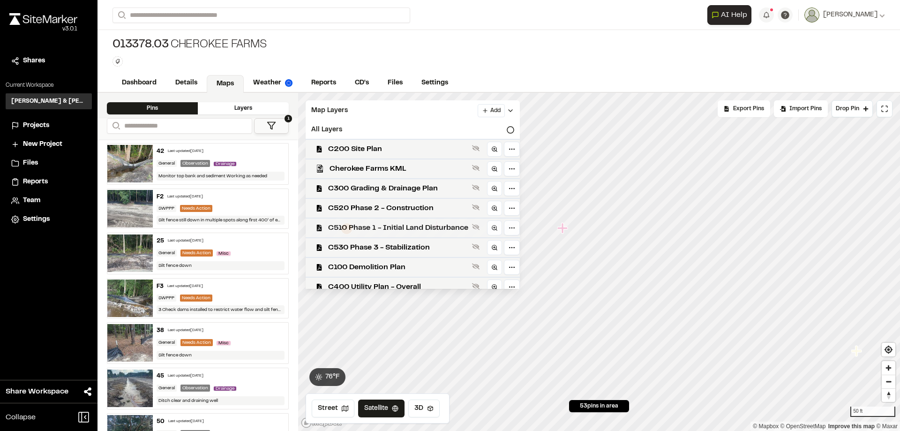
click at [416, 227] on span "C510 Phase 1 - Initial Land Disturbance" at bounding box center [398, 227] width 140 height 11
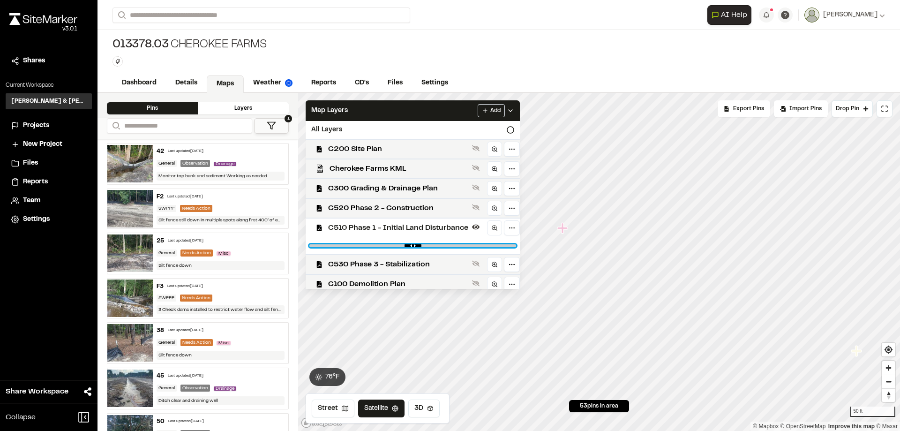
drag, startPoint x: 512, startPoint y: 246, endPoint x: 456, endPoint y: 247, distance: 55.8
type input "****"
click at [456, 247] on input "range" at bounding box center [412, 245] width 207 height 3
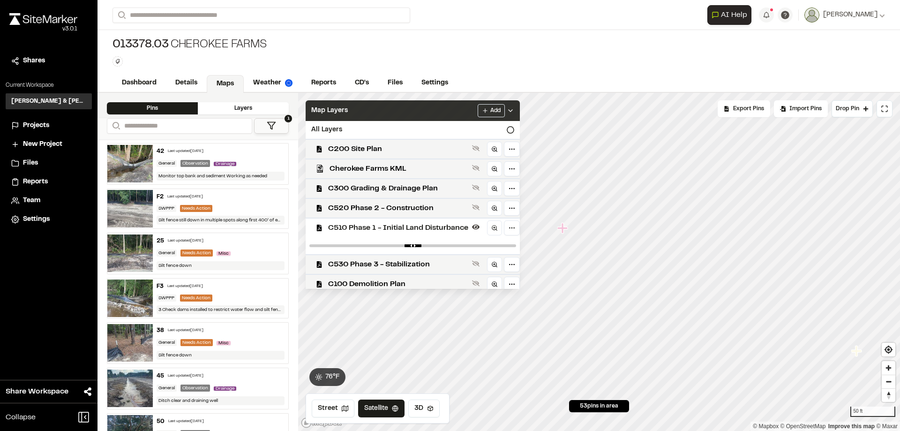
click at [422, 106] on div "Map Layers Add" at bounding box center [413, 110] width 214 height 21
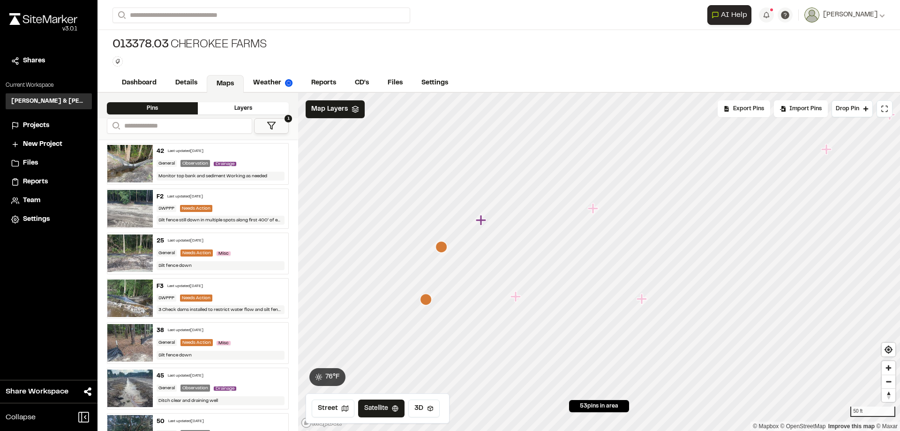
click at [355, 106] on polygon at bounding box center [355, 107] width 6 height 3
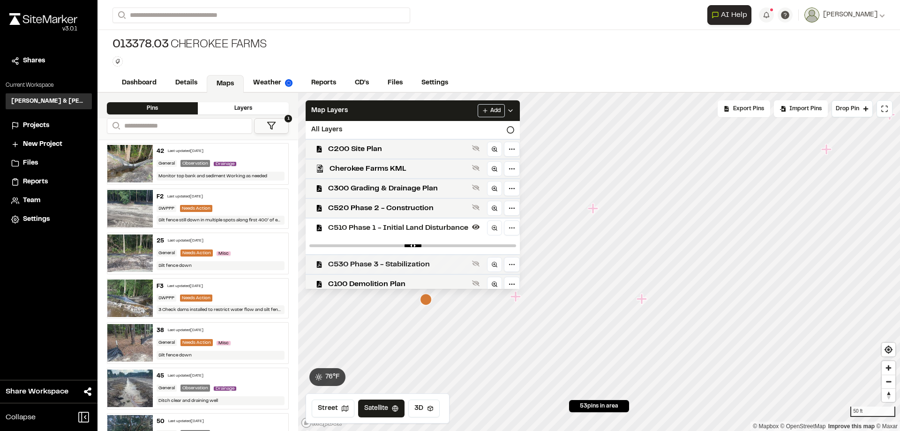
click at [384, 260] on span "C530 Phase 3 - Stabilization" at bounding box center [398, 264] width 140 height 11
drag, startPoint x: 509, startPoint y: 283, endPoint x: 398, endPoint y: 289, distance: 110.8
type input "****"
click at [398, 284] on input "range" at bounding box center [412, 282] width 207 height 3
click at [456, 243] on div at bounding box center [413, 245] width 214 height 17
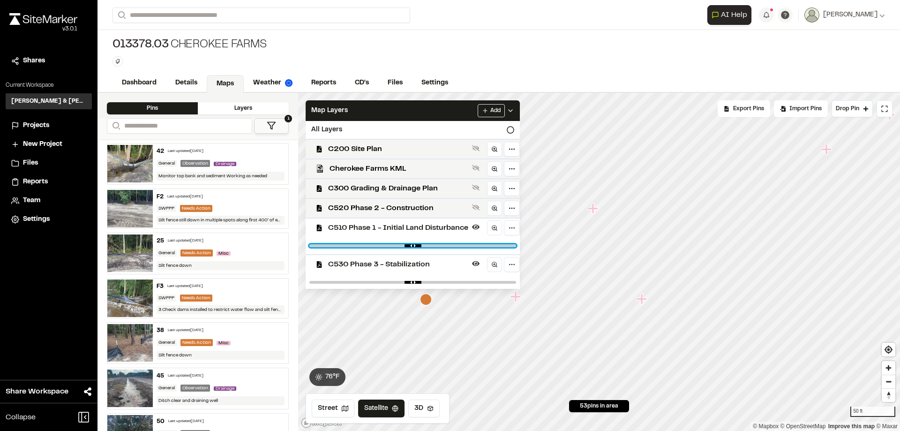
drag, startPoint x: 454, startPoint y: 245, endPoint x: 472, endPoint y: 248, distance: 18.1
type input "****"
click at [472, 247] on input "range" at bounding box center [412, 245] width 207 height 3
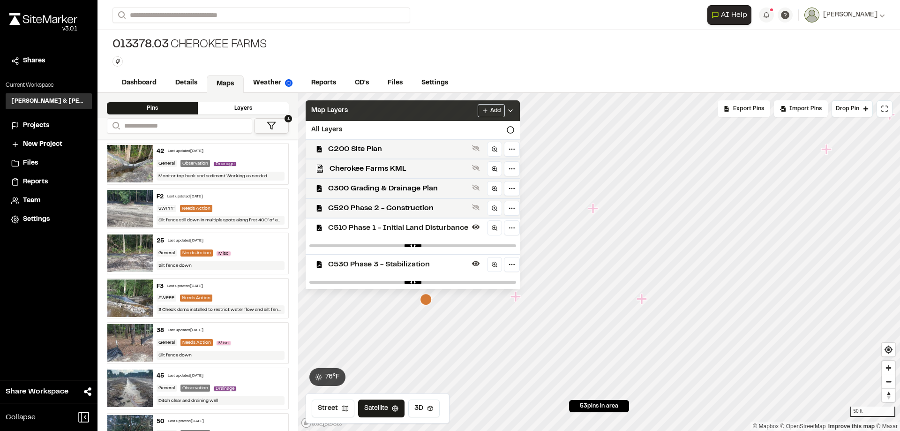
click at [421, 103] on div "Map Layers Add" at bounding box center [413, 110] width 214 height 21
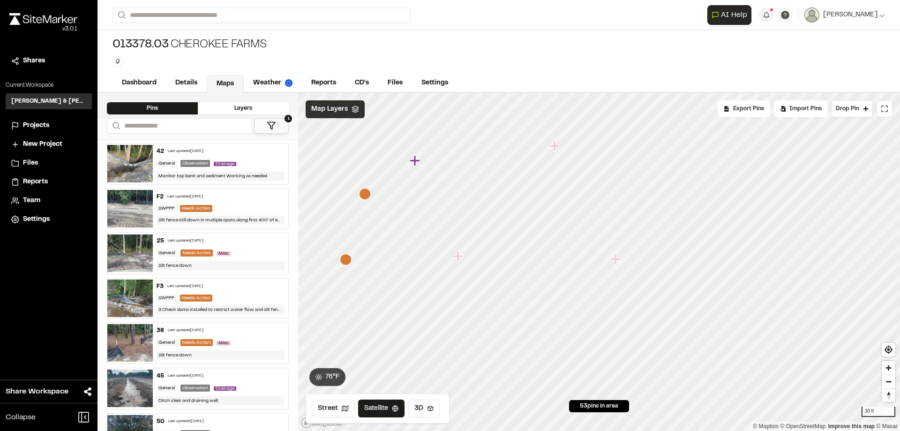
click at [328, 113] on span "Map Layers" at bounding box center [329, 109] width 37 height 10
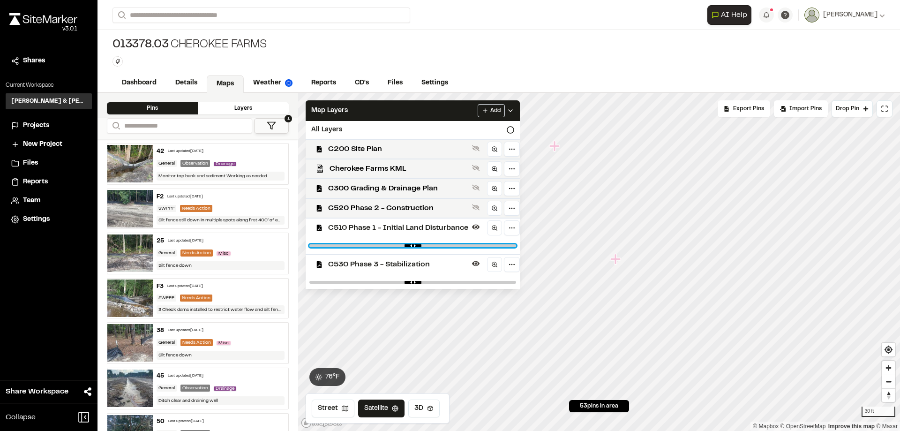
drag, startPoint x: 471, startPoint y: 246, endPoint x: 525, endPoint y: 244, distance: 54.9
type input "*"
click at [516, 244] on input "range" at bounding box center [412, 245] width 207 height 3
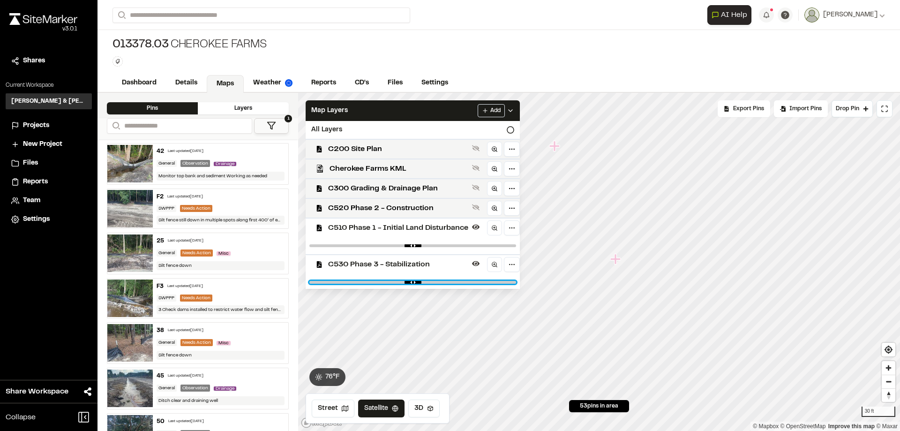
drag, startPoint x: 398, startPoint y: 281, endPoint x: 390, endPoint y: 275, distance: 10.4
type input "****"
click at [390, 281] on input "range" at bounding box center [412, 282] width 207 height 3
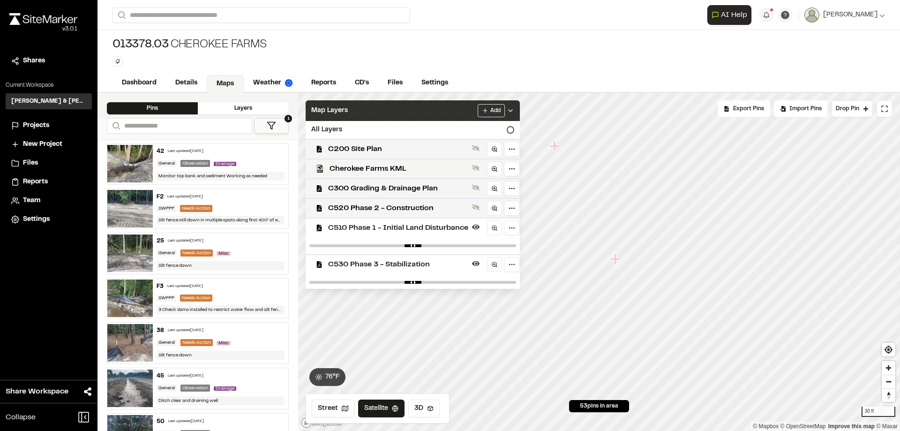
click at [420, 109] on div "Map Layers Add" at bounding box center [413, 110] width 214 height 21
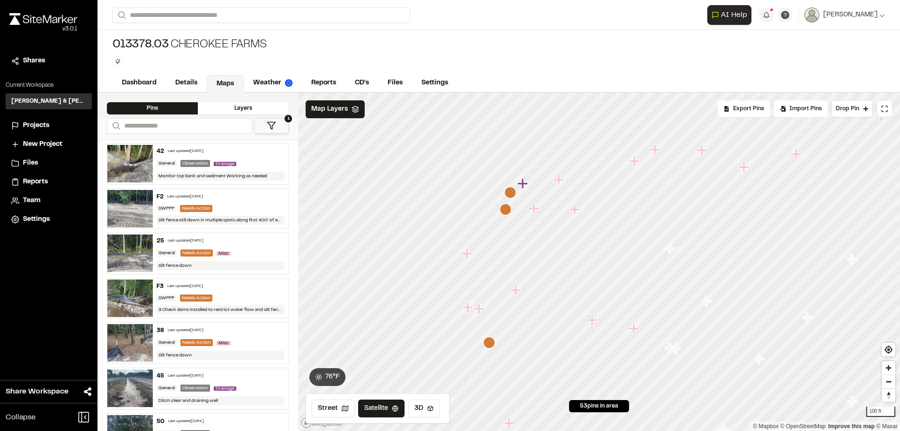
click at [354, 52] on div "013378.03 Cherokee Farms Type Enter or comma to add tag." at bounding box center [498, 52] width 802 height 44
click at [36, 123] on span "Projects" at bounding box center [36, 125] width 26 height 10
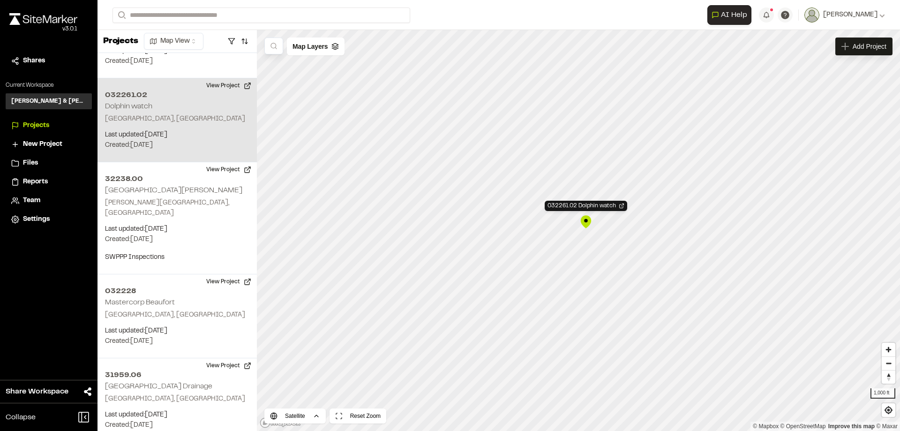
scroll to position [1575, 0]
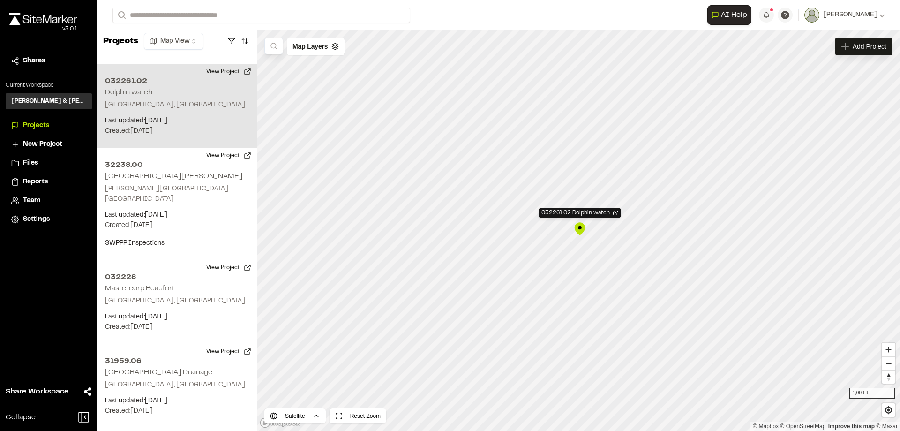
click at [581, 227] on div "032261.02 Dolphin watch" at bounding box center [580, 229] width 14 height 14
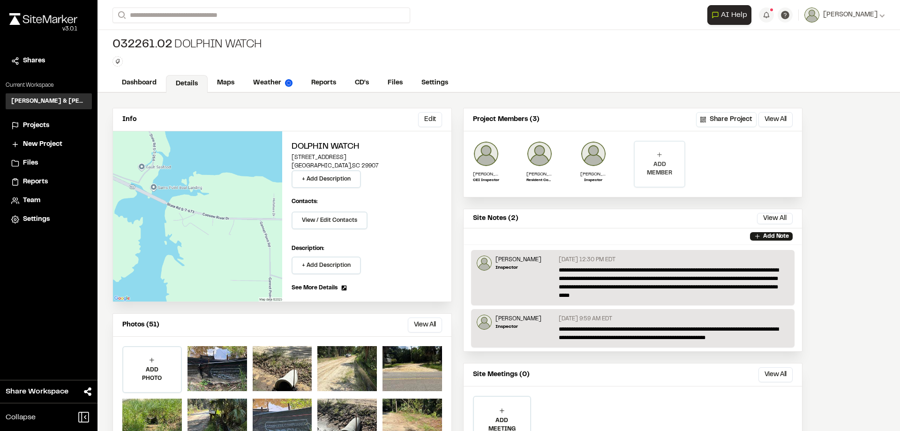
click at [667, 168] on p "ADD MEMBER" at bounding box center [660, 168] width 50 height 17
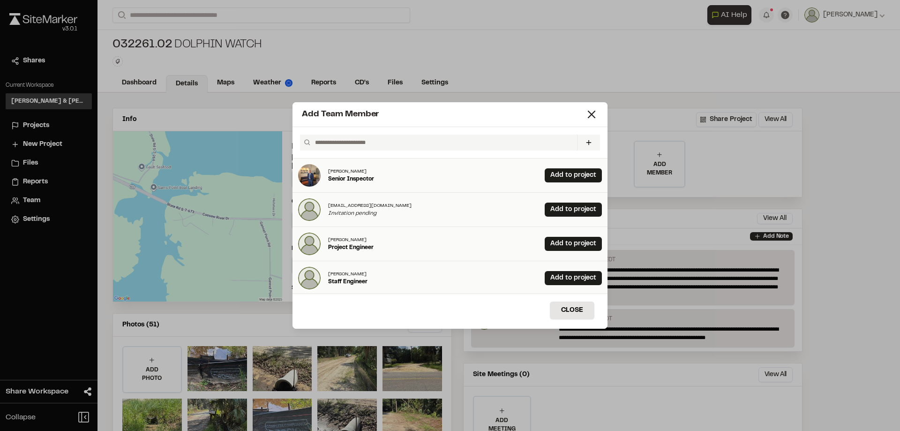
click at [345, 147] on input "text" at bounding box center [442, 143] width 262 height 16
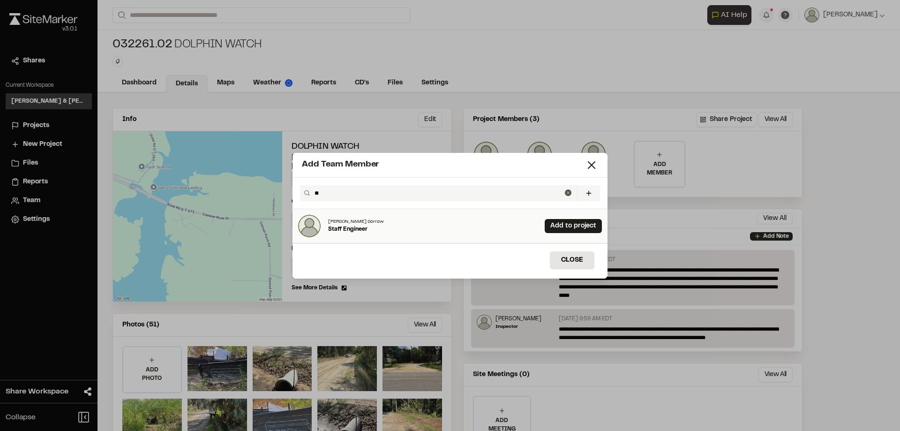
type input "**"
click at [360, 229] on p "Staff Engineer" at bounding box center [356, 229] width 56 height 8
click at [553, 225] on link "Add to project" at bounding box center [573, 226] width 57 height 14
click at [584, 262] on button "Close" at bounding box center [572, 260] width 45 height 18
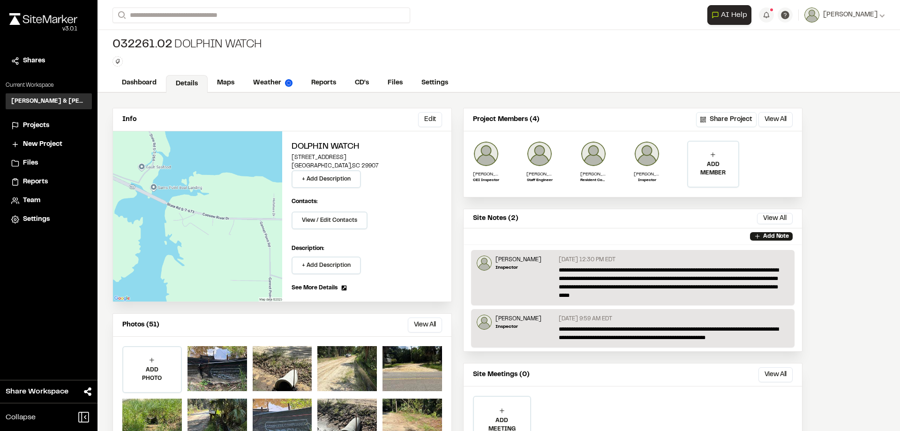
click at [38, 125] on span "Projects" at bounding box center [36, 125] width 26 height 10
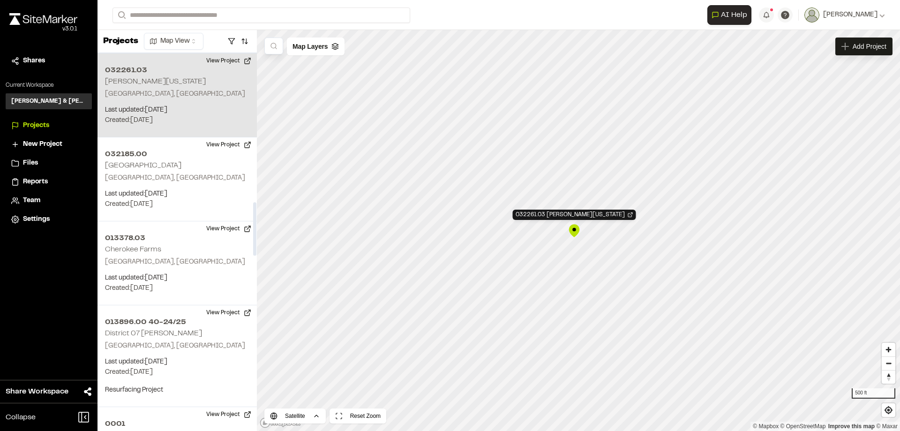
scroll to position [1054, 0]
click at [162, 83] on h2 "[PERSON_NAME][US_STATE]" at bounding box center [155, 81] width 101 height 7
click at [579, 232] on div "032261.03 [PERSON_NAME][US_STATE]" at bounding box center [578, 231] width 14 height 14
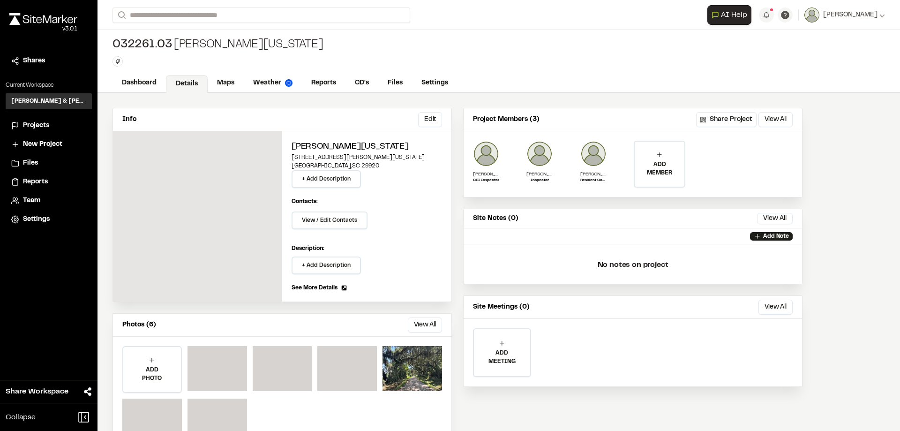
scroll to position [37, 0]
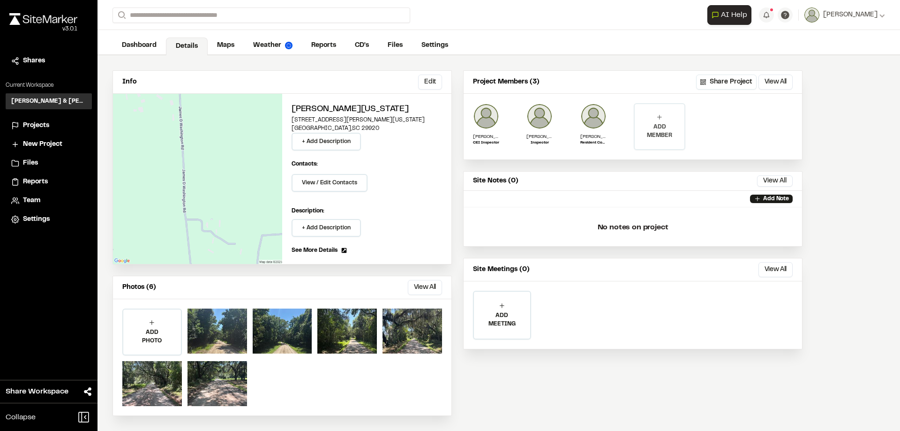
click at [669, 129] on p "ADD MEMBER" at bounding box center [660, 131] width 50 height 17
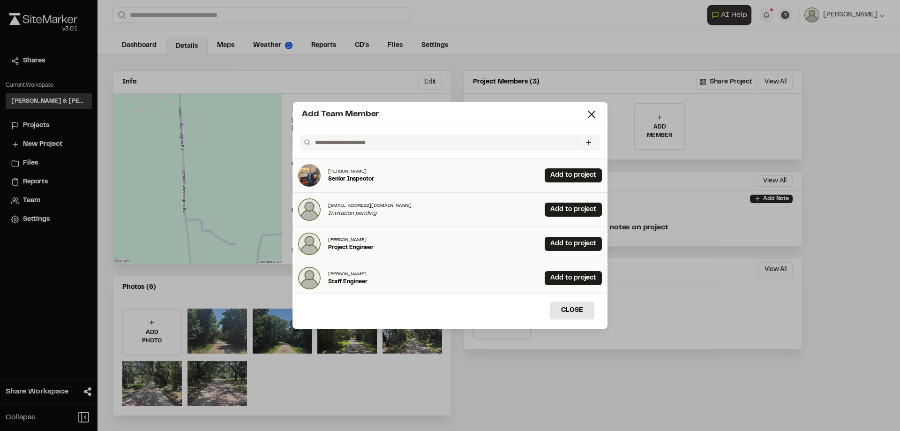
click at [465, 146] on input "text" at bounding box center [442, 143] width 262 height 16
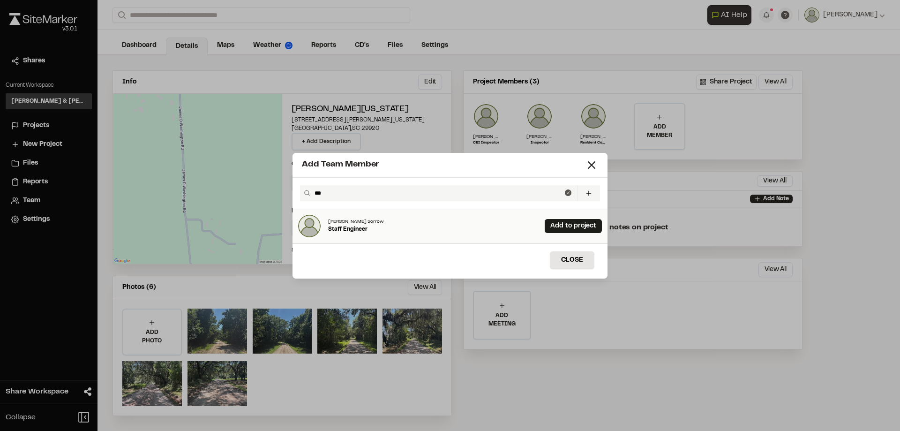
type input "***"
click at [365, 223] on p "[PERSON_NAME] Sorrow" at bounding box center [356, 221] width 56 height 7
click at [555, 226] on link "Add to project" at bounding box center [573, 226] width 57 height 14
click at [570, 261] on button "Close" at bounding box center [572, 260] width 45 height 18
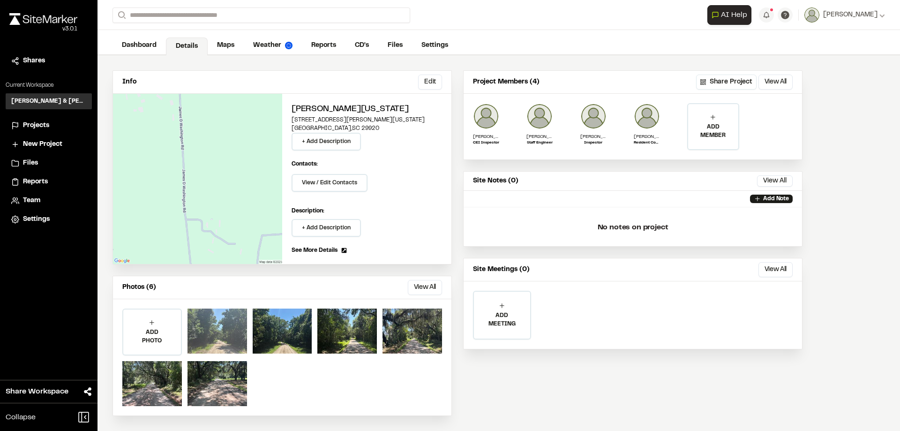
click at [217, 338] on div at bounding box center [217, 330] width 60 height 45
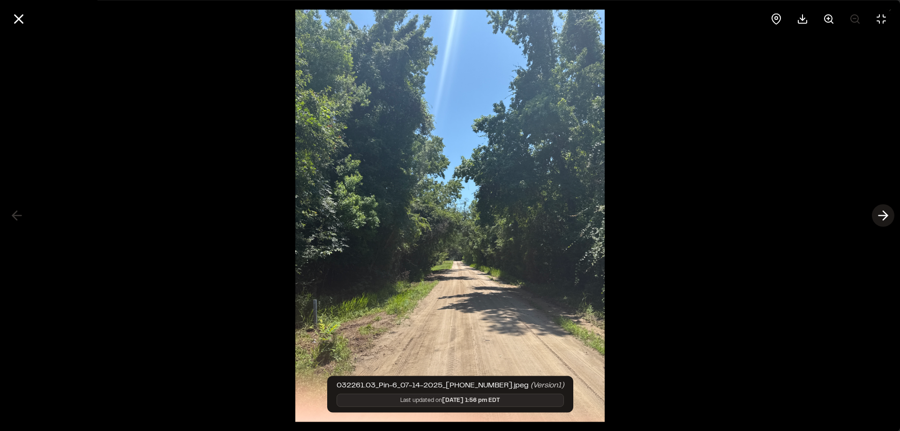
click at [884, 216] on icon at bounding box center [883, 216] width 15 height 16
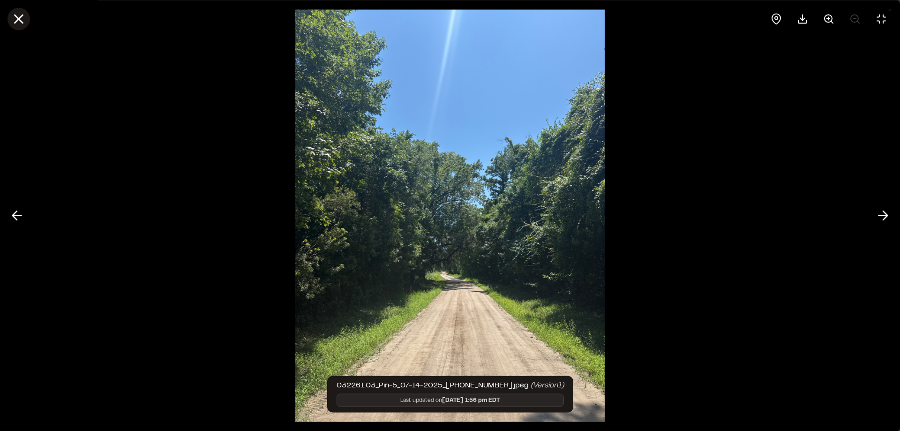
click at [12, 21] on icon at bounding box center [19, 19] width 16 height 16
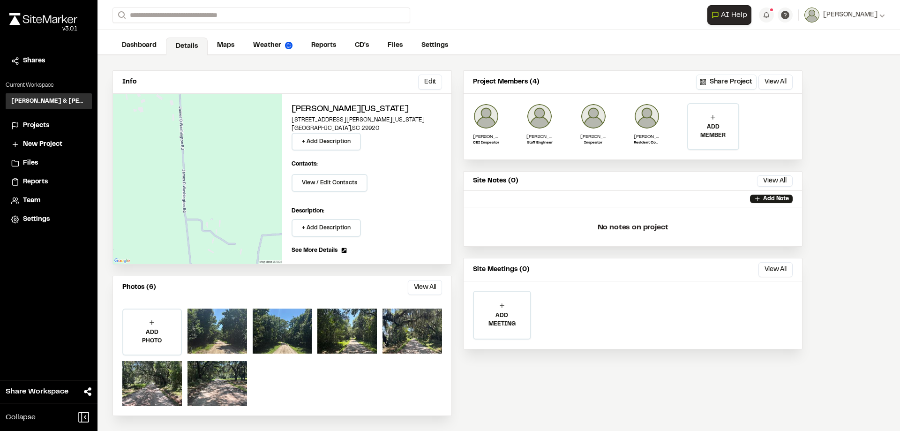
click at [46, 124] on span "Projects" at bounding box center [36, 125] width 26 height 10
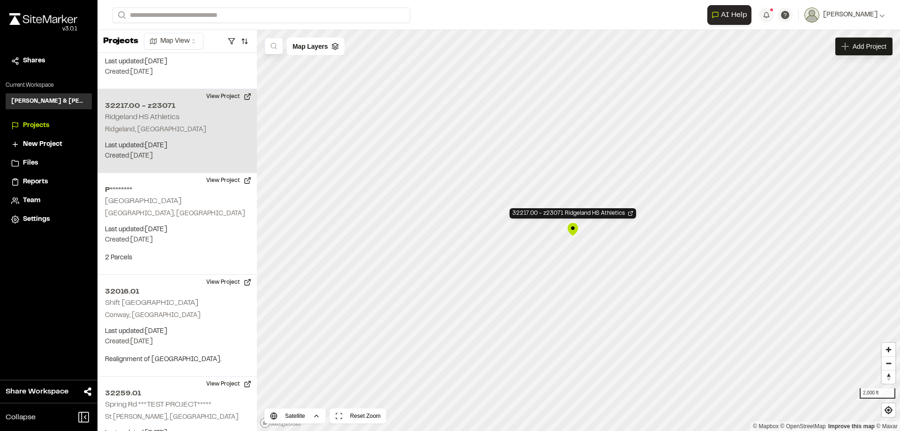
scroll to position [2181, 0]
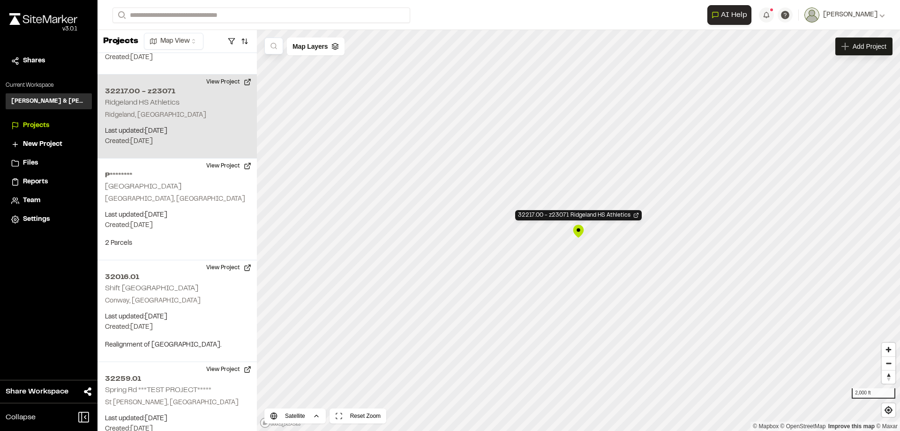
click at [578, 230] on div "32217.00 - z23071 Ridgeland HS Athletics" at bounding box center [578, 231] width 14 height 14
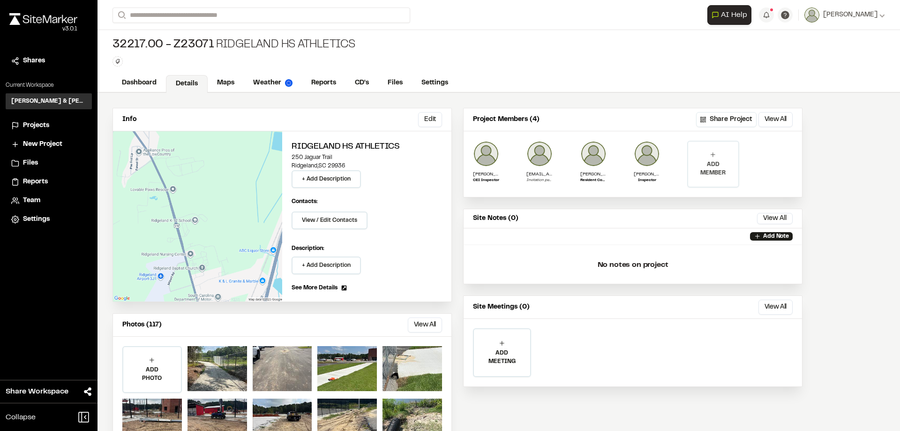
click at [719, 156] on div "ADD MEMBER" at bounding box center [713, 164] width 50 height 45
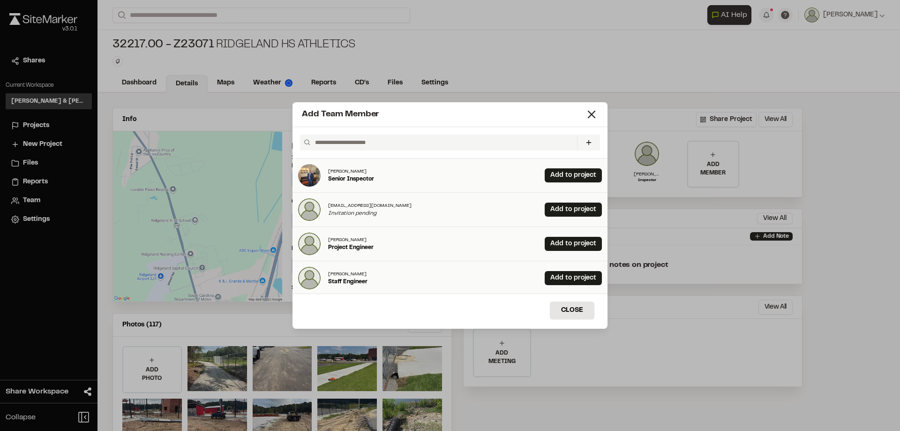
click at [434, 139] on input "text" at bounding box center [442, 143] width 262 height 16
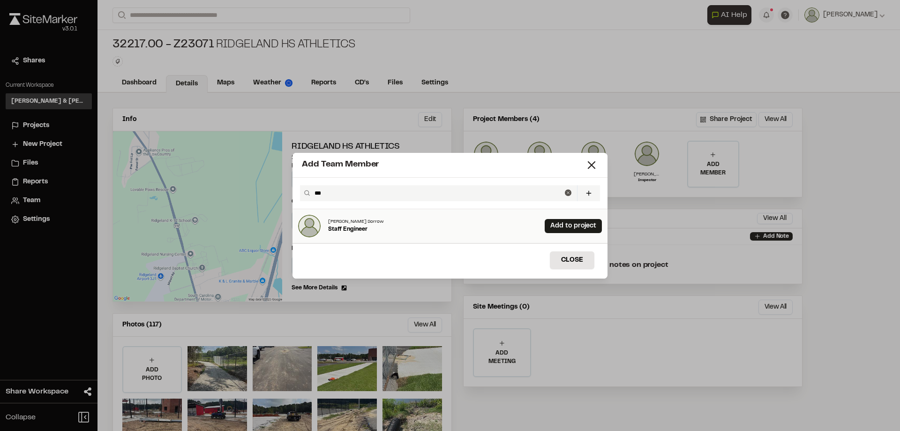
type input "***"
click at [375, 226] on div "Mark Sawyer Sorrow Staff Engineer Add to project" at bounding box center [449, 226] width 315 height 34
click at [566, 225] on link "Add to project" at bounding box center [573, 226] width 57 height 14
click at [572, 258] on button "Close" at bounding box center [572, 260] width 45 height 18
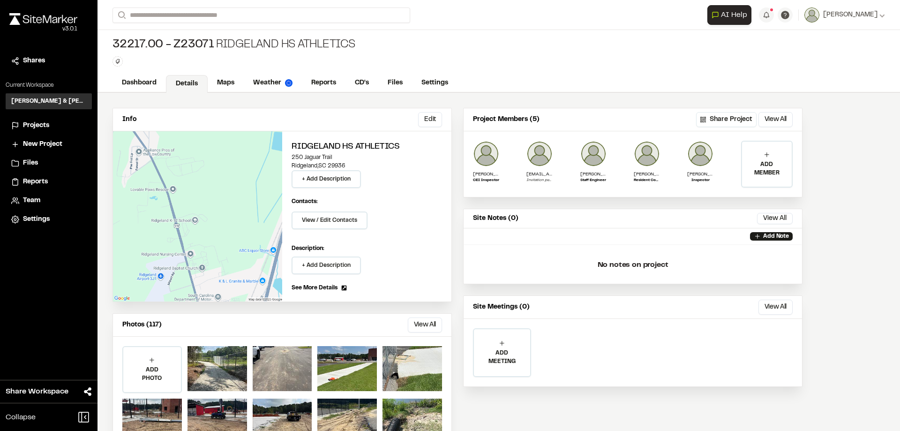
click at [43, 125] on span "Projects" at bounding box center [36, 125] width 26 height 10
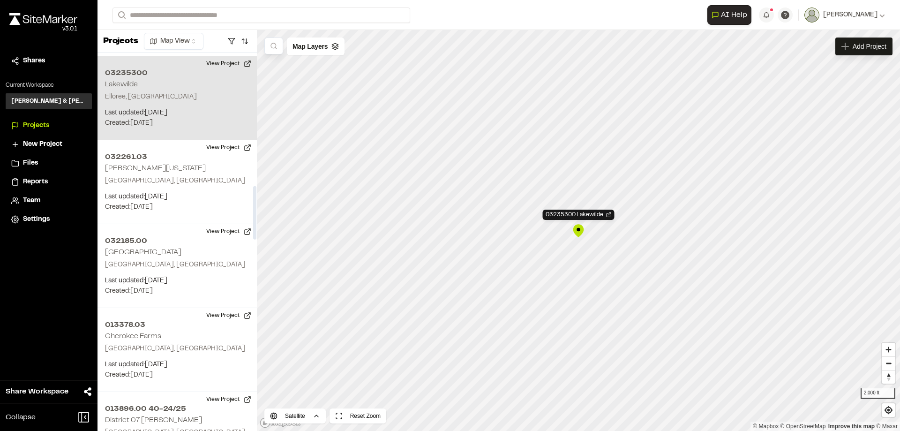
scroll to position [970, 0]
click at [579, 233] on div "03235300 Lakewilde" at bounding box center [578, 231] width 14 height 14
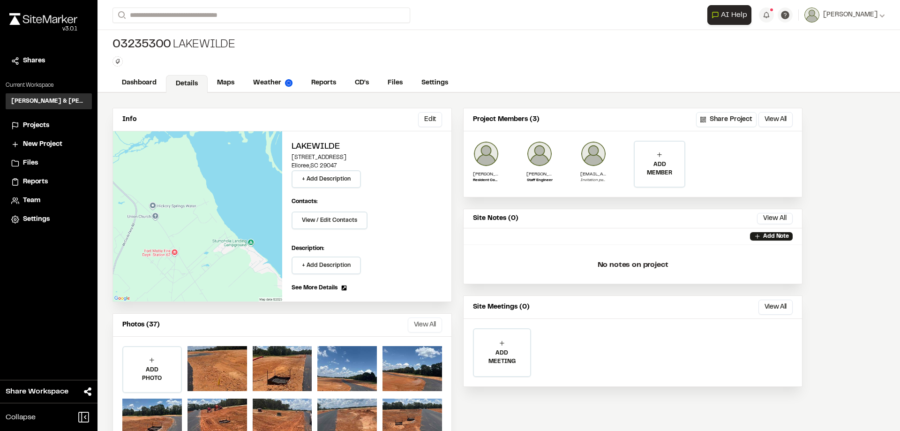
click at [421, 328] on button "View All" at bounding box center [425, 324] width 34 height 15
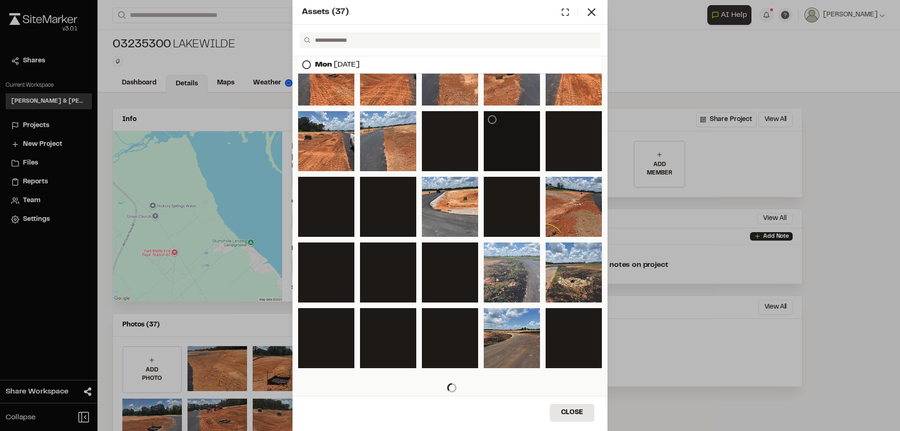
scroll to position [102, 0]
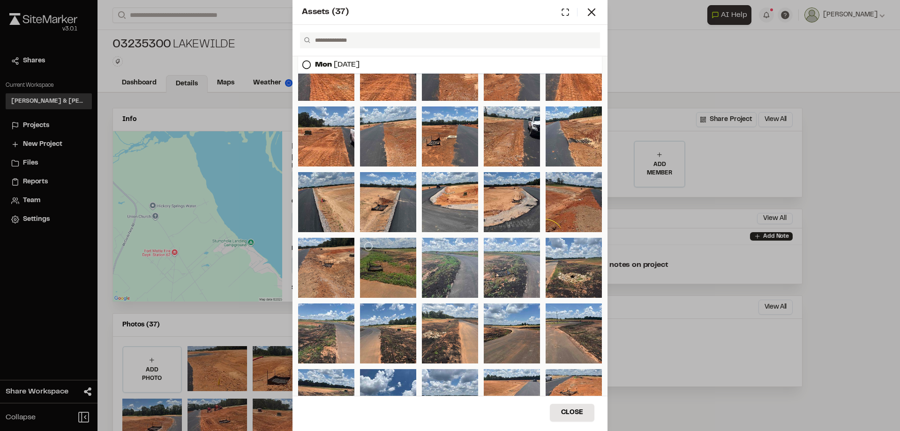
click at [394, 274] on div at bounding box center [388, 268] width 56 height 60
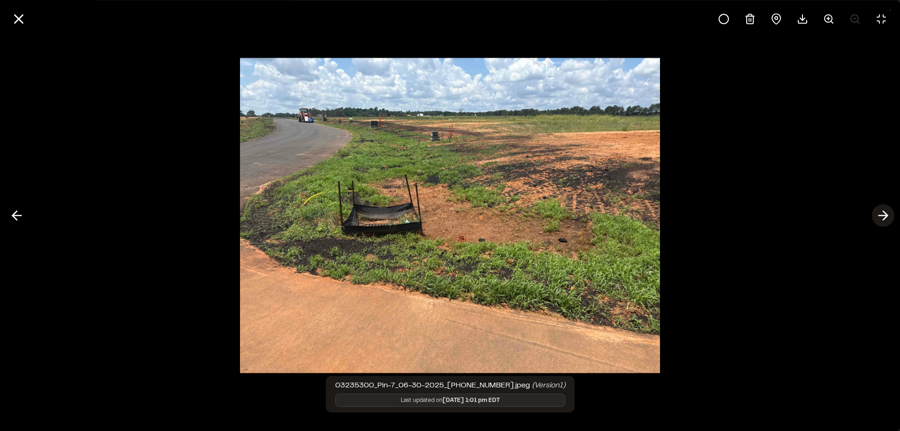
click at [878, 217] on icon at bounding box center [883, 216] width 15 height 16
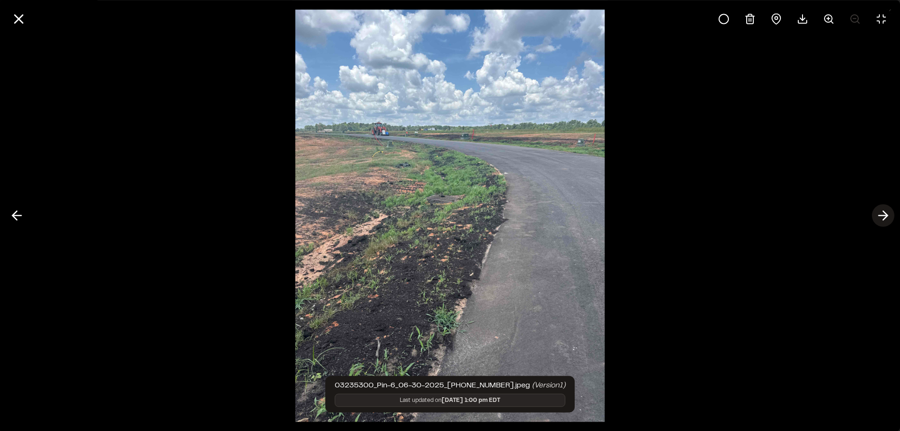
click at [884, 212] on polyline at bounding box center [885, 215] width 4 height 9
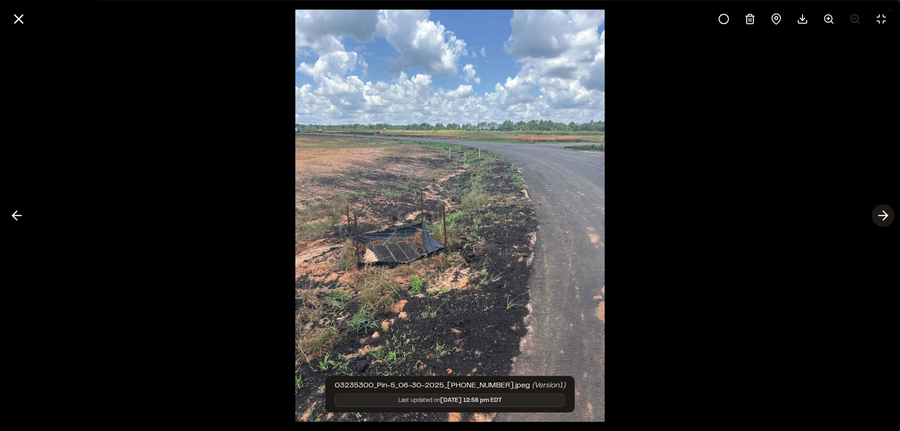
click at [881, 214] on icon at bounding box center [883, 216] width 15 height 16
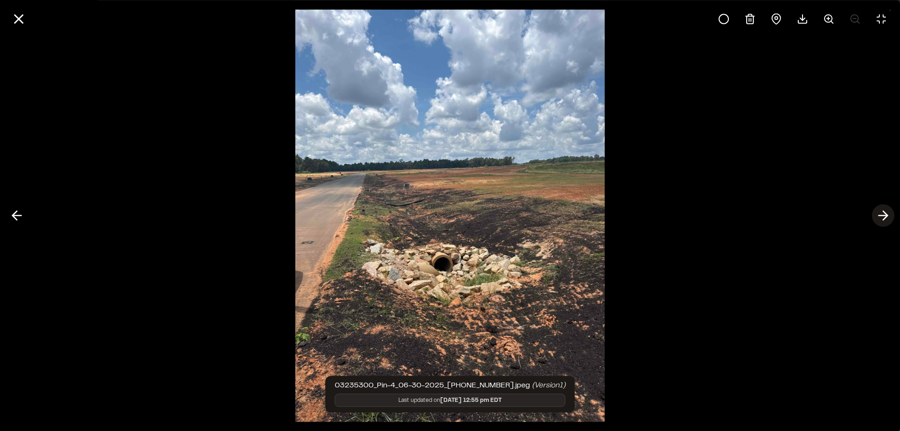
click at [889, 212] on icon at bounding box center [883, 216] width 15 height 16
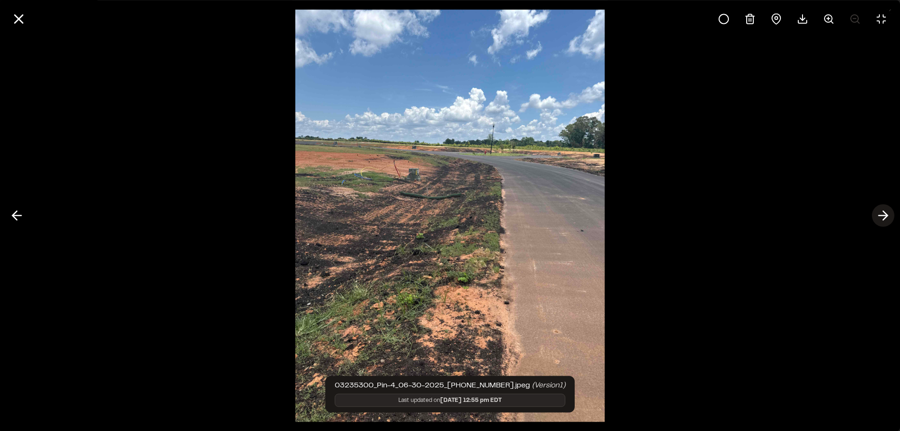
click at [885, 214] on polyline at bounding box center [885, 215] width 4 height 9
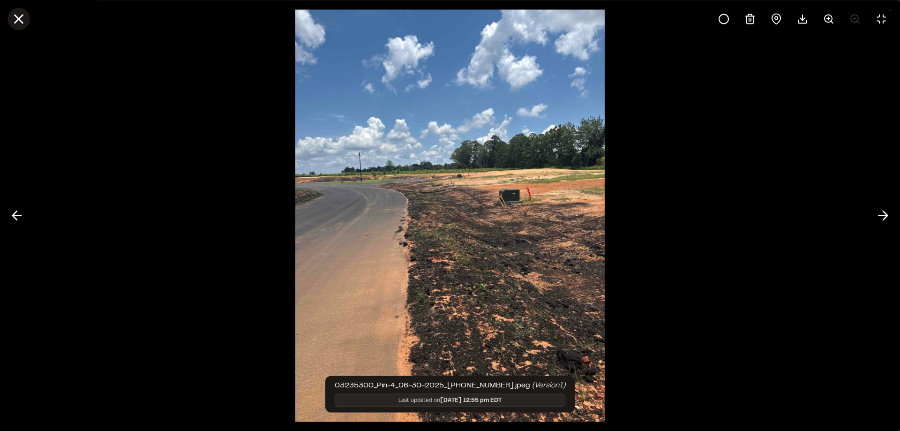
click at [15, 18] on icon at bounding box center [19, 19] width 16 height 16
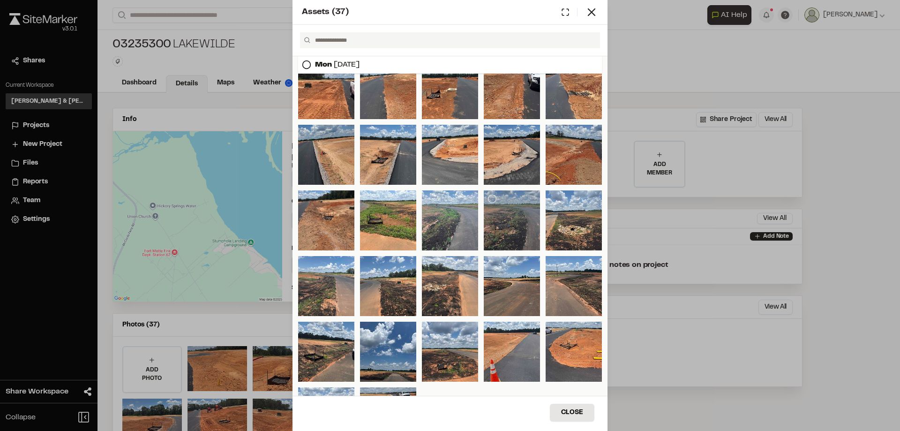
scroll to position [205, 0]
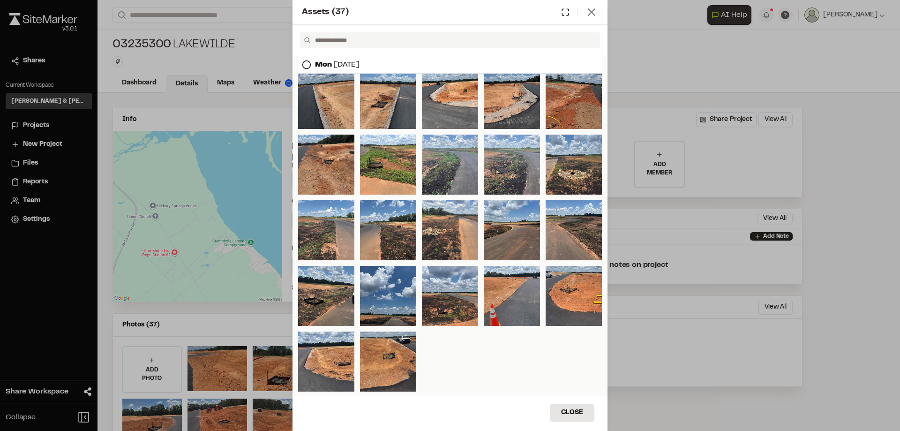
click at [589, 16] on icon at bounding box center [591, 12] width 13 height 13
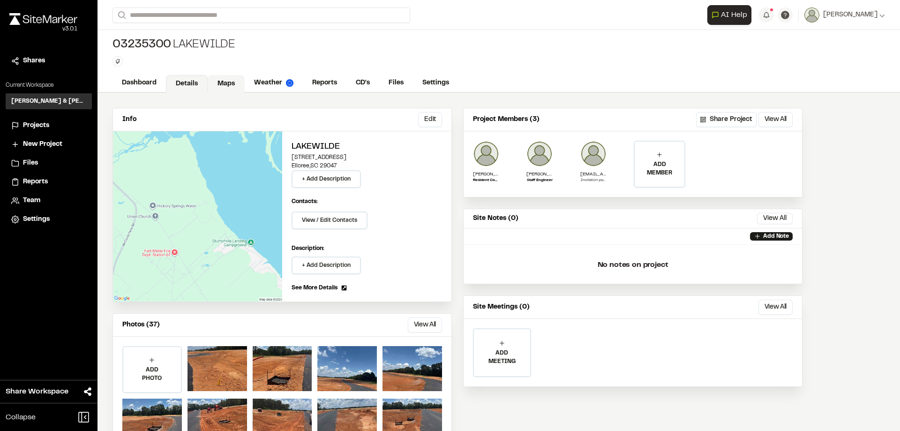
click at [225, 81] on link "Maps" at bounding box center [226, 84] width 37 height 18
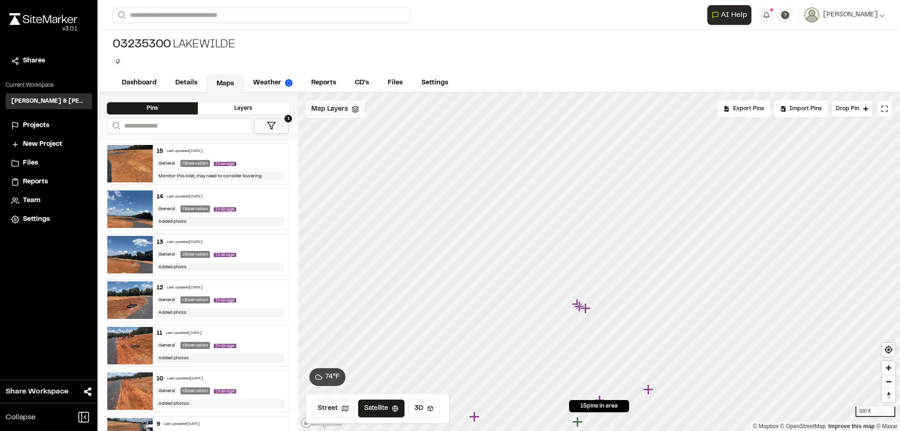
click at [357, 111] on polyline at bounding box center [355, 111] width 6 height 1
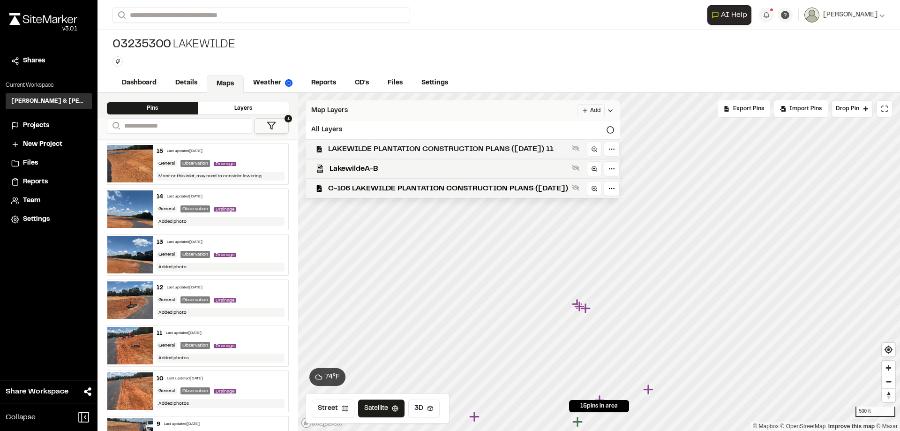
click at [363, 150] on span "LAKEWILDE PLANTATION CONSTRUCTION PLANS ([DATE]) 11" at bounding box center [448, 148] width 240 height 11
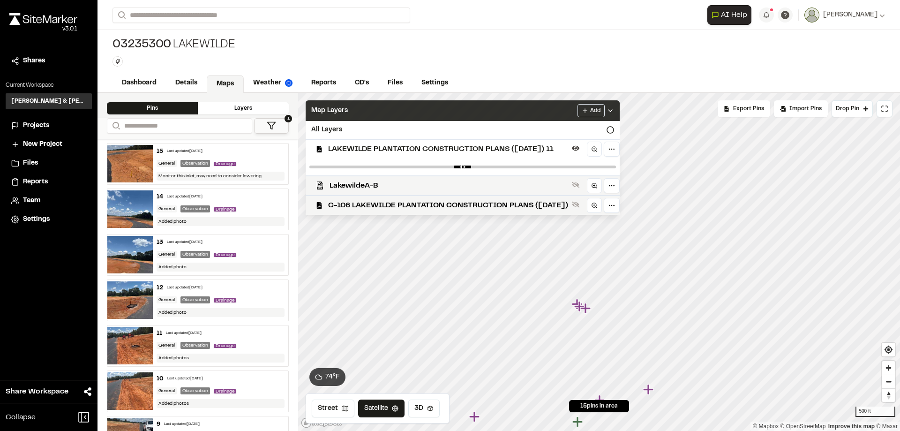
click at [479, 151] on span "LAKEWILDE PLANTATION CONSTRUCTION PLANS ([DATE]) 11" at bounding box center [448, 148] width 240 height 11
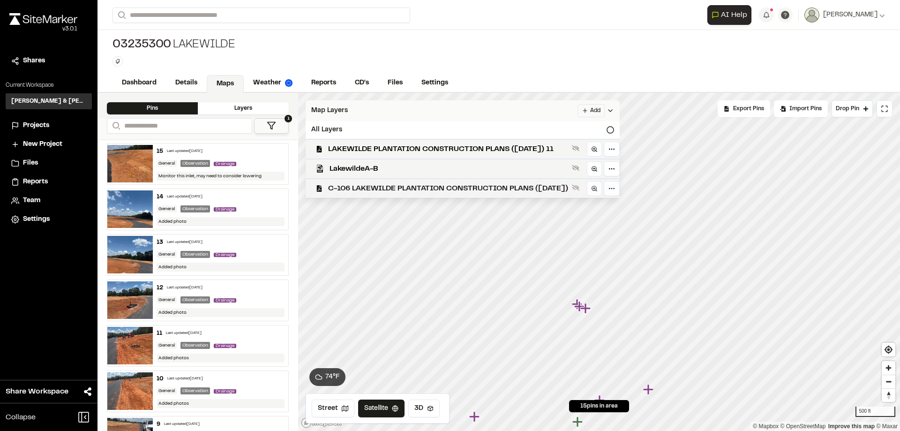
click at [463, 186] on span "C-106 LAKEWILDE PLANTATION CONSTRUCTION PLANS ([DATE])" at bounding box center [448, 188] width 240 height 11
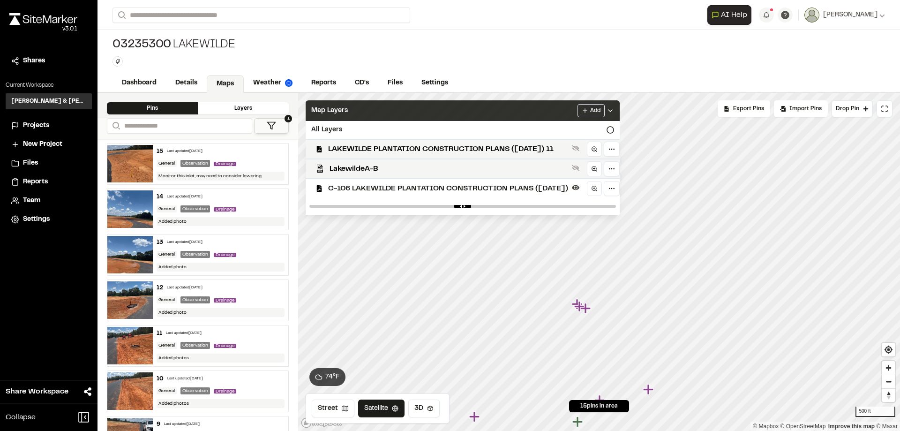
click at [459, 189] on span "C-106 LAKEWILDE PLANTATION CONSTRUCTION PLANS ([DATE])" at bounding box center [448, 188] width 240 height 11
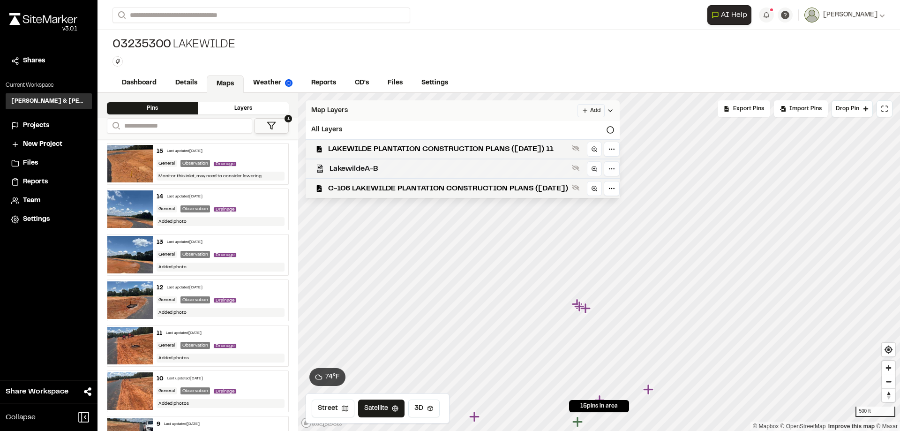
click at [350, 168] on span "LakewildeA-B" at bounding box center [449, 168] width 239 height 11
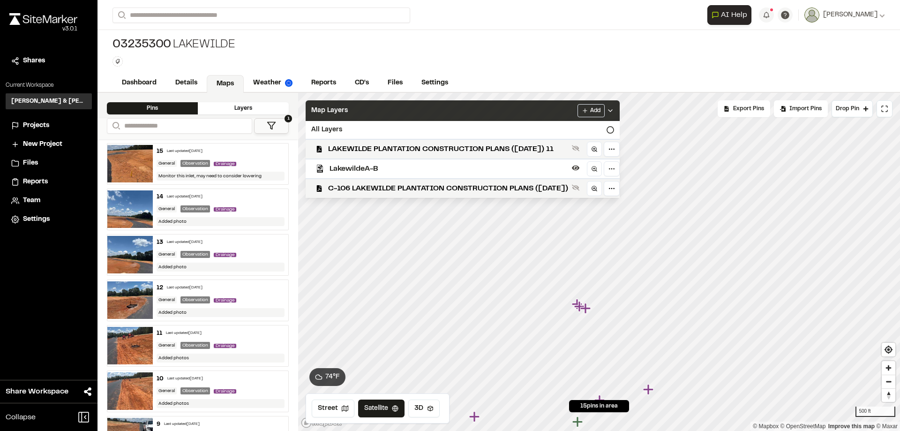
click at [566, 106] on div "Map Layers Add" at bounding box center [463, 110] width 314 height 21
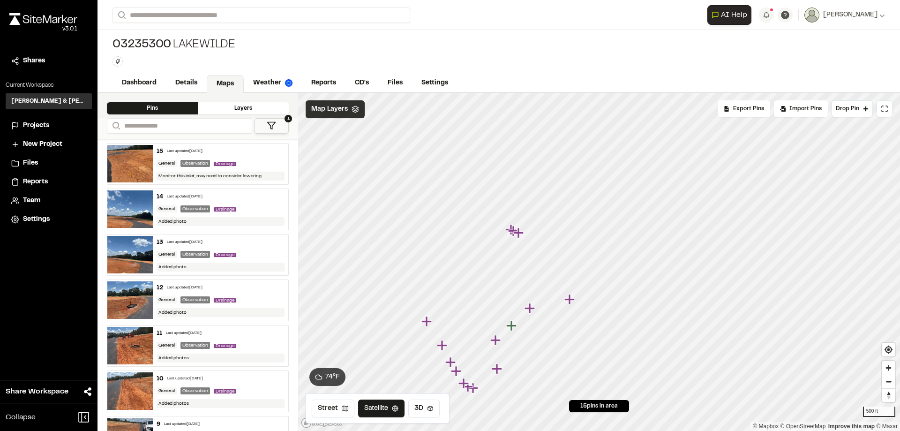
click at [349, 108] on div "Map Layers" at bounding box center [335, 109] width 59 height 18
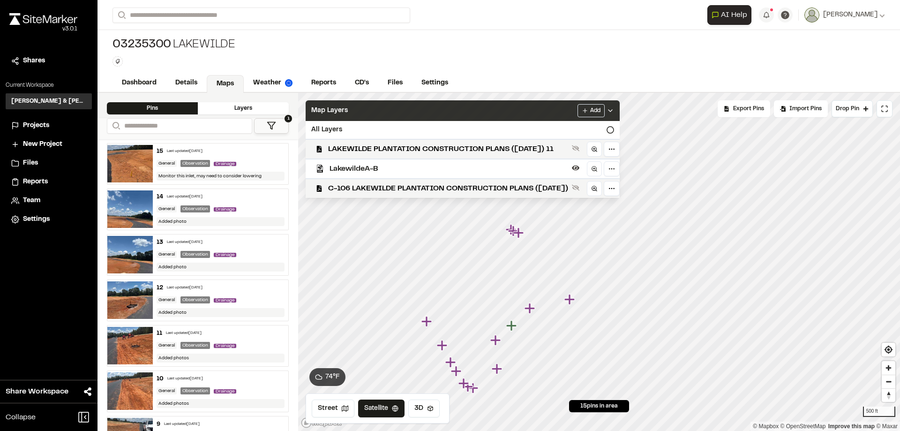
click at [472, 115] on div "Map Layers Add" at bounding box center [463, 110] width 314 height 21
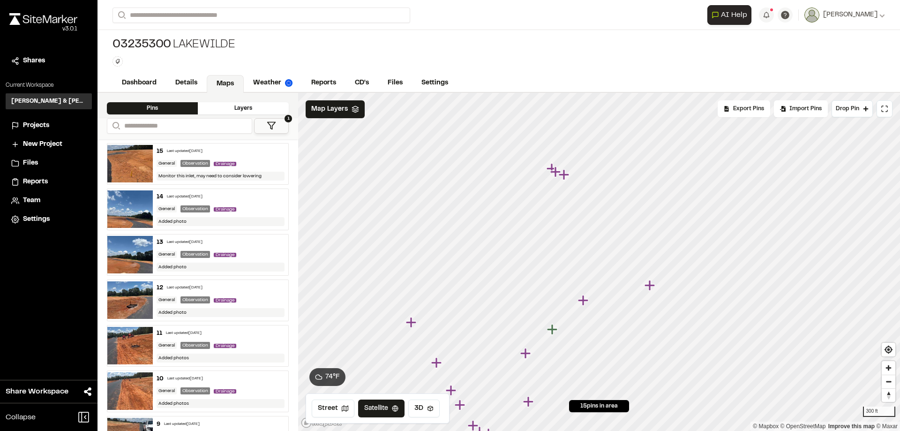
click at [354, 109] on polygon at bounding box center [355, 107] width 6 height 3
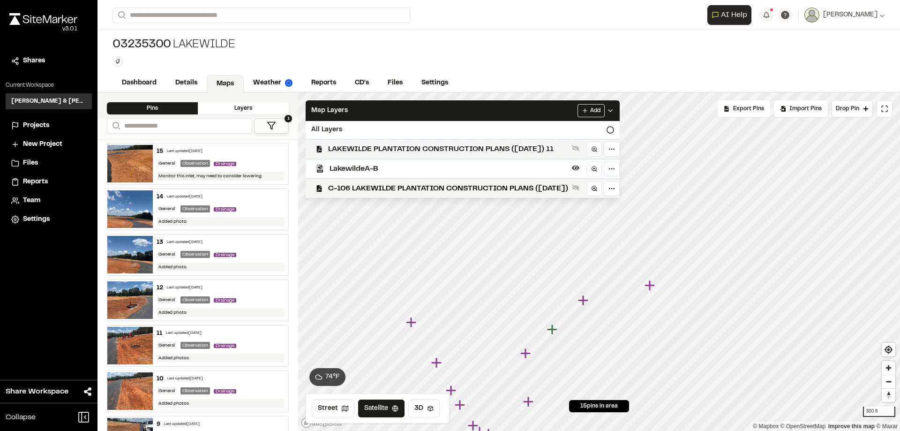
click at [387, 146] on span "LAKEWILDE PLANTATION CONSTRUCTION PLANS ([DATE]) 11" at bounding box center [448, 148] width 240 height 11
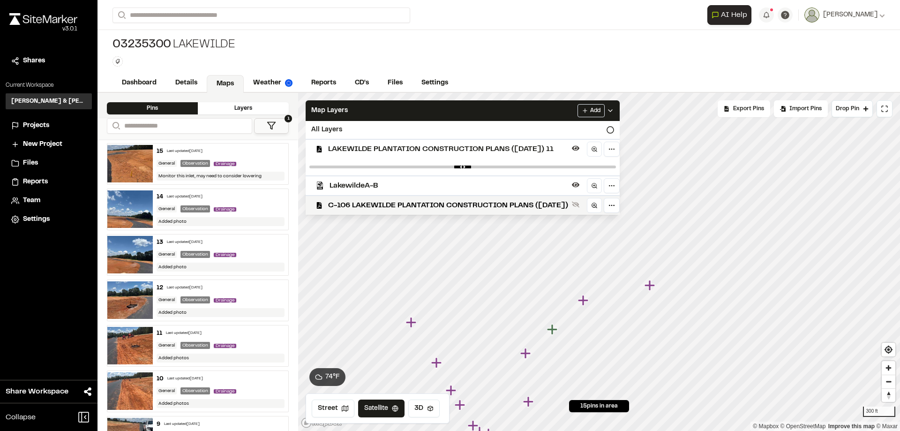
click at [387, 146] on span "LAKEWILDE PLANTATION CONSTRUCTION PLANS ([DATE]) 11" at bounding box center [448, 148] width 240 height 11
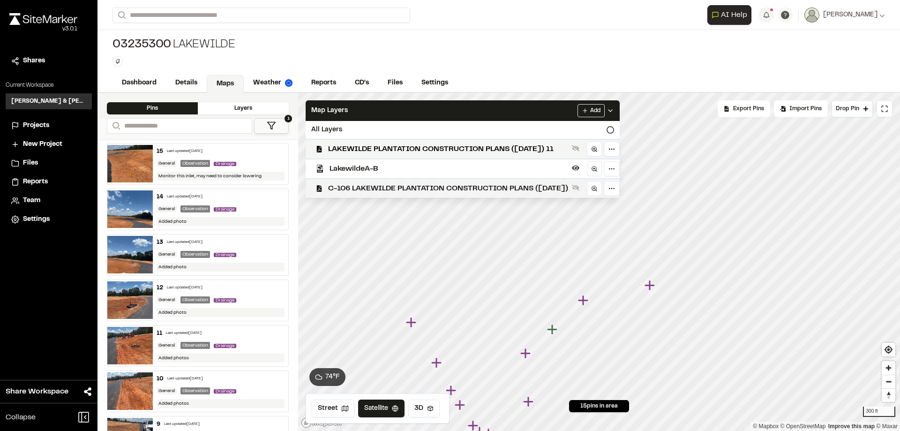
click at [387, 185] on span "C-106 LAKEWILDE PLANTATION CONSTRUCTION PLANS ([DATE])" at bounding box center [448, 188] width 240 height 11
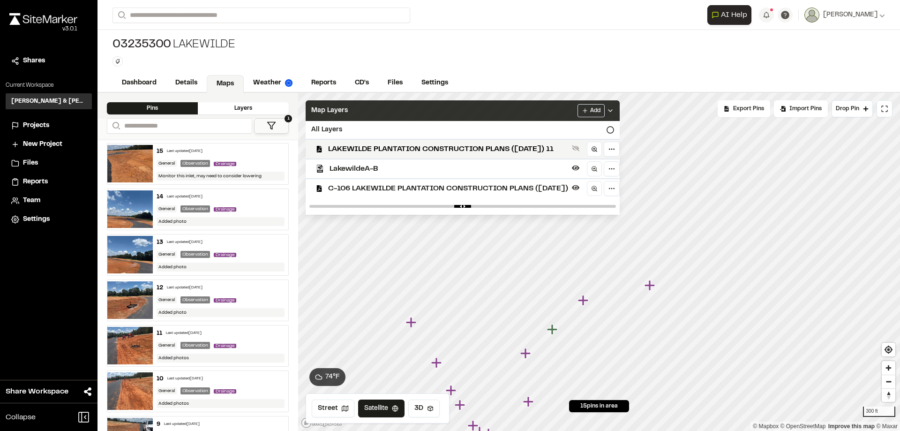
click at [481, 103] on div "Map Layers Add" at bounding box center [463, 110] width 314 height 21
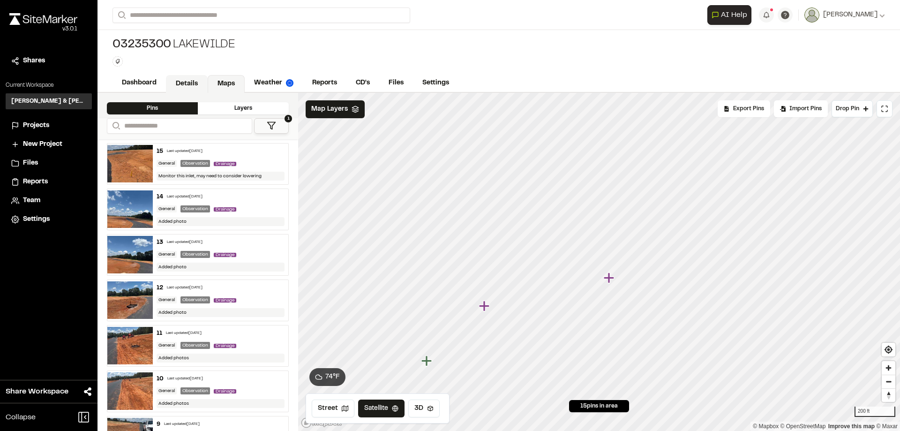
click at [189, 82] on link "Details" at bounding box center [187, 84] width 42 height 18
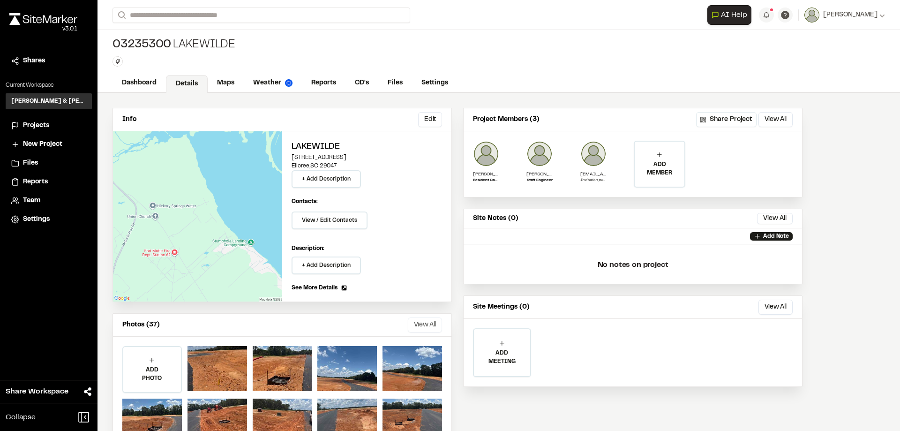
click at [428, 327] on button "View All" at bounding box center [425, 324] width 34 height 15
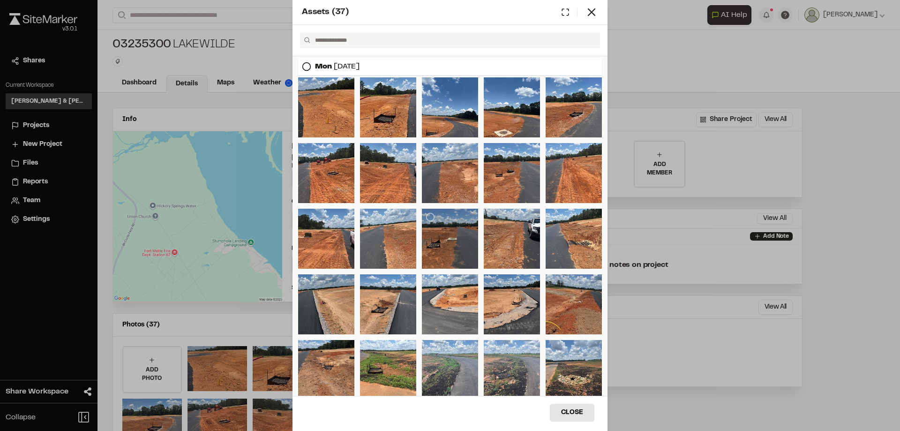
click at [442, 246] on div at bounding box center [450, 239] width 56 height 60
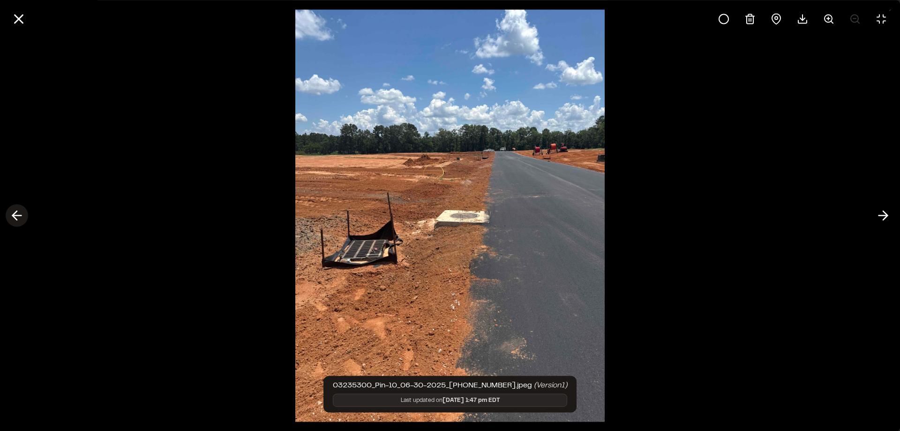
click at [23, 215] on icon at bounding box center [16, 216] width 15 height 16
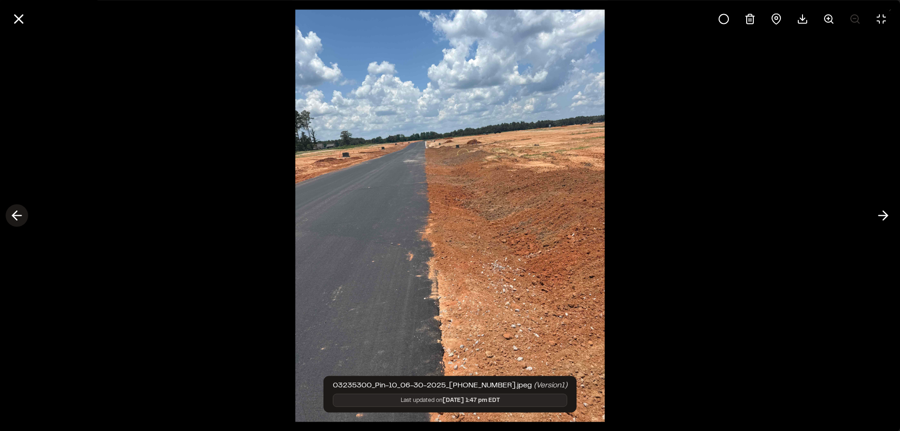
click at [23, 215] on icon at bounding box center [16, 216] width 15 height 16
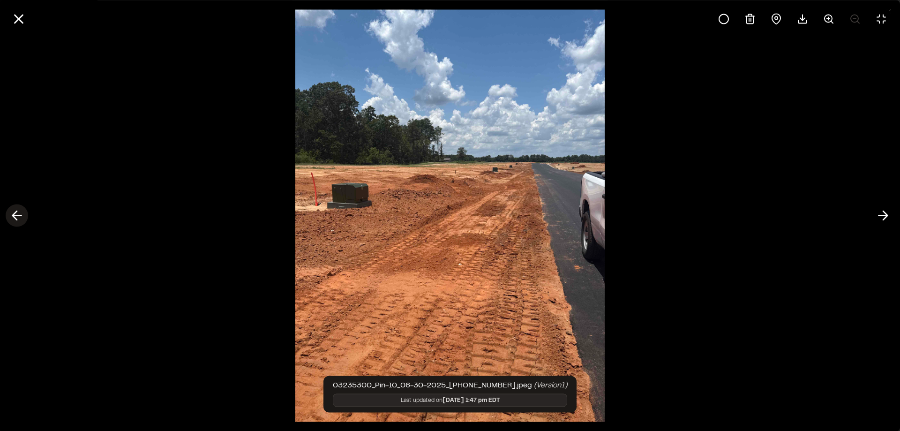
click at [23, 215] on icon at bounding box center [16, 216] width 15 height 16
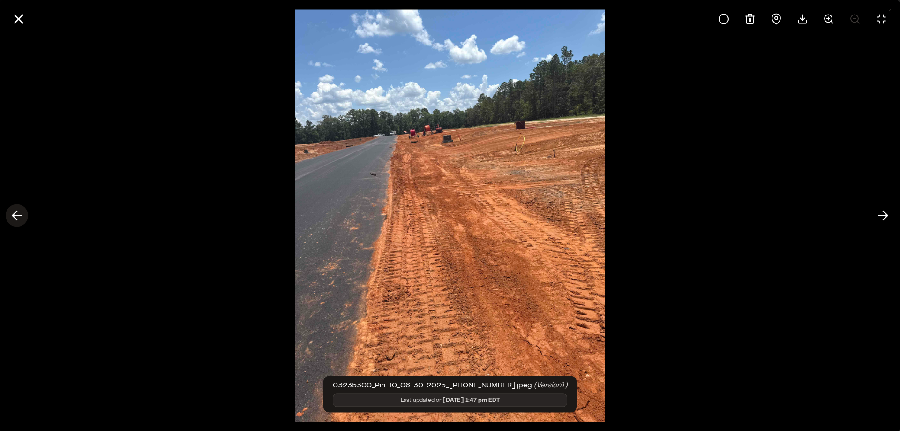
click at [23, 215] on icon at bounding box center [16, 216] width 15 height 16
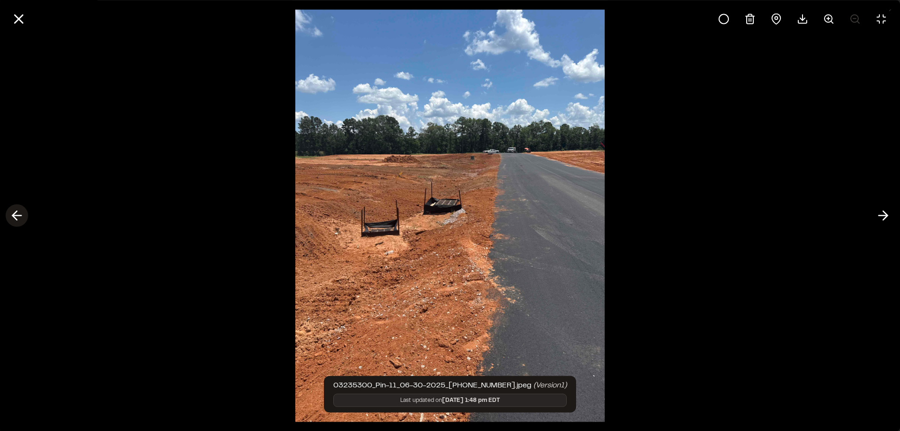
click at [17, 214] on icon at bounding box center [16, 216] width 15 height 16
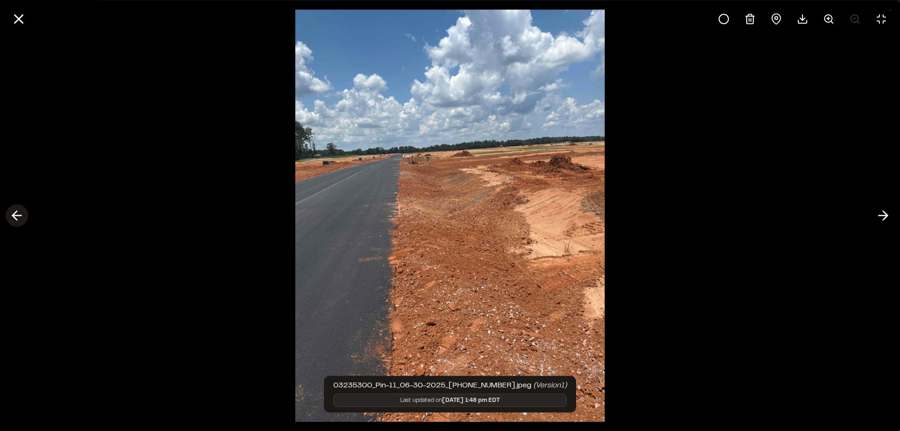
click at [17, 214] on icon at bounding box center [16, 216] width 15 height 16
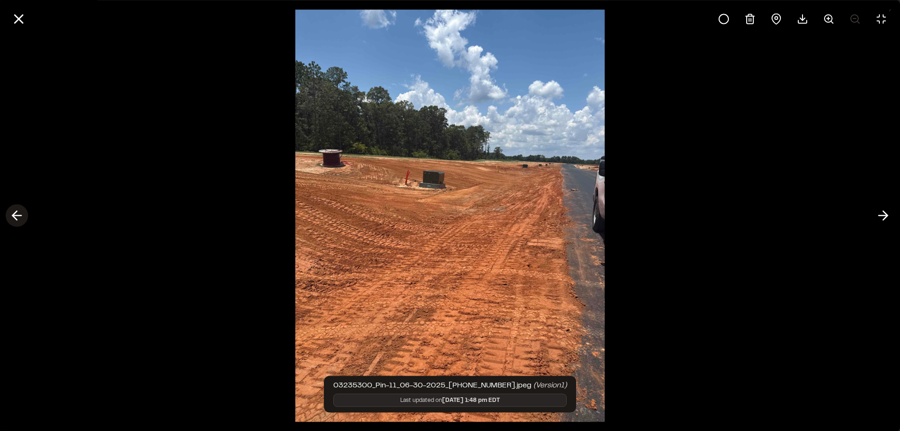
click at [17, 214] on icon at bounding box center [16, 216] width 15 height 16
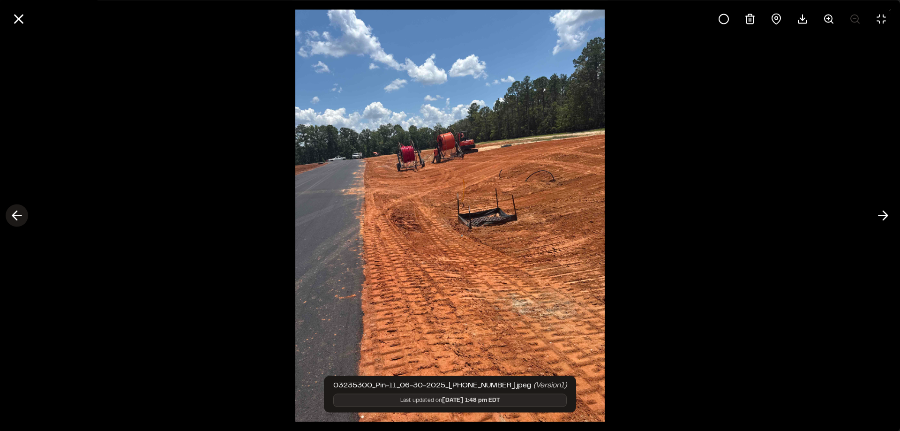
click at [17, 214] on icon at bounding box center [16, 216] width 15 height 16
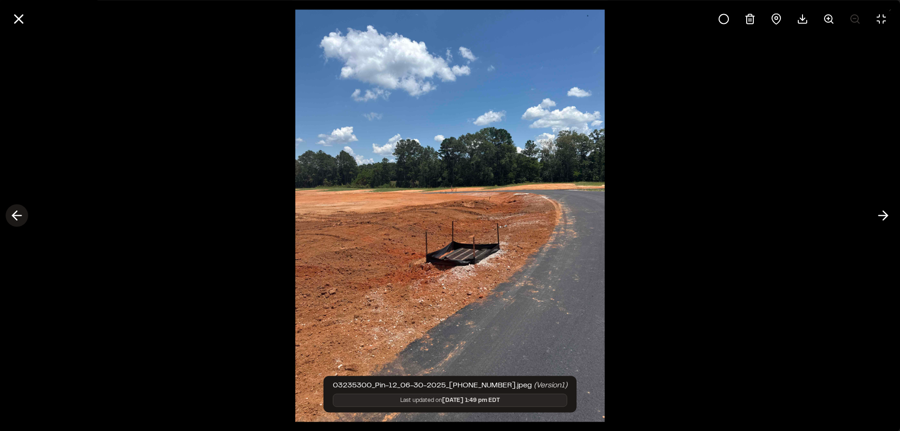
click at [17, 214] on icon at bounding box center [16, 216] width 15 height 16
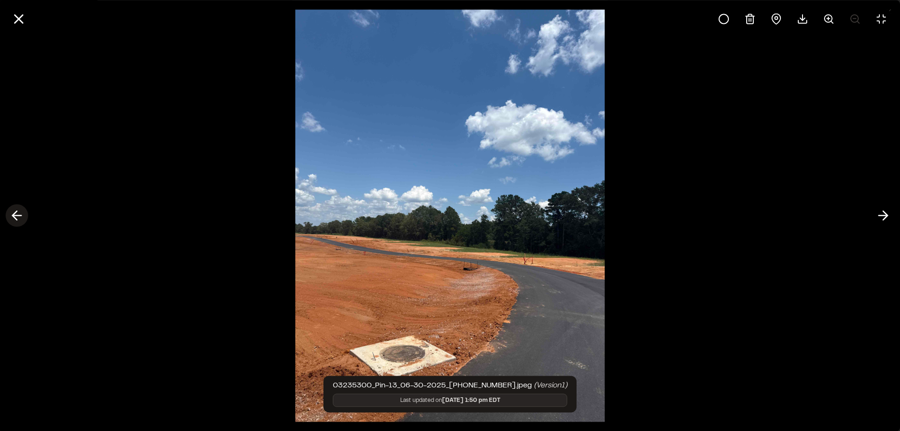
click at [15, 213] on polyline at bounding box center [15, 215] width 4 height 9
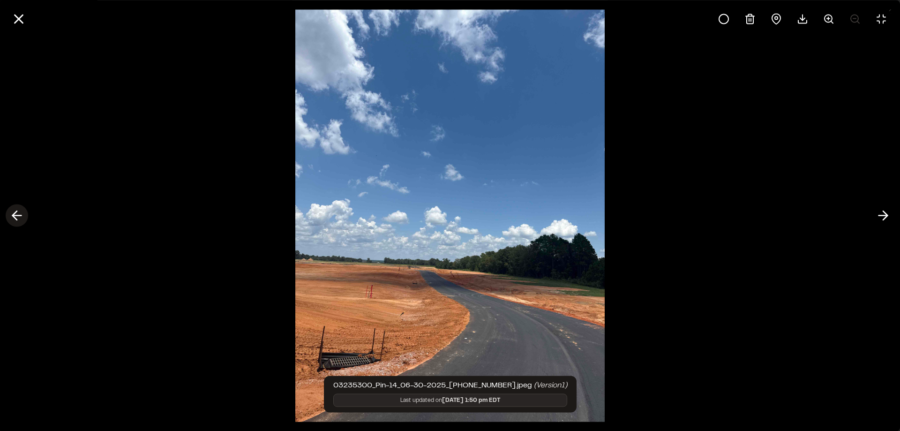
click at [15, 213] on polyline at bounding box center [15, 215] width 4 height 9
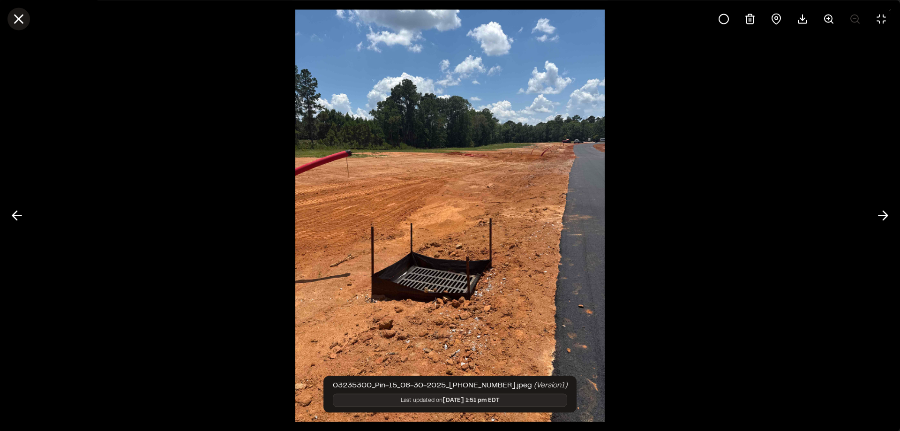
click at [24, 20] on icon at bounding box center [19, 19] width 16 height 16
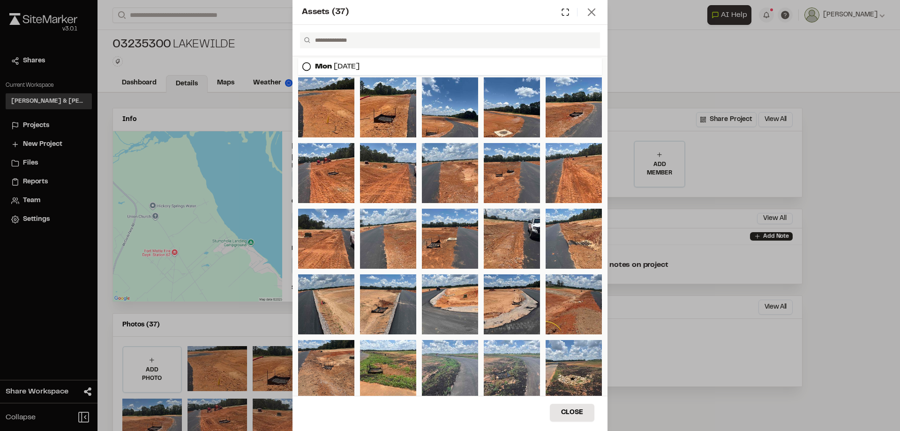
click at [596, 15] on icon at bounding box center [591, 12] width 13 height 13
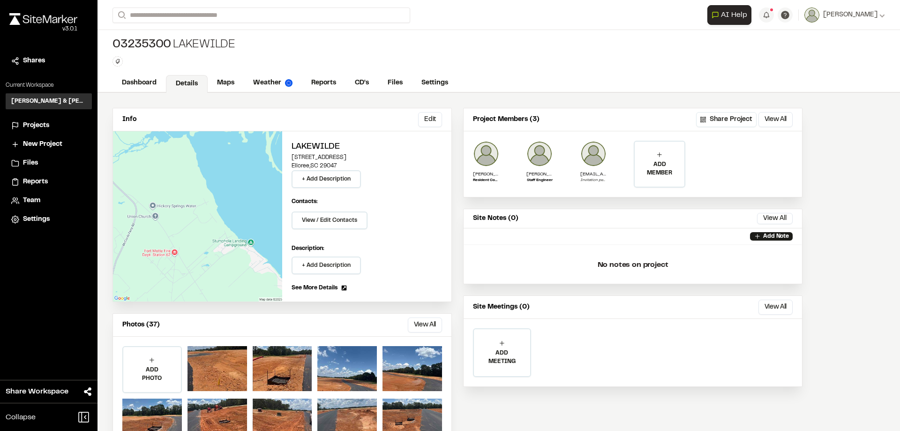
click at [34, 123] on span "Projects" at bounding box center [36, 125] width 26 height 10
